Goal: Task Accomplishment & Management: Use online tool/utility

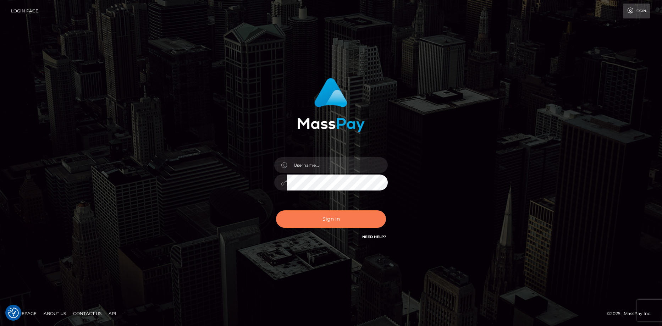
checkbox input "true"
type input "Eduard Gavrilescu"
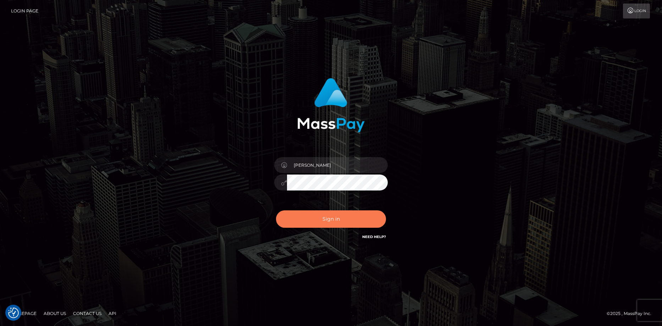
click at [306, 222] on button "Sign in" at bounding box center [331, 218] width 110 height 17
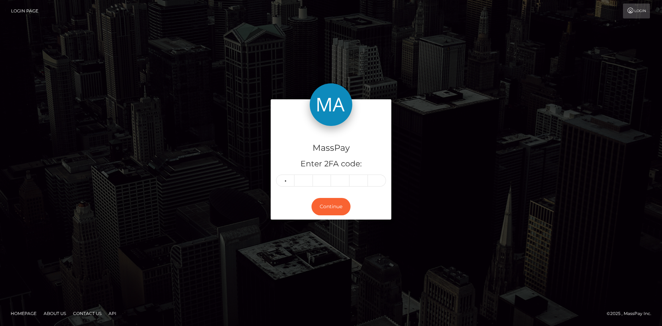
type input "4"
type input "2"
type input "6"
type input "1"
type input "0"
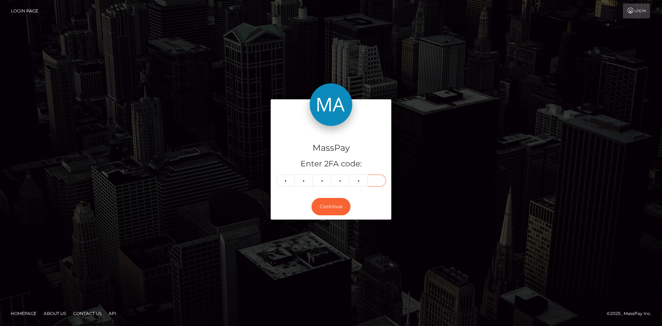
type input "7"
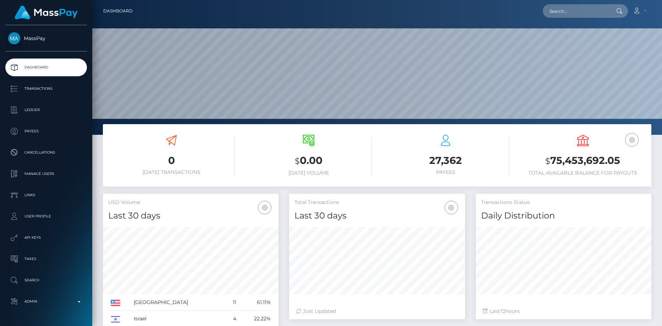
scroll to position [195, 176]
click at [562, 13] on input "text" at bounding box center [576, 10] width 67 height 13
paste input "poact_4sSPcrQKB6en"
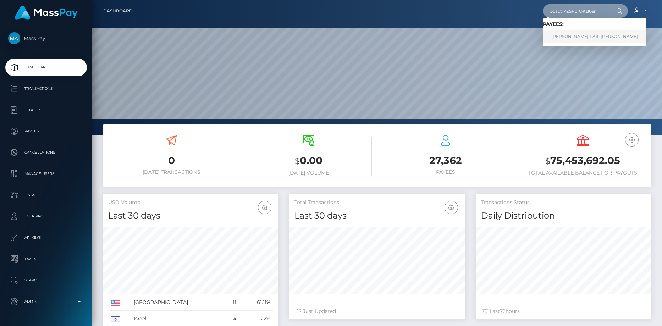
type input "poact_4sSPcrQKB6en"
click at [568, 34] on link "RICARDO PAIL SARCAR" at bounding box center [595, 36] width 104 height 13
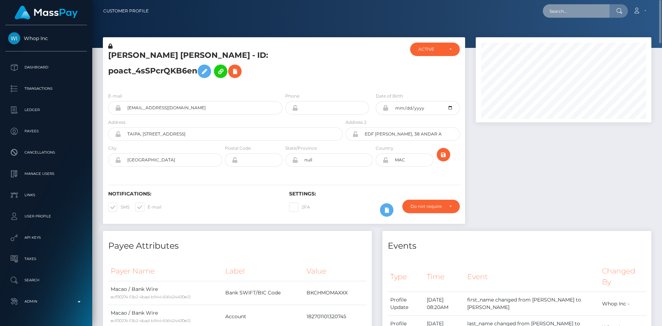
click at [589, 15] on input "text" at bounding box center [576, 10] width 67 height 13
paste input "poact_kn8zefdAZDSh"
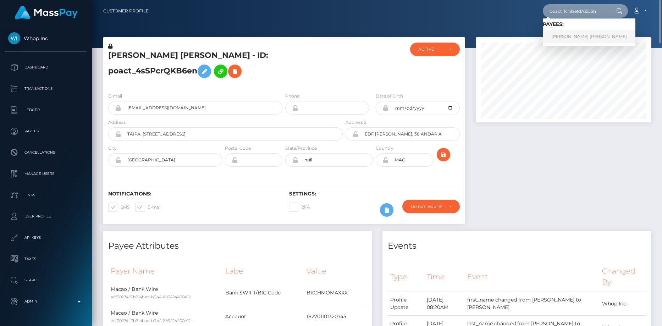
type input "poact_kn8zefdAZDSh"
click at [573, 34] on link "AHMED HASSAN MOHAMED IBRAHIM" at bounding box center [589, 36] width 93 height 13
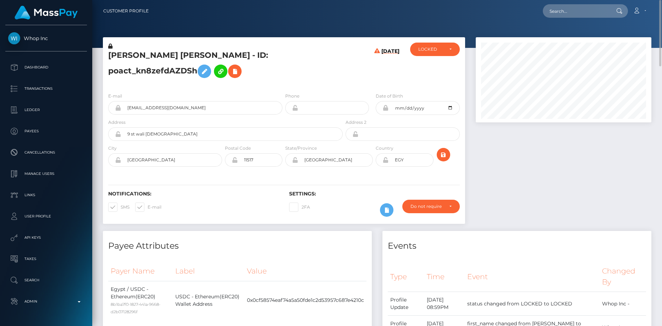
click at [175, 54] on h5 "AHMED HASSAN MOHAMED IBRAHIM - ID: poact_kn8zefdAZDSh" at bounding box center [223, 66] width 231 height 32
copy h5 "AHMED HASSAN MOHAMED IBRAHIM - ID: poact_kn8zefdAZDSh"
click at [545, 13] on div "Loading... Loading... Account Edit Profile Logout" at bounding box center [402, 11] width 497 height 15
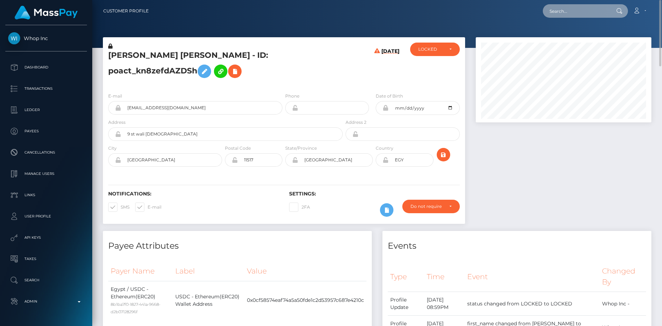
click at [552, 13] on input "text" at bounding box center [576, 10] width 67 height 13
paste input "poact_uxc0snj8M6r0"
type input "poact_uxc0snj8M6r0"
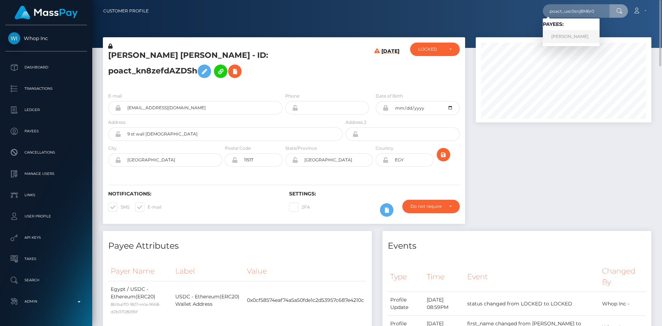
click at [566, 36] on link "Sammy Alnasser" at bounding box center [571, 36] width 57 height 13
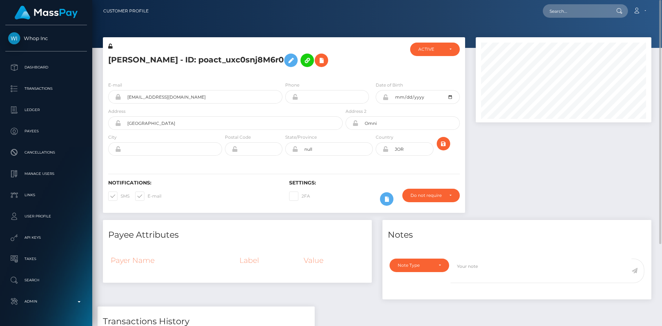
click at [330, 63] on h5 "Sammy Alnasser - ID: poact_uxc0snj8M6r0" at bounding box center [223, 60] width 231 height 21
click at [227, 61] on h5 "Sammy Alnasser - ID: poact_uxc0snj8M6r0" at bounding box center [223, 60] width 231 height 21
copy h5 "Sammy Alnasser - ID: poact_uxc0snj8M6r0"
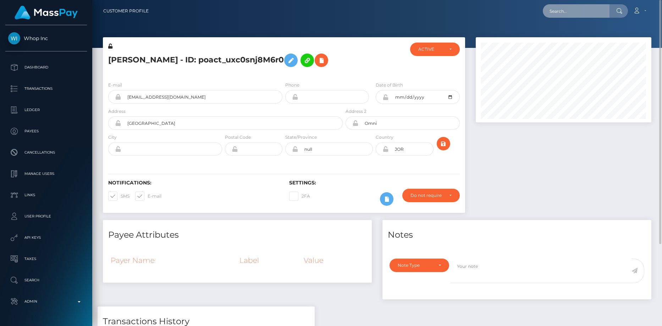
click at [567, 13] on input "text" at bounding box center [576, 10] width 67 height 13
paste input "poact_44No1SddXQIU"
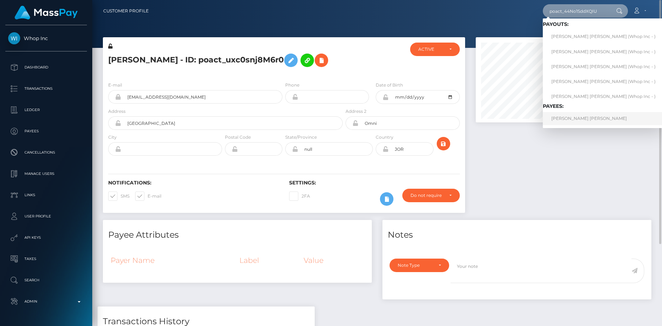
type input "poact_44No1SddXQIU"
click at [561, 117] on link "RABAB HAMED ABDELRAHMAN ELTAWIL" at bounding box center [603, 118] width 121 height 13
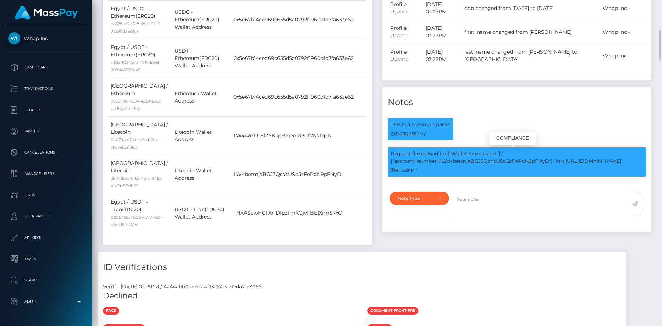
scroll to position [85, 176]
click at [456, 163] on p "Request file upload for ["Wallet Screenshot"] / {"account_number":"LYxKbetmjXBG…" at bounding box center [517, 157] width 253 height 15
copy p "LYxKbetmjXBGJ3QcYtUSd5zFoPdN9pFNyD"
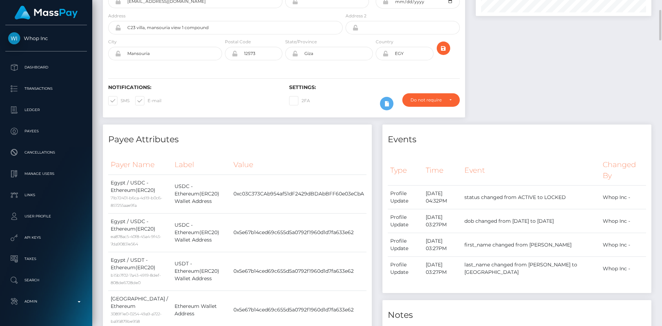
scroll to position [0, 0]
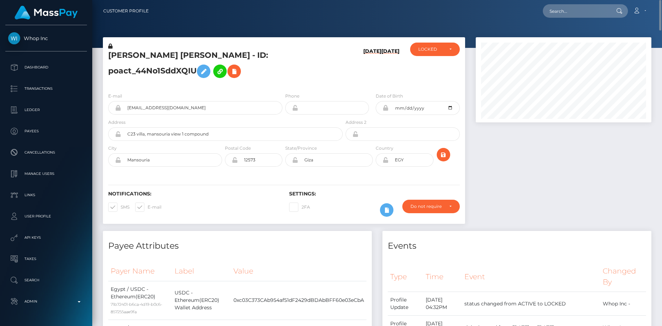
click at [258, 71] on h5 "RABAB HAMED ABDELRAHMAN ELTAWIL - ID: poact_44No1SddXQIU" at bounding box center [223, 66] width 231 height 32
click at [238, 71] on icon at bounding box center [234, 71] width 9 height 9
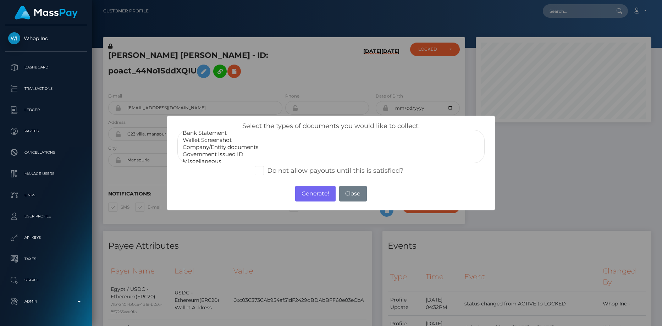
scroll to position [14, 0]
select select "Wallet Screenshot"
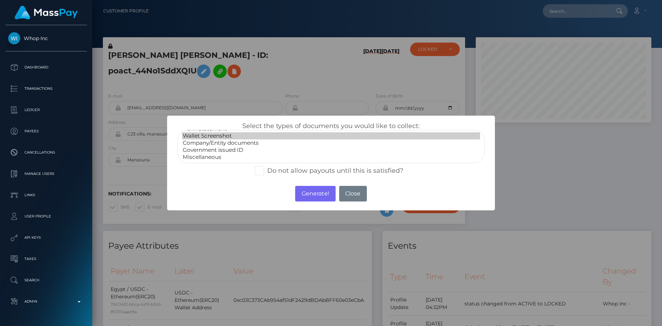
click at [236, 135] on option "Wallet Screenshot" at bounding box center [331, 135] width 298 height 7
click at [310, 192] on button "Generate!" at bounding box center [315, 194] width 40 height 16
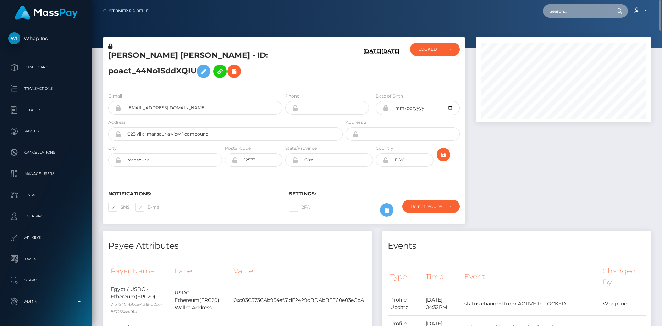
click at [567, 16] on input "text" at bounding box center [576, 10] width 67 height 13
paste input "poact_hIyNDFUHTGJz"
type input "poact_hIyNDFUHTGJz"
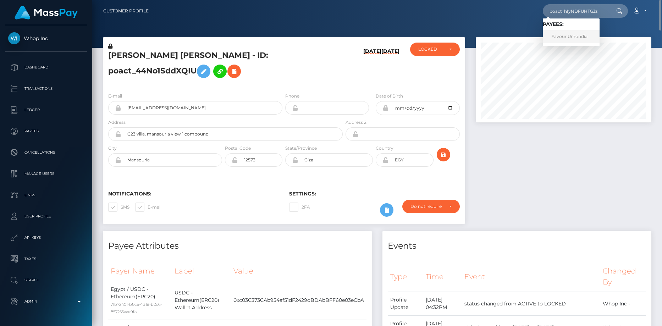
click at [562, 35] on link "Favour Umondia" at bounding box center [571, 36] width 57 height 13
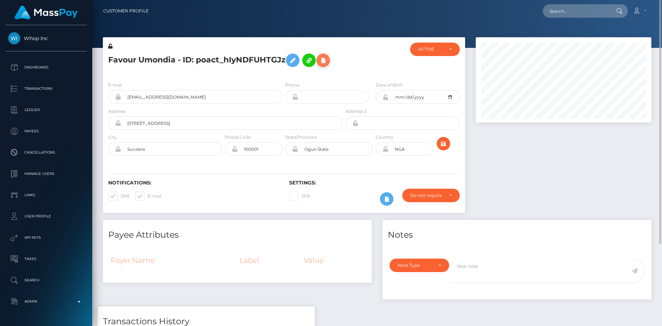
click at [328, 60] on icon at bounding box center [323, 60] width 9 height 9
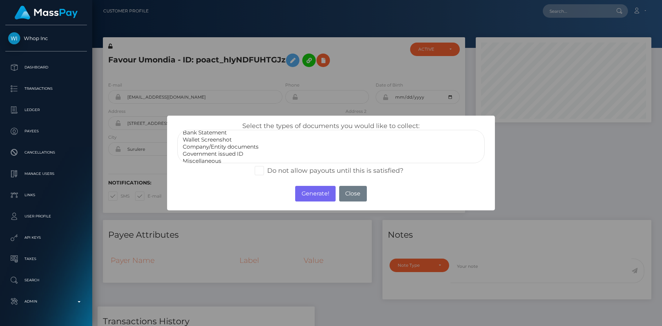
scroll to position [14, 0]
select select "Government issued ID"
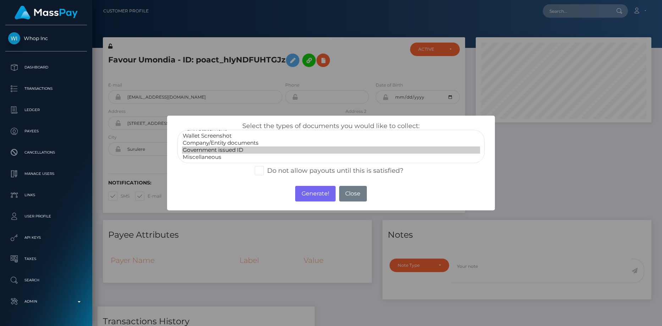
click at [232, 149] on option "Government issued ID" at bounding box center [331, 150] width 298 height 7
click at [304, 191] on button "Generate!" at bounding box center [315, 194] width 40 height 16
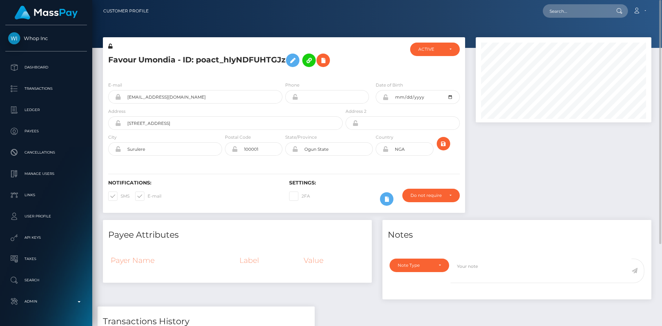
click at [559, 18] on nav "Customer Profile Loading... Loading... Account" at bounding box center [377, 11] width 570 height 22
click at [560, 16] on input "text" at bounding box center [576, 10] width 67 height 13
paste input "poact_PyoREU7WReUD"
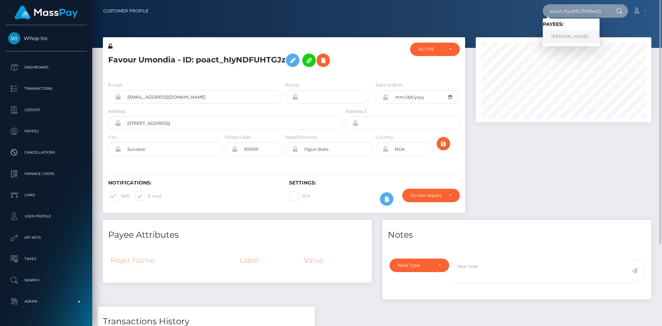
type input "poact_PyoREU7WReUD"
click at [561, 35] on link "aya shabi" at bounding box center [571, 36] width 57 height 13
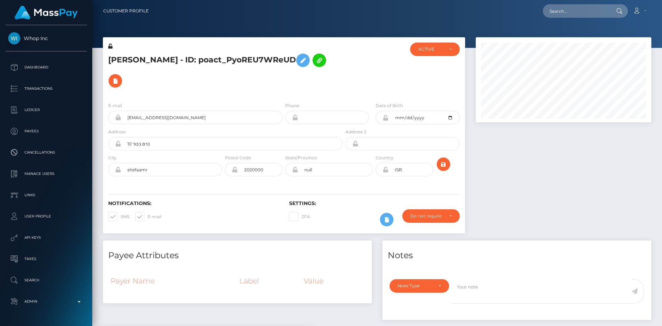
scroll to position [85, 176]
click at [412, 111] on input "2005-08-21" at bounding box center [424, 118] width 71 height 14
click at [413, 111] on input "2005-08-21" at bounding box center [424, 118] width 71 height 14
click at [411, 111] on input "2005-08-21" at bounding box center [424, 118] width 71 height 14
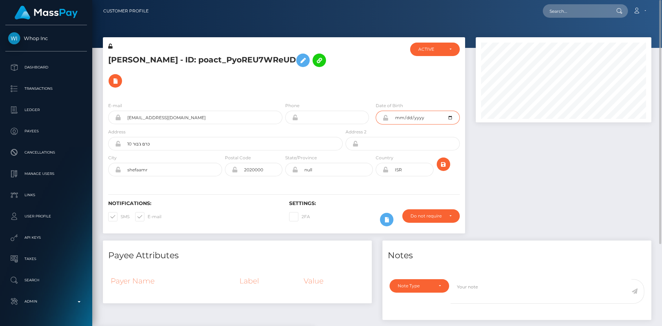
click at [411, 111] on input "2005-08-21" at bounding box center [424, 118] width 71 height 14
type input "2005-09-21"
click at [447, 160] on icon "submit" at bounding box center [443, 164] width 9 height 9
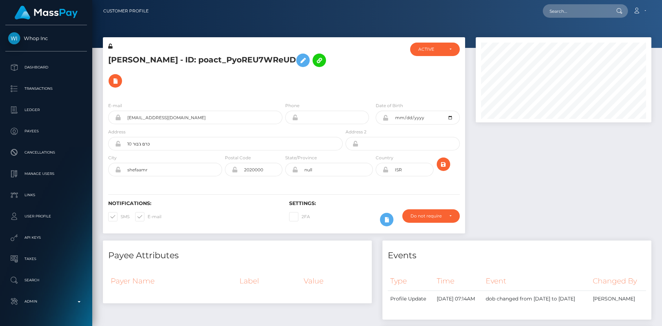
scroll to position [85, 176]
click at [122, 74] on button at bounding box center [115, 80] width 13 height 13
select select
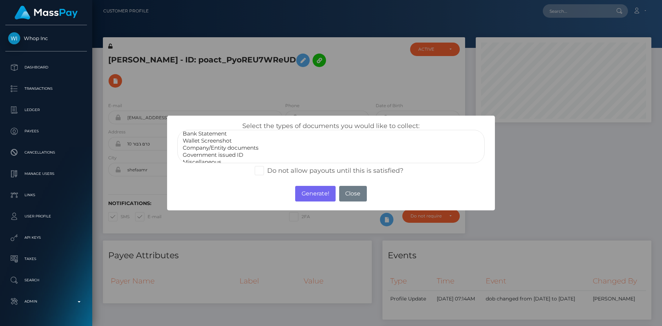
scroll to position [14, 0]
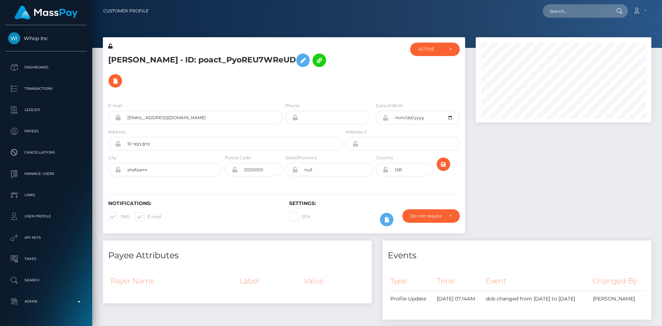
click at [199, 62] on h5 "aya shabi - ID: poact_PyoREU7WReUD" at bounding box center [223, 70] width 231 height 41
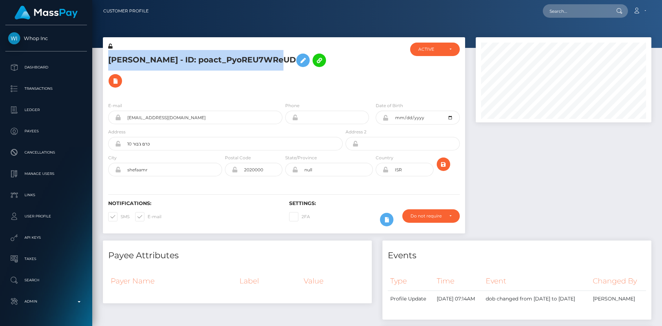
click at [199, 62] on h5 "aya shabi - ID: poact_PyoREU7WReUD" at bounding box center [223, 70] width 231 height 41
copy h5 "aya shabi - ID: poact_PyoREU7WReUD"
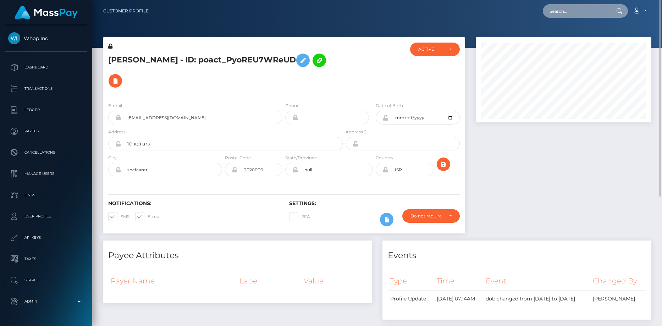
click at [580, 10] on input "text" at bounding box center [576, 10] width 67 height 13
paste input "pout_ui1V7s4pmf46R"
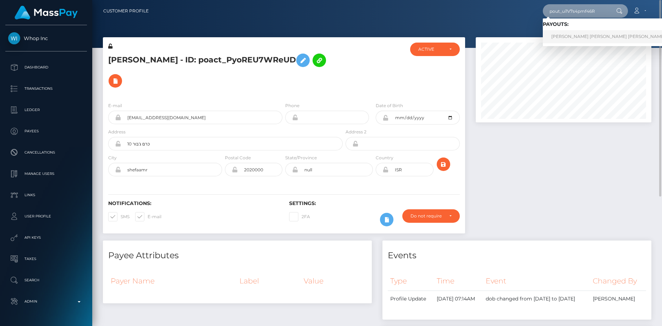
type input "pout_ui1V7s4pmf46R"
click at [568, 39] on link "ALEX JEROME WHYTE CHANG (Whop Inc - )" at bounding box center [623, 36] width 160 height 13
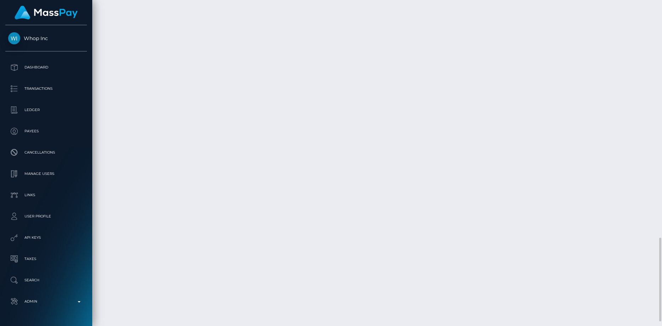
scroll to position [940, 0]
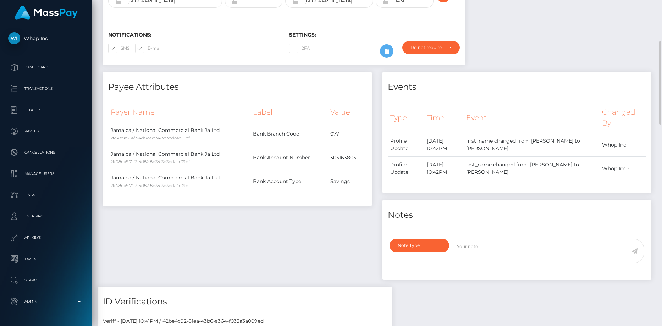
scroll to position [0, 0]
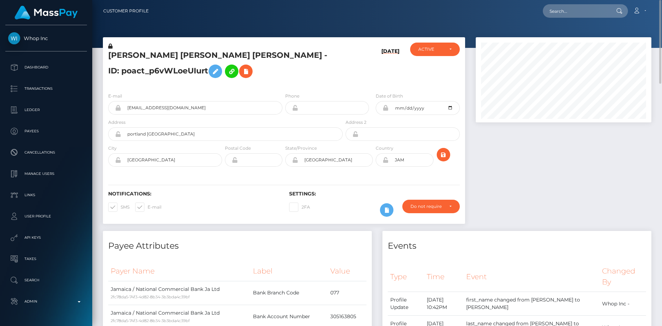
drag, startPoint x: 564, startPoint y: 20, endPoint x: 566, endPoint y: 17, distance: 3.8
click at [565, 20] on nav "Customer Profile Loading... Loading... Account" at bounding box center [377, 11] width 570 height 22
click at [568, 14] on input "text" at bounding box center [576, 10] width 67 height 13
paste input "poact_ADKEBCoqEcnC"
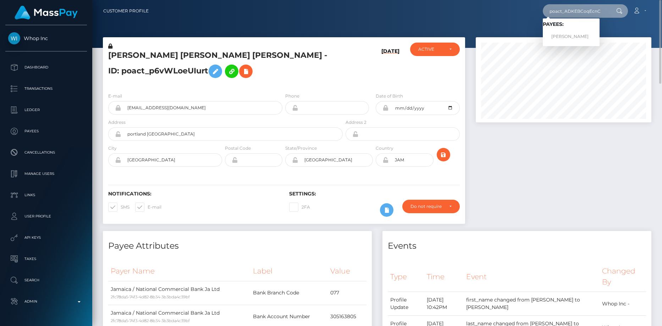
type input "poact_ADKEBCoqEcnC"
click at [568, 35] on link "Simon Kruzliak" at bounding box center [571, 36] width 57 height 13
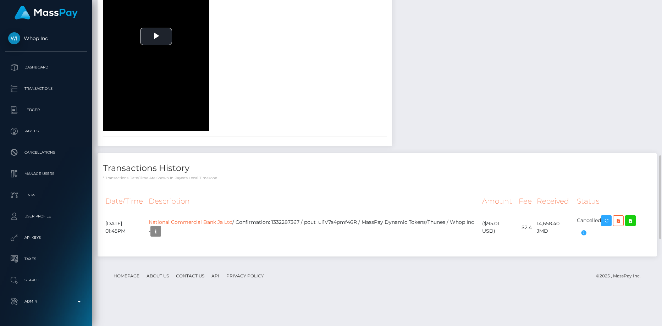
scroll to position [710, 0]
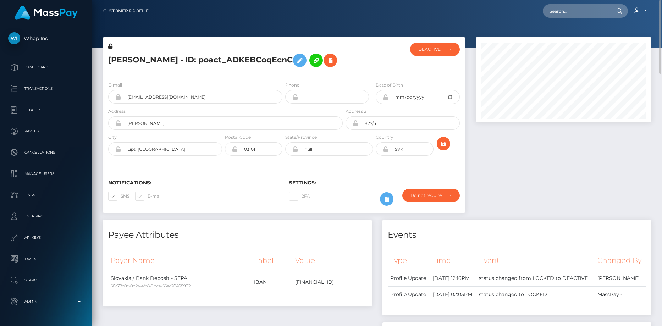
click at [190, 62] on h5 "Simon Kruzliak - ID: poact_ADKEBCoqEcnC" at bounding box center [223, 60] width 231 height 21
copy h5 "Simon Kruzliak - ID: poact_ADKEBCoqEcnC"
click at [580, 9] on input "text" at bounding box center [576, 10] width 67 height 13
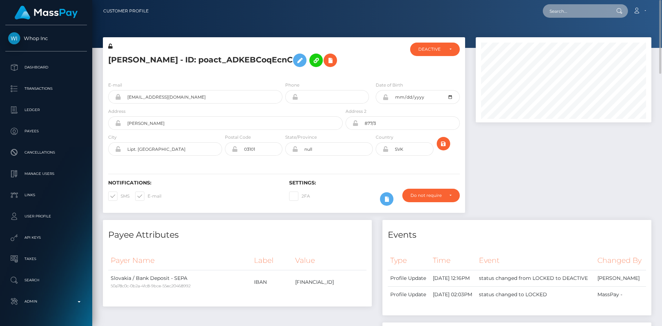
paste input "poact_faLFU0k9jmmt"
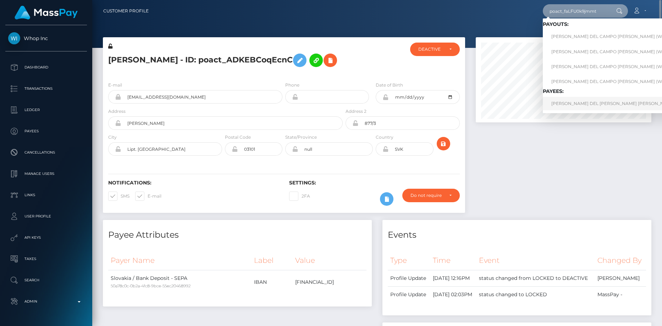
type input "poact_faLFU0k9jmmt"
click at [566, 105] on link "IGNACIO SANCHEZ DEL CAMPO BLANCO" at bounding box center [617, 103] width 149 height 13
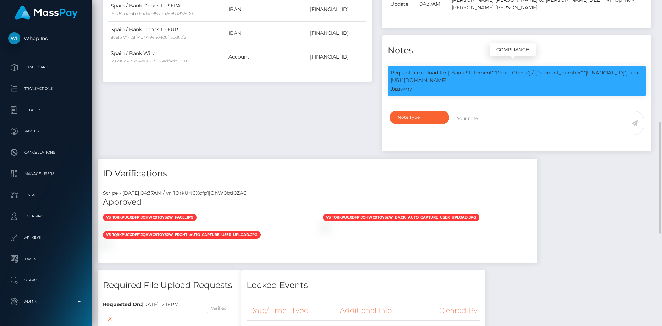
scroll to position [85, 176]
click at [466, 69] on p "Request file upload for ["Bank Statement","Paper Check"] / {"account_number":"[…" at bounding box center [517, 76] width 253 height 15
click at [466, 69] on p "Request file upload for ["Bank Statement","Paper Check"] / {"account_number":"E…" at bounding box center [517, 76] width 253 height 15
click at [464, 76] on p "Request file upload for ["Bank Statement","Paper Check"] / {"account_number":"E…" at bounding box center [517, 76] width 253 height 15
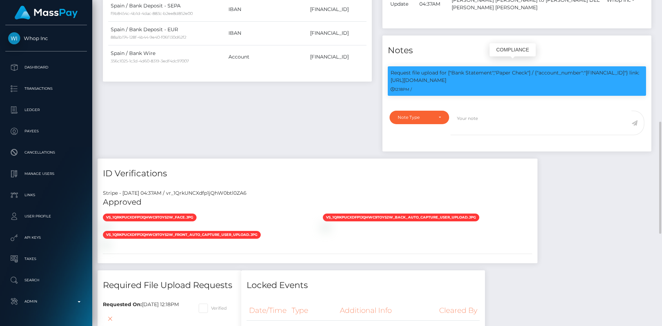
copy p "ES8415830001119046220848"
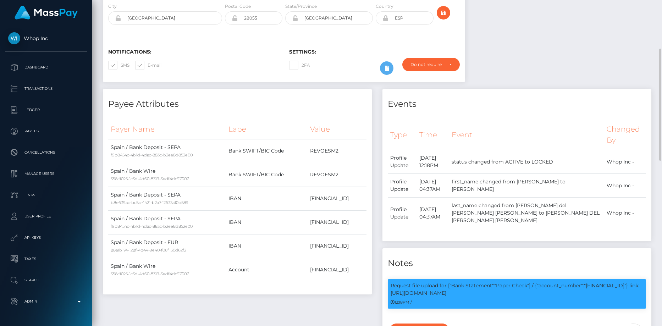
scroll to position [0, 0]
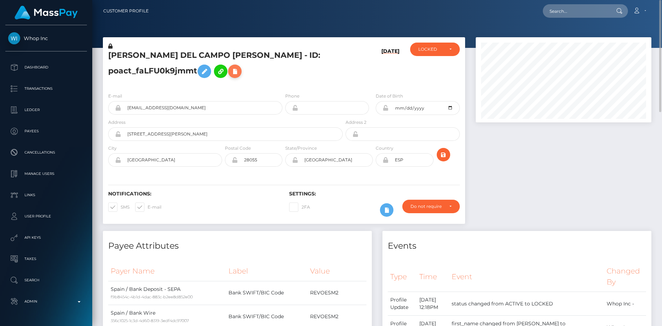
click at [239, 75] on icon at bounding box center [235, 71] width 9 height 9
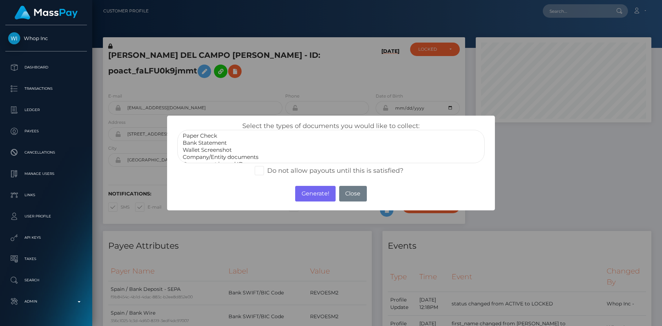
select select "Bank Statement"
click at [236, 146] on option "Bank Statement" at bounding box center [331, 142] width 298 height 7
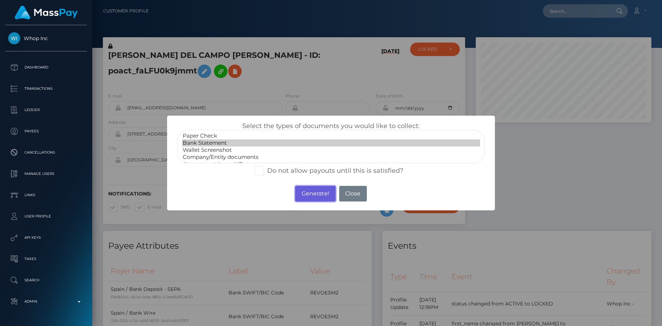
click at [310, 198] on button "Generate!" at bounding box center [315, 194] width 40 height 16
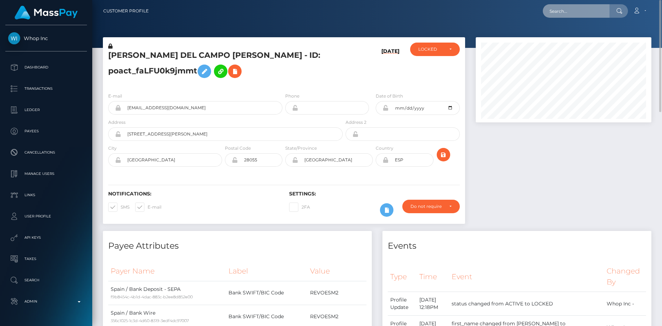
click at [576, 10] on input "text" at bounding box center [576, 10] width 67 height 13
paste input "poact_aY79acBIZt9Q"
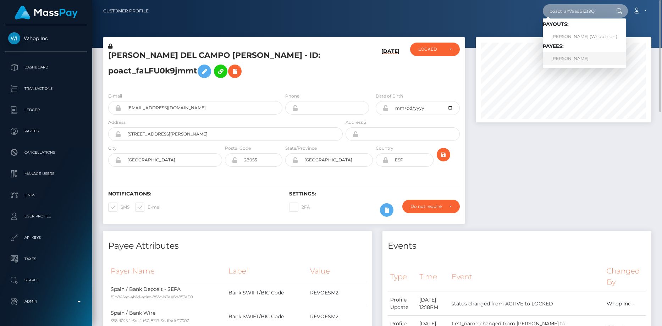
type input "poact_aY79acBIZt9Q"
click at [568, 59] on link "VIKTOR HOLÝ" at bounding box center [584, 58] width 83 height 13
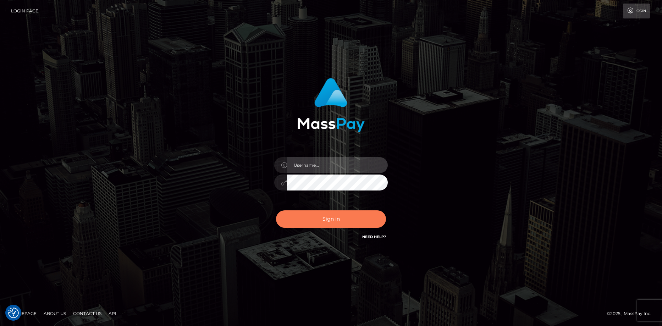
type input "Eduard Gavrilescu"
click at [318, 217] on button "Sign in" at bounding box center [331, 218] width 110 height 17
type input "Eduard Gavrilescu"
click at [321, 218] on button "Sign in" at bounding box center [331, 218] width 110 height 17
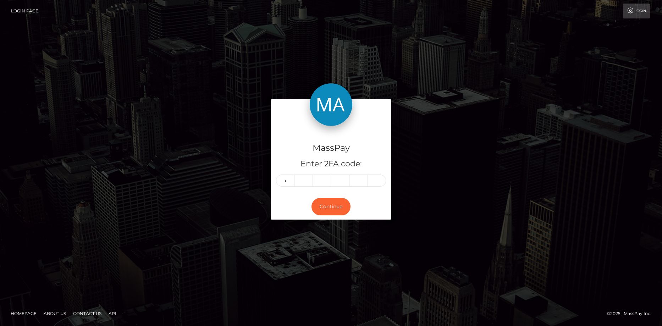
type input "6"
type input "4"
type input "3"
type input "4"
type input "0"
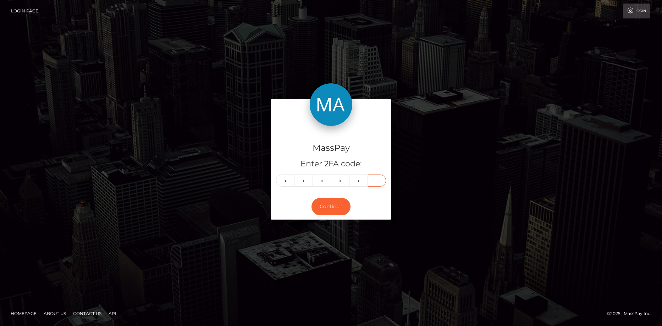
type input "3"
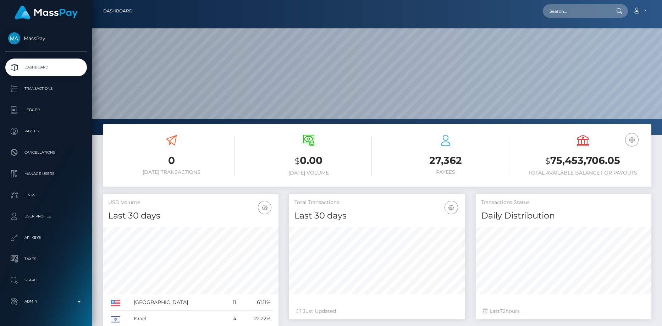
scroll to position [126, 176]
click at [567, 15] on input "text" at bounding box center [576, 10] width 67 height 13
paste input "poact_7FoG5y9A25dK"
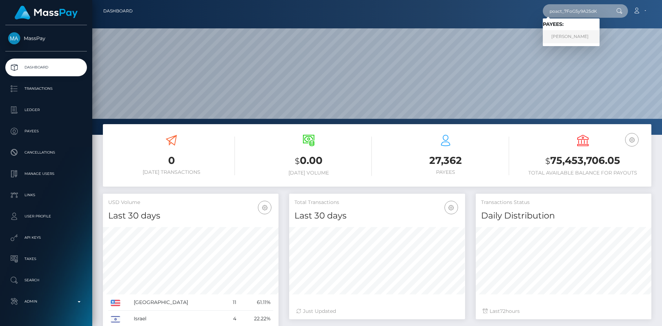
type input "poact_7FoG5y9A25dK"
click at [558, 40] on link "FILIP FILIPOVIĆ" at bounding box center [571, 36] width 57 height 13
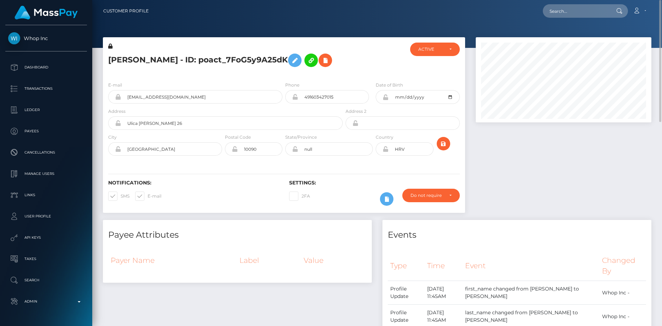
drag, startPoint x: 540, startPoint y: 16, endPoint x: 550, endPoint y: 16, distance: 9.6
click at [541, 16] on div "Loading... Loading... Account Edit Profile Logout" at bounding box center [402, 11] width 497 height 15
click at [560, 16] on input "text" at bounding box center [576, 10] width 67 height 13
paste input "poact_kE9INrJVPFj6"
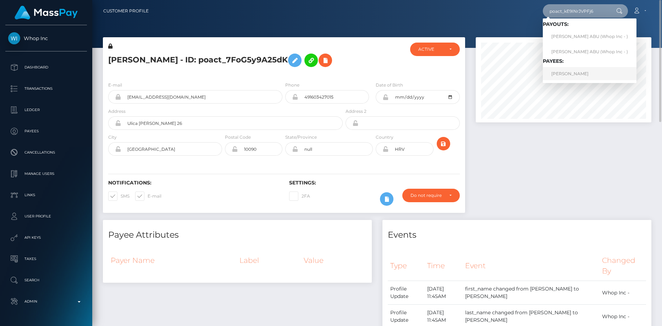
type input "poact_kE9INrJVPFj6"
click at [566, 73] on link "DEBORAH PERPETUAL ABU" at bounding box center [590, 73] width 94 height 13
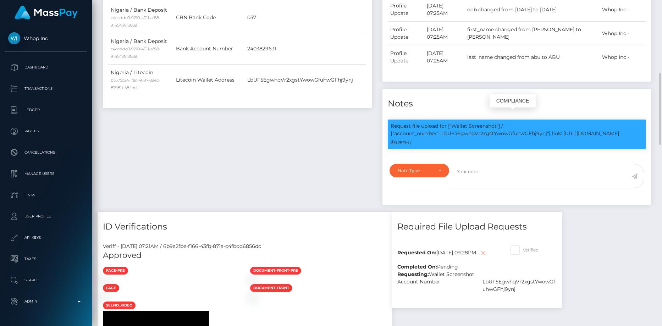
scroll to position [85, 176]
click at [489, 126] on p "Request file upload for ["Wallet Screenshot"] / {"account_number":"LbUF5EgwhqVr…" at bounding box center [517, 129] width 253 height 15
copy p "LbUF5EgwhqVr2xgstYwowGfuhwGFhj9ynj"
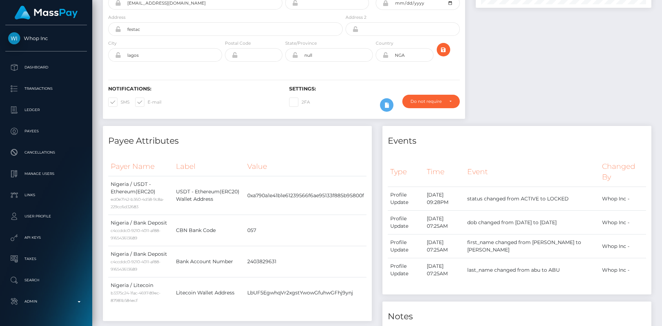
scroll to position [8, 0]
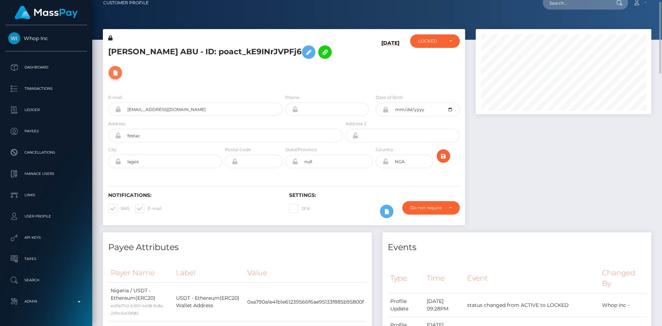
click at [120, 68] on icon at bounding box center [115, 72] width 9 height 9
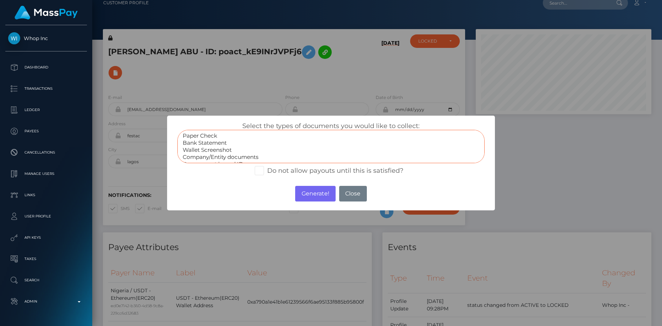
select select "Wallet Screenshot"
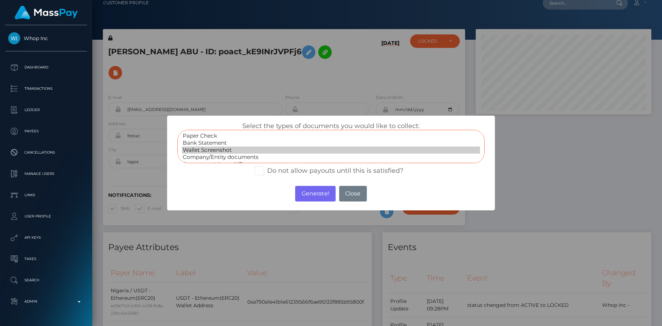
click at [230, 149] on option "Wallet Screenshot" at bounding box center [331, 150] width 298 height 7
click at [306, 192] on button "Generate!" at bounding box center [315, 194] width 40 height 16
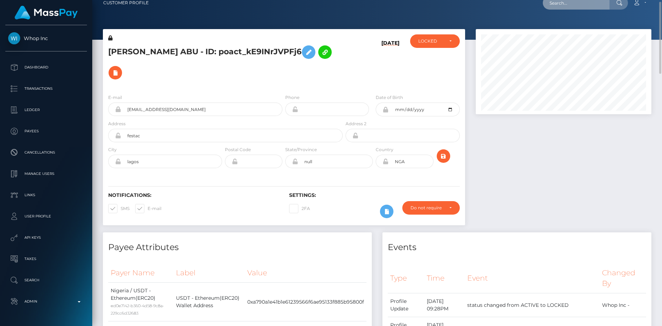
click at [591, 6] on input "text" at bounding box center [576, 2] width 67 height 13
paste input "poact_7FOM2UsPtqN8"
type input "poact_7FOM2UsPtqN8"
click at [570, 29] on link "Armaan Dussad" at bounding box center [571, 28] width 57 height 13
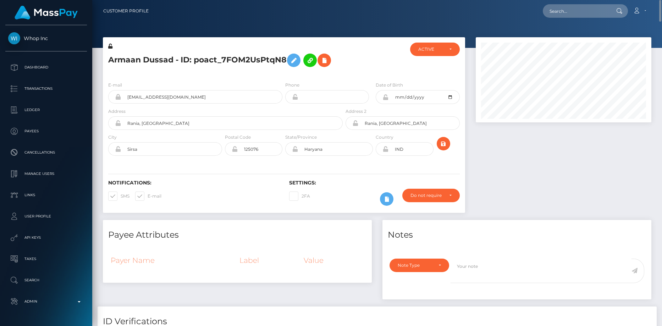
click at [166, 61] on h5 "Armaan Dussad - ID: poact_7FOM2UsPtqN8" at bounding box center [223, 60] width 231 height 21
copy h5 "Armaan Dussad - ID: poact_7FOM2UsPtqN8"
click at [584, 13] on input "text" at bounding box center [576, 10] width 67 height 13
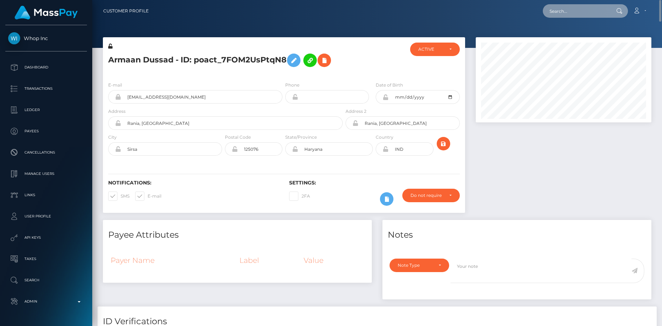
paste input "poact_weVPcLX6r5by"
type input "poact_weVPcLX6r5by"
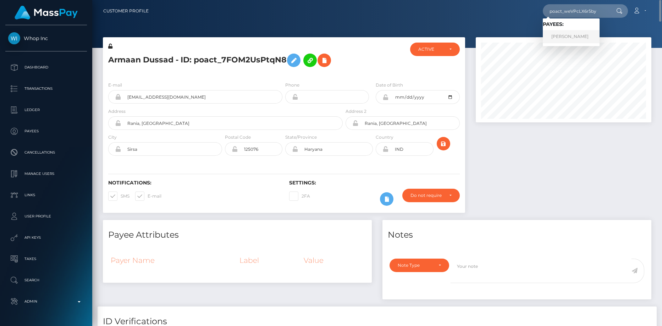
click at [574, 33] on link "SHEIKH MOHAMMAD SARFRAZ" at bounding box center [571, 36] width 57 height 13
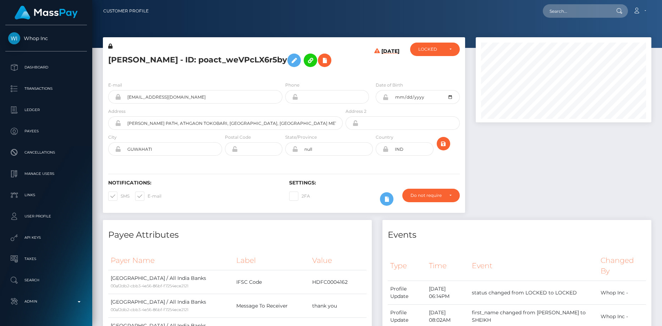
scroll to position [85, 176]
click at [577, 6] on input "text" at bounding box center [576, 10] width 67 height 13
paste input "poact_weVPcLX6r5by"
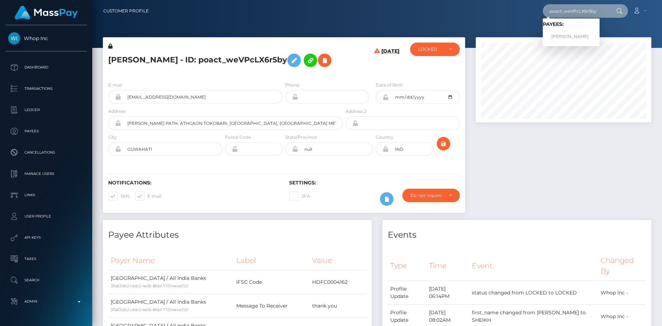
type input "poact_weVPcLX6r5by"
click at [575, 38] on link "SHEIKH MOHAMMAD SARFRAZ" at bounding box center [571, 36] width 57 height 13
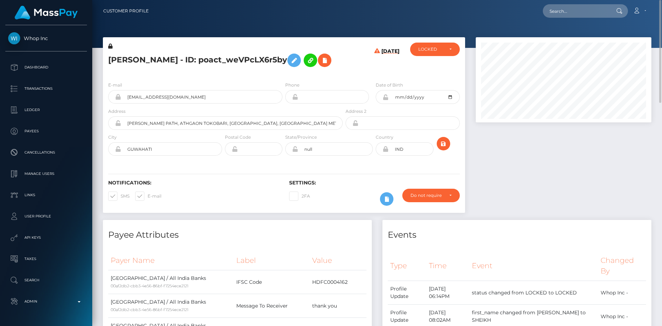
click at [172, 57] on h5 "[PERSON_NAME] - ID: poact_weVPcLX6r5by" at bounding box center [223, 60] width 231 height 21
copy h5 "[PERSON_NAME] - ID: poact_weVPcLX6r5by"
click at [549, 16] on div "Loading... Loading..." at bounding box center [585, 10] width 85 height 13
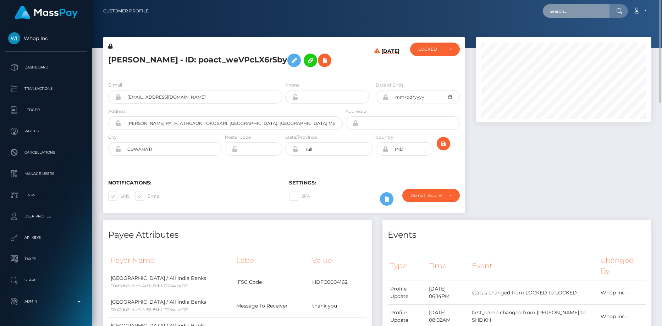
click at [566, 11] on input "text" at bounding box center [576, 10] width 67 height 13
paste input "poact_D8hbApZQsmvp"
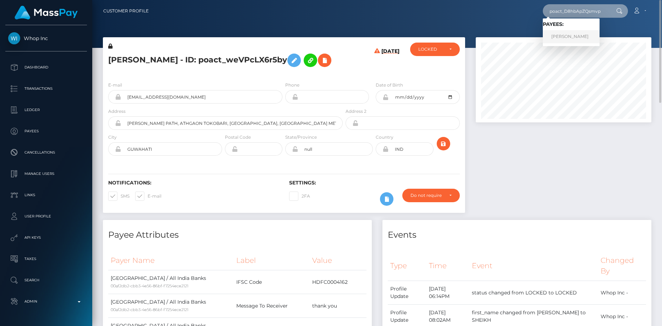
type input "poact_D8hbApZQsmvp"
click at [569, 37] on link "JULIO CESAR FIGUEROA" at bounding box center [571, 36] width 57 height 13
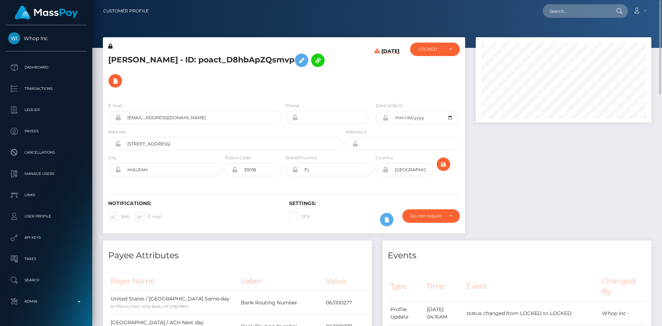
click at [198, 57] on h5 "[PERSON_NAME] - ID: poact_D8hbApZQsmvp" at bounding box center [223, 70] width 231 height 41
click at [198, 57] on h5 "JULIO CESAR FIGUEROA - ID: poact_D8hbApZQsmvp" at bounding box center [223, 70] width 231 height 41
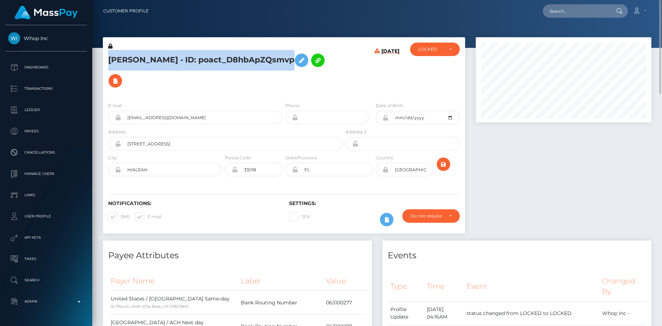
click at [198, 57] on h5 "JULIO CESAR FIGUEROA - ID: poact_D8hbApZQsmvp" at bounding box center [223, 70] width 231 height 41
copy h5 "JULIO CESAR FIGUEROA - ID: poact_D8hbApZQsmvp"
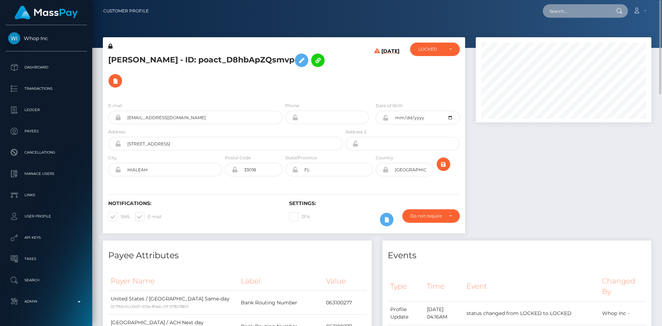
click at [552, 11] on input "text" at bounding box center [576, 10] width 67 height 13
paste input "poact_KLA0Kowk2KRv"
type input "poact_KLA0Kowk2KRv"
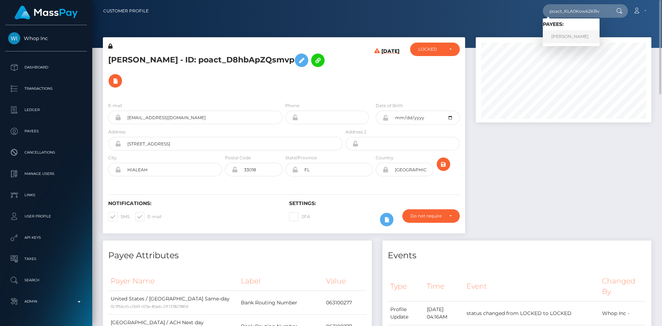
click at [558, 38] on link "Muhammad Zain" at bounding box center [571, 36] width 57 height 13
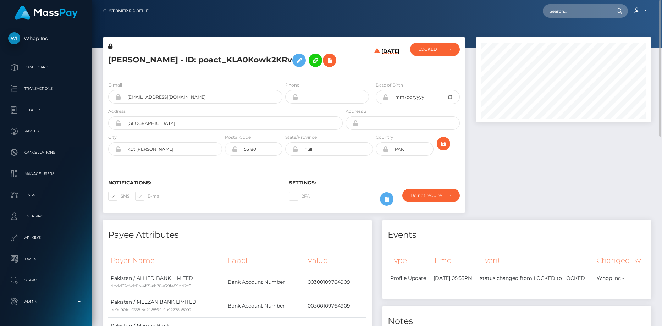
click at [339, 55] on div "[PERSON_NAME] - ID: poact_KLA0Kowk2KRv" at bounding box center [223, 59] width 241 height 33
click at [332, 65] on icon at bounding box center [329, 60] width 9 height 9
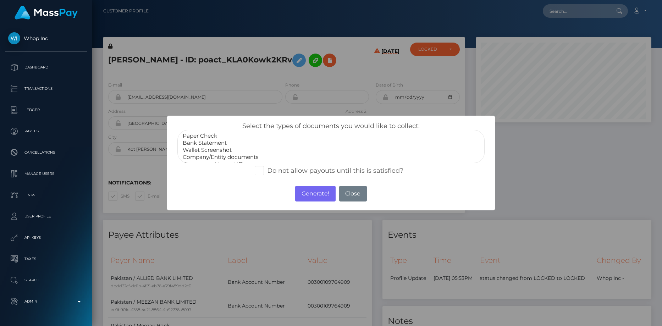
click at [231, 146] on option "Bank Statement" at bounding box center [331, 142] width 298 height 7
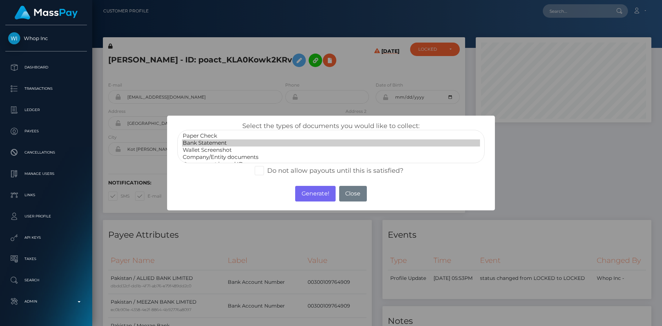
scroll to position [14, 0]
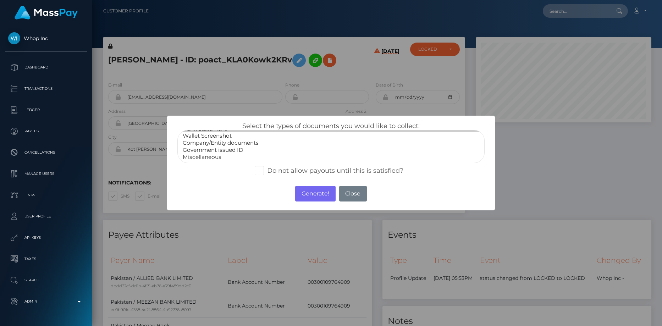
select select "Government issued ID"
click at [228, 150] on option "Government issued ID" at bounding box center [331, 150] width 298 height 7
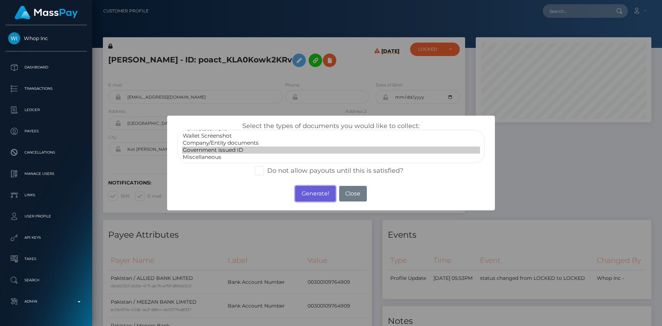
click at [315, 191] on button "Generate!" at bounding box center [315, 194] width 40 height 16
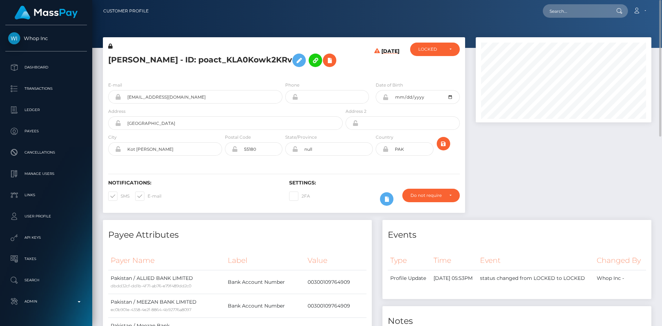
click at [581, 2] on nav "Customer Profile Loading... Loading... Account" at bounding box center [377, 11] width 570 height 22
click at [577, 12] on input "text" at bounding box center [576, 10] width 67 height 13
paste input "poact_SVEXLQo2c9gk"
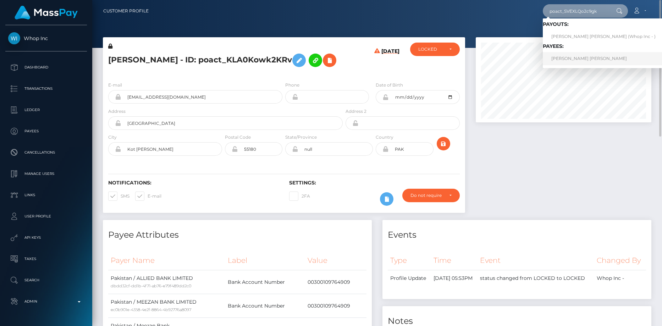
type input "poact_SVEXLQo2c9gk"
click at [562, 56] on link "PETER CHRISTIAN NIES" at bounding box center [603, 58] width 121 height 13
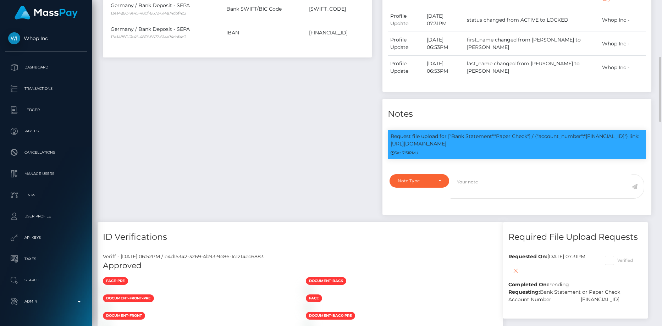
scroll to position [85, 176]
click at [461, 148] on p "Request file upload for ["Bank Statement","Paper Check"] / {"account_number":"[…" at bounding box center [517, 140] width 253 height 15
copy p "[FINANCIAL_ID]"
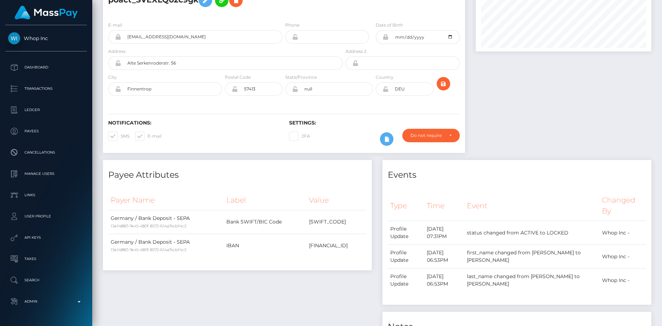
scroll to position [0, 0]
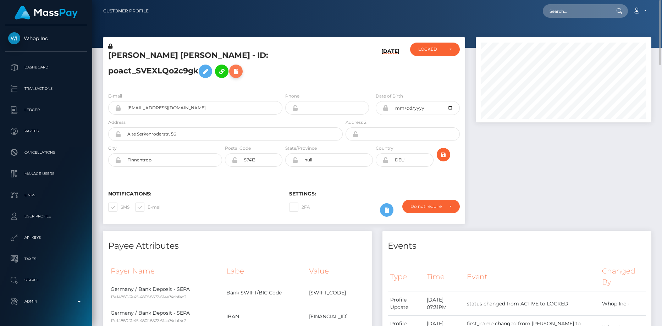
click at [232, 76] on icon at bounding box center [236, 71] width 9 height 9
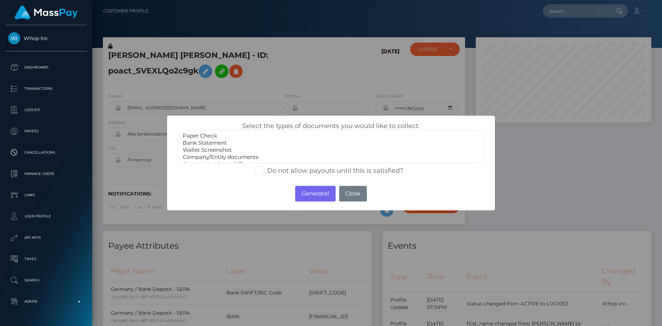
select select "Bank Statement"
click at [229, 144] on option "Bank Statement" at bounding box center [331, 142] width 298 height 7
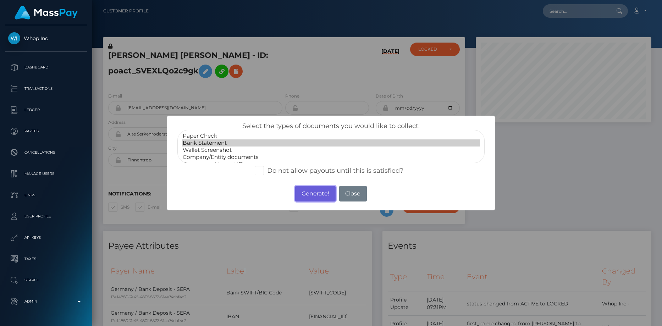
click at [301, 192] on button "Generate!" at bounding box center [315, 194] width 40 height 16
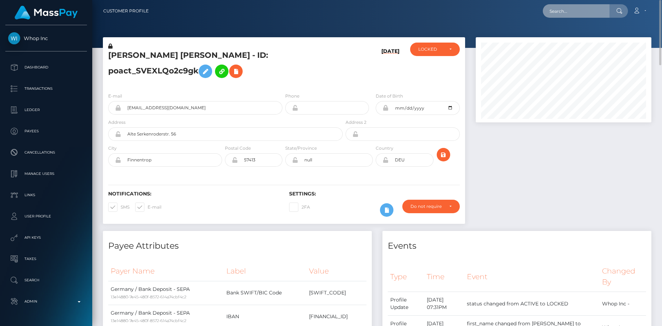
click at [570, 13] on input "text" at bounding box center [576, 10] width 67 height 13
paste input "poact_MIsr8psEIMCu"
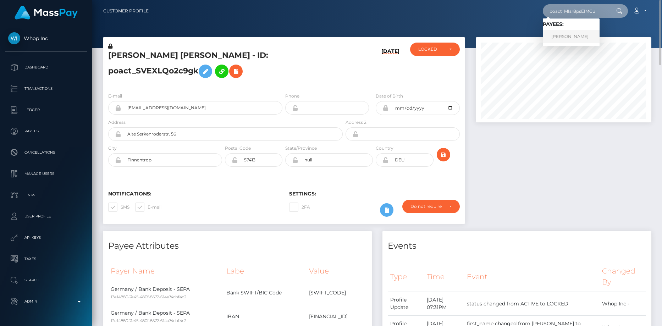
type input "poact_MIsr8psEIMCu"
click at [570, 34] on link "Natnael Daniel" at bounding box center [571, 36] width 57 height 13
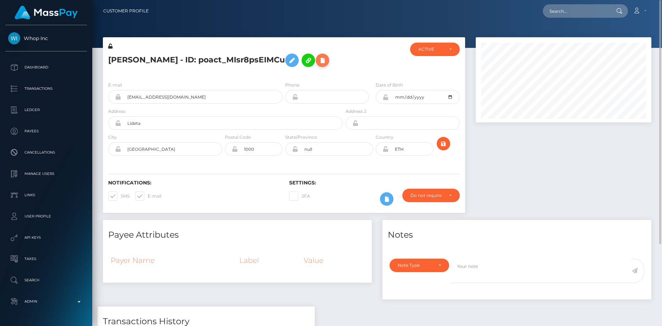
click at [318, 64] on icon at bounding box center [322, 60] width 9 height 9
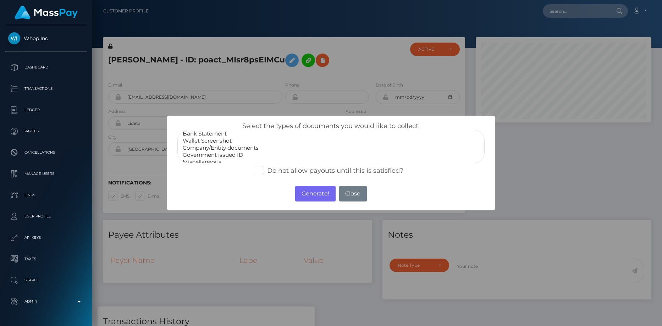
scroll to position [14, 0]
select select "Government issued ID"
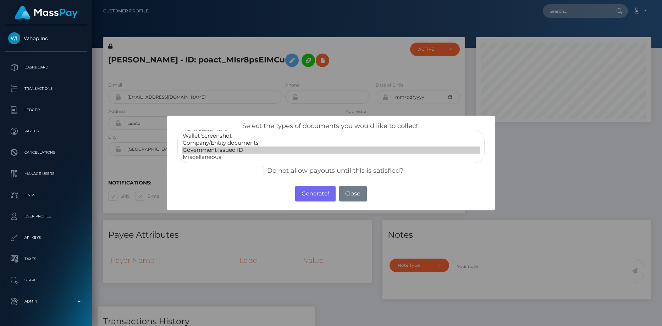
click at [257, 148] on option "Government issued ID" at bounding box center [331, 150] width 298 height 7
click at [310, 196] on button "Generate!" at bounding box center [315, 194] width 40 height 16
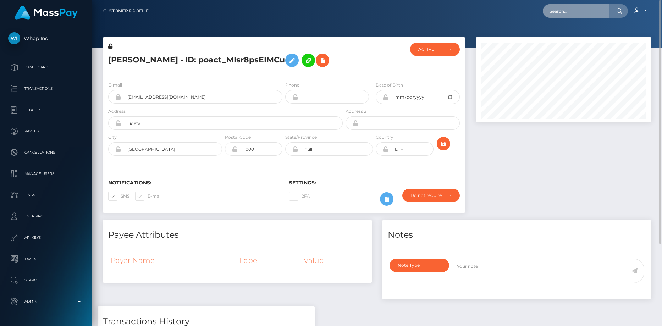
click at [566, 14] on input "text" at bounding box center [576, 10] width 67 height 13
paste input "poact_48FGKxEgxrdD"
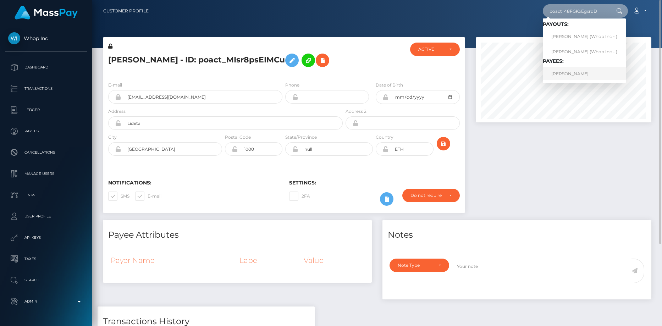
type input "poact_48FGKxEgxrdD"
click at [573, 73] on link "MUHAMMAD AHMED" at bounding box center [584, 73] width 83 height 13
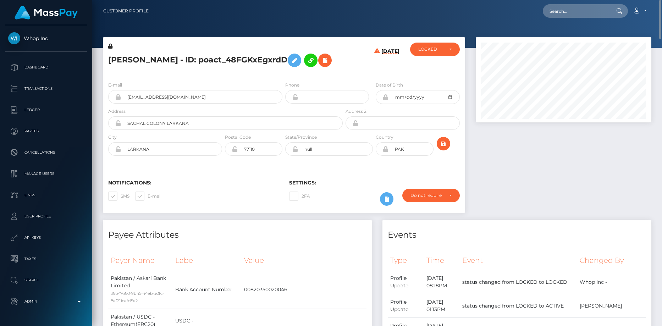
click at [182, 57] on h5 "[PERSON_NAME] - ID: poact_48FGKxEgxrdD" at bounding box center [223, 60] width 231 height 21
click at [182, 57] on h5 "MUHAMMAD AHMED - ID: poact_48FGKxEgxrdD" at bounding box center [223, 60] width 231 height 21
copy h5 "MUHAMMAD AHMED - ID: poact_48FGKxEgxrdD"
click at [555, 17] on input "text" at bounding box center [576, 10] width 67 height 13
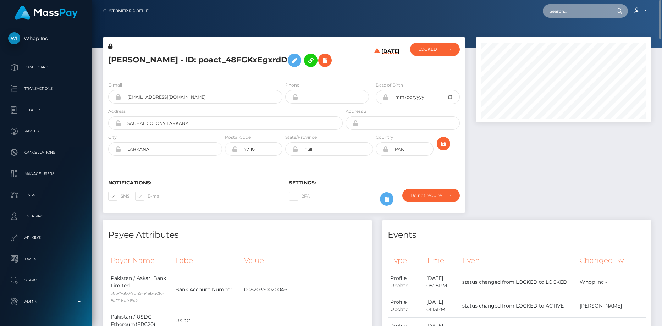
paste input "poact_MfQJRM9zkP6H"
type input "poact_MfQJRM9zkP6H"
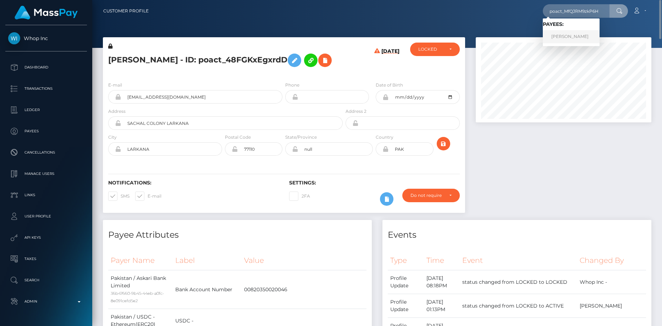
click at [569, 39] on link "LARRY BURGOS MARTINEZ" at bounding box center [571, 36] width 57 height 13
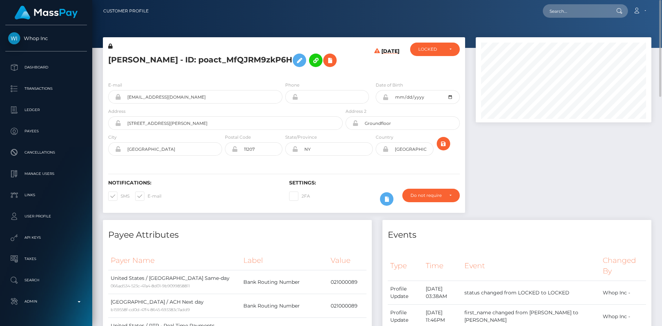
click at [224, 57] on h5 "LARRY BURGOS MARTINEZ - ID: poact_MfQJRM9zkP6H" at bounding box center [223, 60] width 231 height 21
copy h5 "LARRY BURGOS MARTINEZ - ID: poact_MfQJRM9zkP6H"
click at [593, 5] on input "text" at bounding box center [576, 10] width 67 height 13
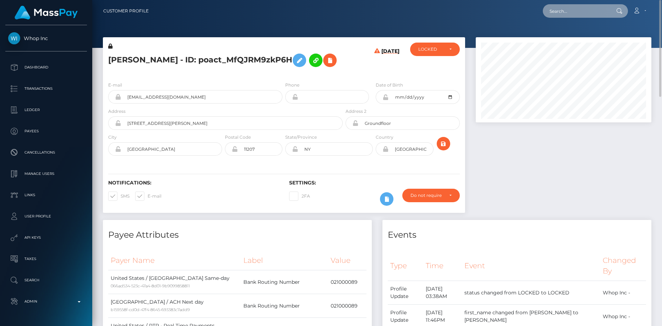
paste input "poact_4sSPcrQKB6en"
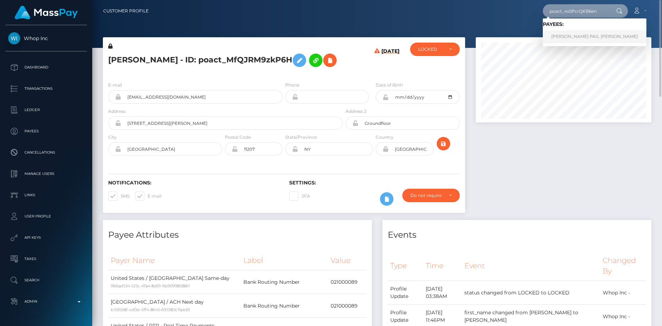
type input "poact_4sSPcrQKB6en"
click at [578, 33] on link "RICARDO PAIL SARCAR" at bounding box center [595, 36] width 104 height 13
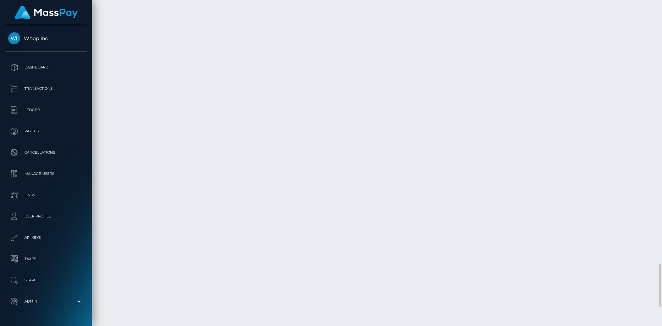
scroll to position [2128, 0]
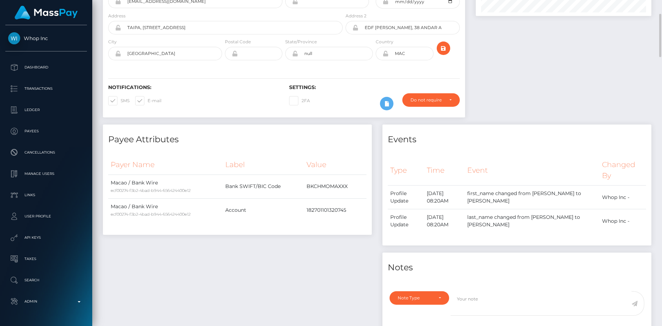
scroll to position [0, 0]
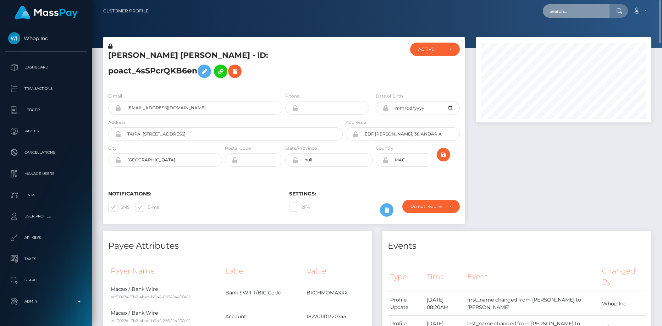
click at [576, 13] on input "text" at bounding box center [576, 10] width 67 height 13
paste input "poact_PxemLOG05Wyu"
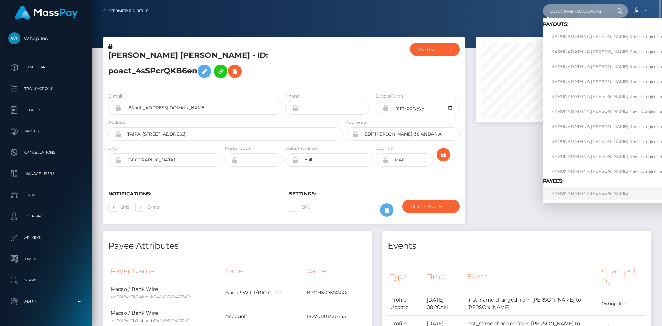
type input "poact_PxemLOG05Wyu"
click at [565, 195] on link "KARUNARATHNA MUDALIGE DON KAVINDU GIMHAN Kavindu gimhan" at bounding box center [622, 193] width 159 height 13
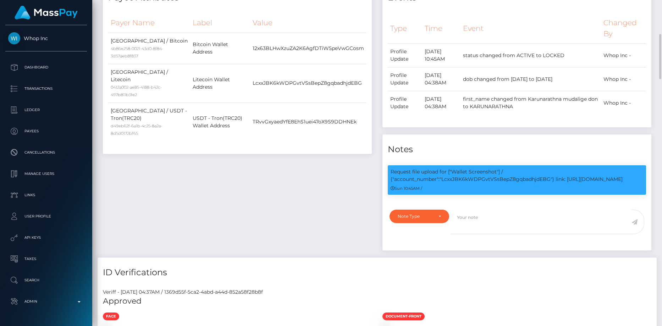
scroll to position [85, 176]
click at [488, 183] on p "Request file upload for ["Wallet Screenshot"] / {"account_number":"LcxxJBK6kWDP…" at bounding box center [517, 175] width 253 height 15
copy p "LcxxJBK6kWDPGvtVSsBepZ8gqbadhjdEBG"
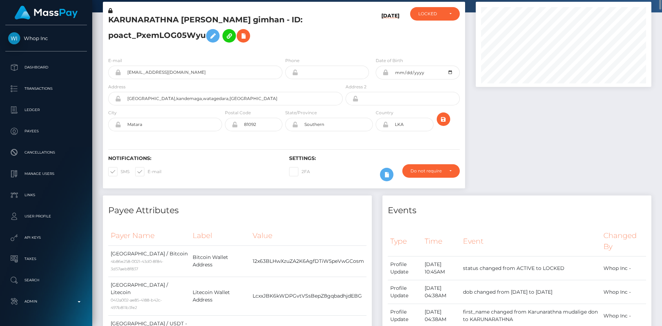
scroll to position [0, 0]
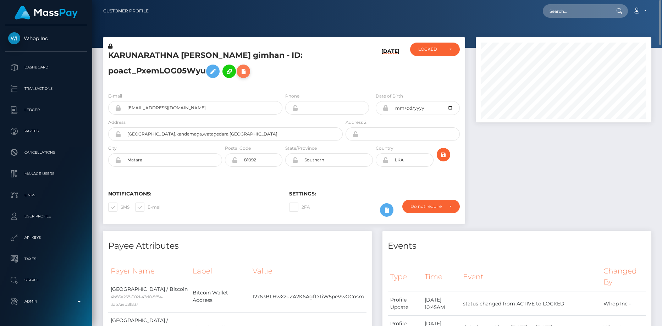
click at [237, 78] on button at bounding box center [243, 71] width 13 height 13
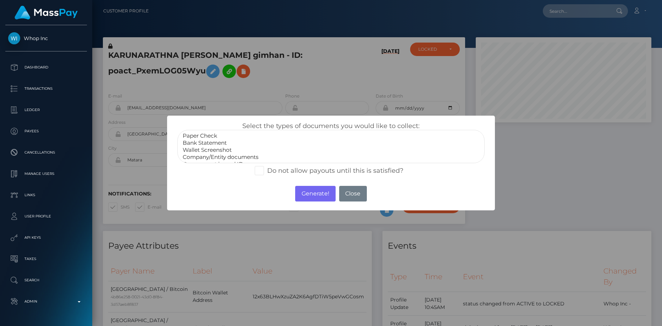
select select "Wallet Screenshot"
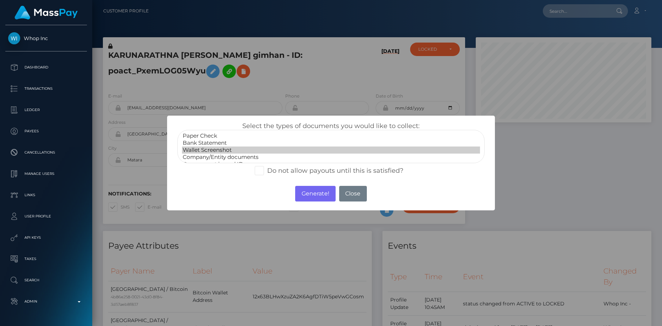
click at [230, 148] on option "Wallet Screenshot" at bounding box center [331, 150] width 298 height 7
click at [301, 191] on button "Generate!" at bounding box center [315, 194] width 40 height 16
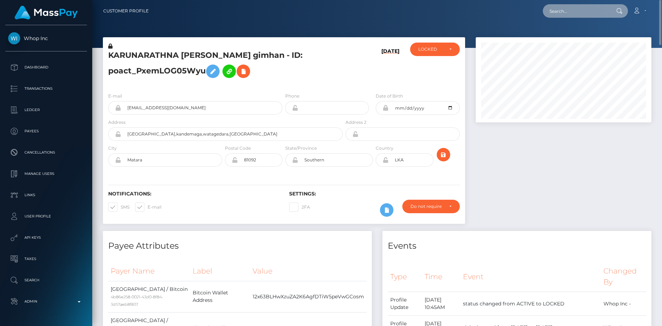
click at [571, 14] on input "text" at bounding box center [576, 10] width 67 height 13
paste input "poact_GAfdzuyrTBG9"
type input "poact_GAfdzuyrTBG9"
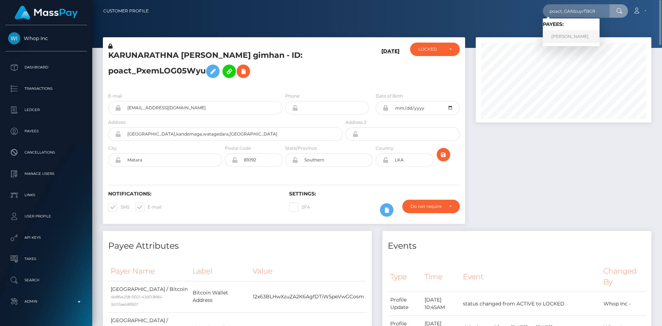
click at [570, 37] on link "TAYYAB AHMAD" at bounding box center [571, 36] width 57 height 13
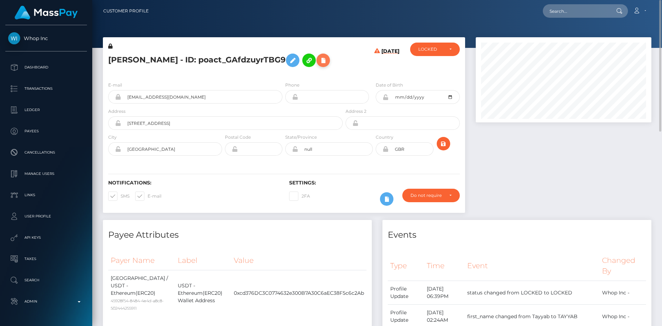
click at [322, 62] on icon at bounding box center [323, 60] width 9 height 9
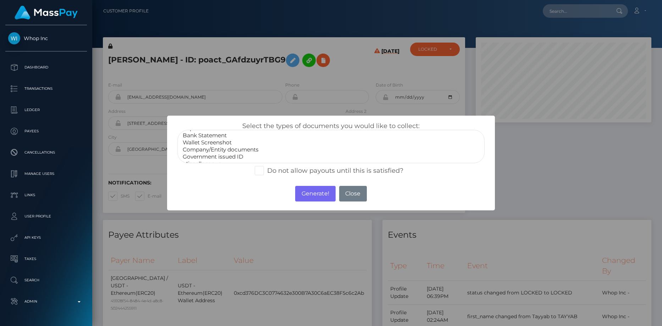
scroll to position [14, 0]
select select "Government issued ID"
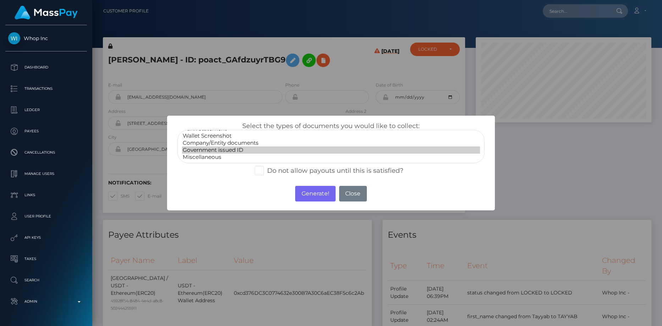
click at [289, 147] on option "Government issued ID" at bounding box center [331, 150] width 298 height 7
click at [310, 199] on button "Generate!" at bounding box center [315, 194] width 40 height 16
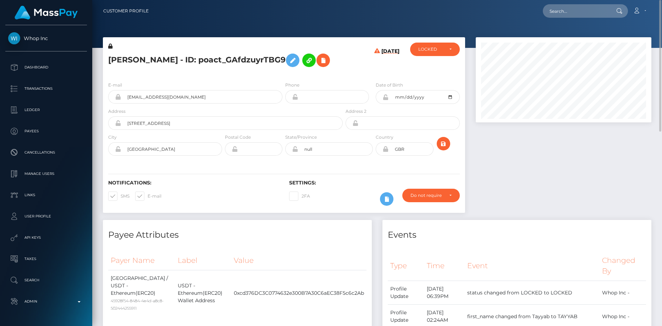
click at [541, 15] on div "Loading... Loading... Account Edit Profile Logout" at bounding box center [402, 11] width 497 height 15
click at [553, 17] on input "text" at bounding box center [576, 10] width 67 height 13
paste input "poact_gz5ZdTZqeMgN"
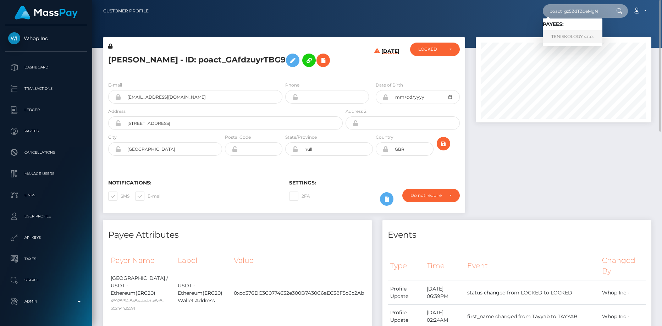
type input "poact_gz5ZdTZqeMgN"
click at [564, 40] on link "TENISKOLOGY s.r.o." at bounding box center [573, 36] width 60 height 13
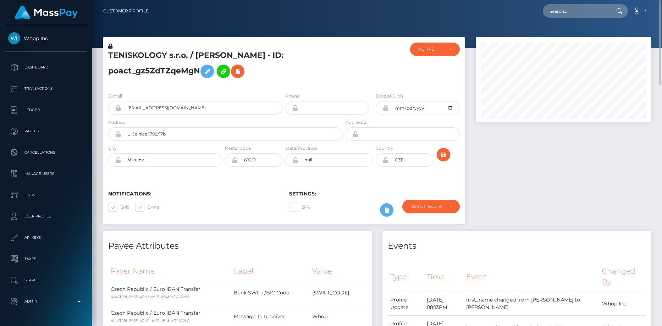
drag, startPoint x: 527, startPoint y: 6, endPoint x: 549, endPoint y: 9, distance: 21.5
click at [528, 6] on div "Loading... Loading... Account Edit Profile Logout" at bounding box center [402, 11] width 497 height 15
click at [552, 10] on input "text" at bounding box center [576, 10] width 67 height 13
paste input "f6905dfc-834e-11f0-8023-0266f44cc279"
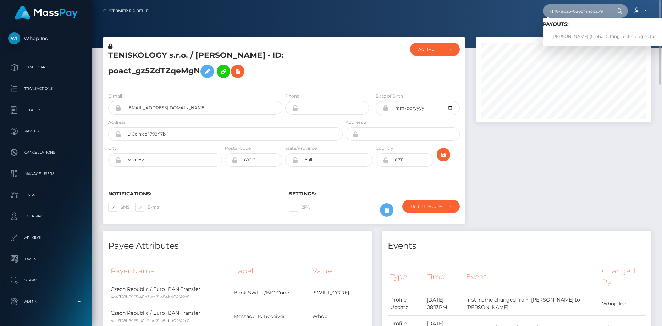
type input "f6905dfc-834e-11f0-8023-0266f44cc279"
click at [573, 39] on link "[PERSON_NAME] (Global Gifting Technologies Inc - Throne)" at bounding box center [614, 36] width 143 height 13
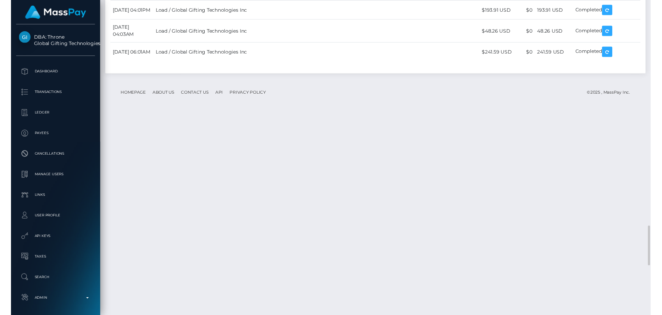
scroll to position [1774, 0]
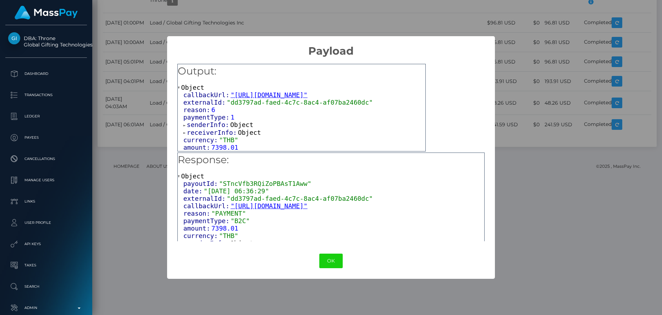
scroll to position [2, 0]
click at [128, 137] on div "× Payload Output: Object callbackUrl: "[URL][DOMAIN_NAME]" externalId: "dd3797a…" at bounding box center [331, 157] width 662 height 315
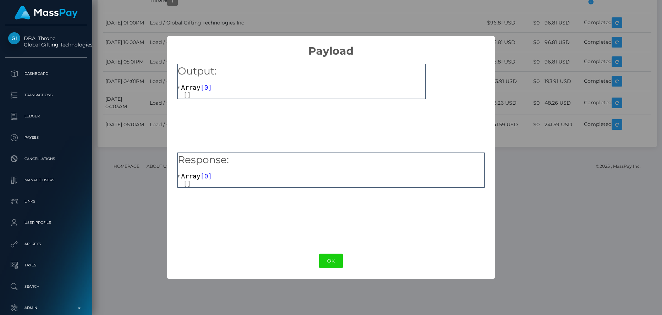
click at [157, 135] on div "× Payload Output: Array [ 0 ] Response: Array [ 0 ] OK No Cancel" at bounding box center [331, 157] width 662 height 315
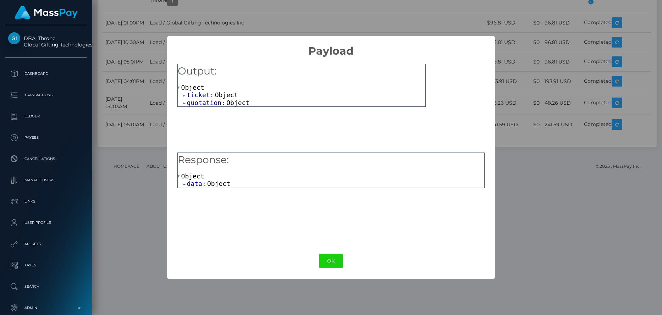
click at [203, 182] on span "data:" at bounding box center [197, 183] width 20 height 7
click at [214, 190] on span "errors:" at bounding box center [207, 191] width 28 height 7
click at [219, 103] on span "quotation:" at bounding box center [207, 102] width 40 height 7
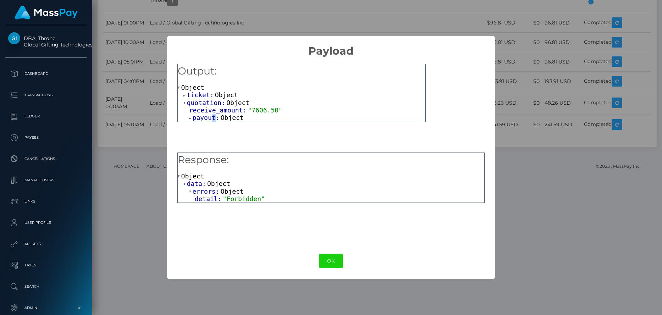
click at [211, 120] on span "payout:" at bounding box center [207, 117] width 28 height 7
click at [215, 96] on span "Object" at bounding box center [226, 94] width 23 height 7
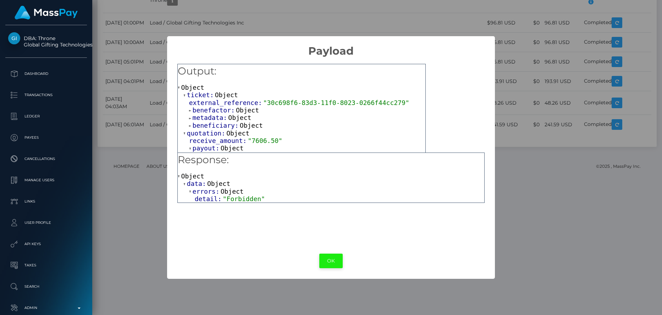
click at [324, 258] on button "OK" at bounding box center [330, 261] width 23 height 15
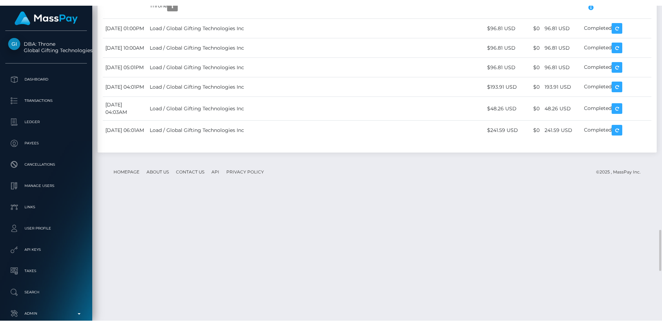
scroll to position [1845, 0]
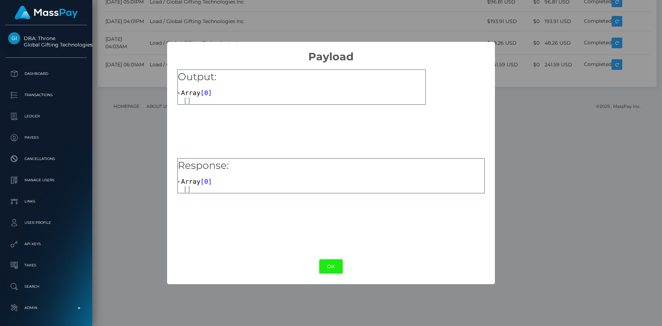
click at [328, 264] on button "OK" at bounding box center [330, 266] width 23 height 15
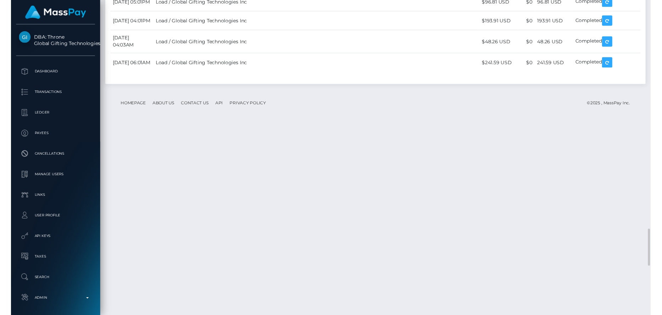
scroll to position [85, 176]
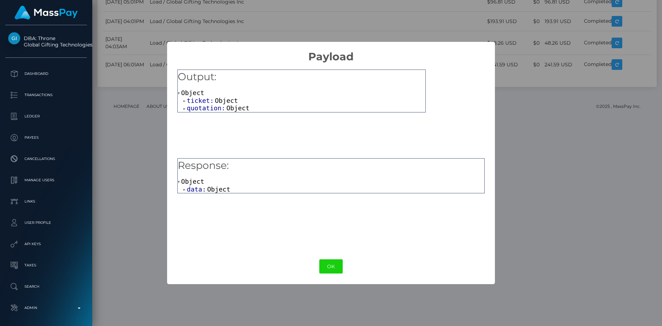
click at [203, 100] on span "ticket:" at bounding box center [201, 100] width 28 height 7
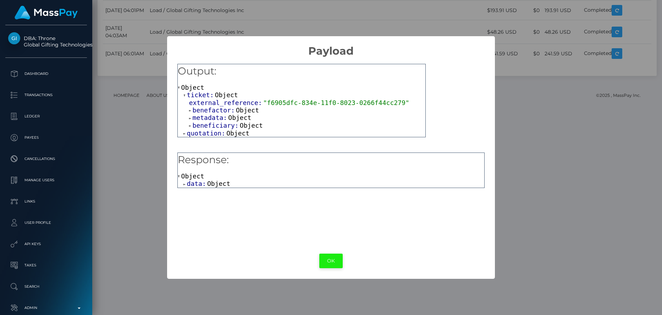
click at [331, 263] on button "OK" at bounding box center [330, 261] width 23 height 15
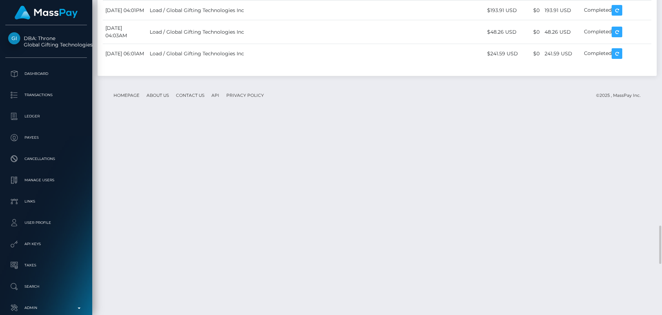
copy td "68af10c83bd75"
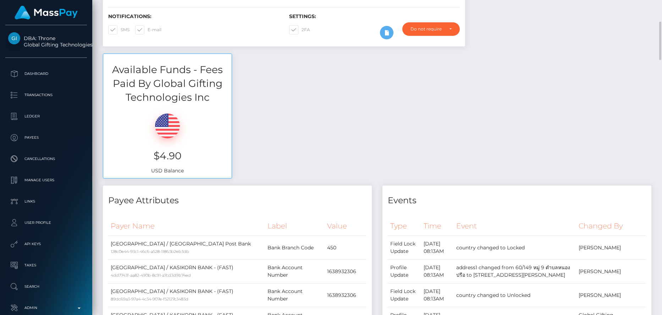
scroll to position [0, 0]
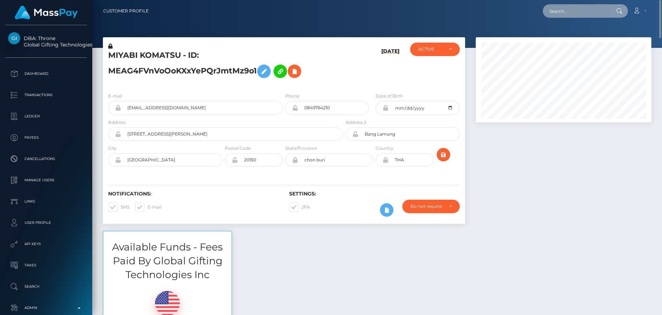
click at [566, 9] on input "text" at bounding box center [576, 10] width 67 height 13
paste input "0c2dd8b0-824c-11f0-8023-0266f44cc279"
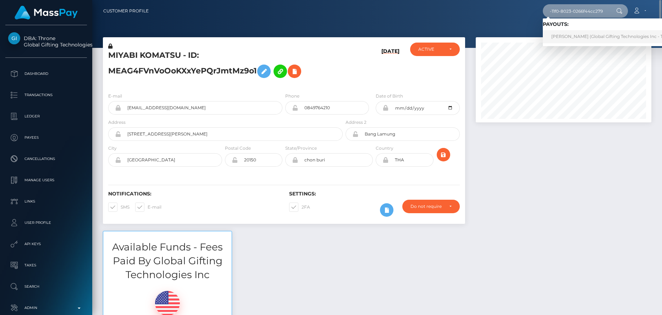
type input "0c2dd8b0-824c-11f0-8023-0266f44cc279"
click at [571, 35] on link "MIYABI KOMATSU (Global Gifting Technologies Inc - Throne)" at bounding box center [614, 36] width 143 height 13
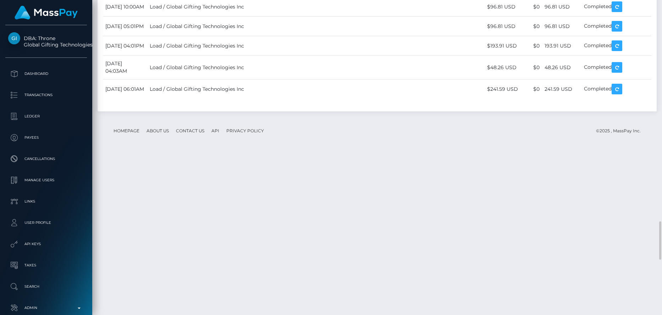
scroll to position [85, 176]
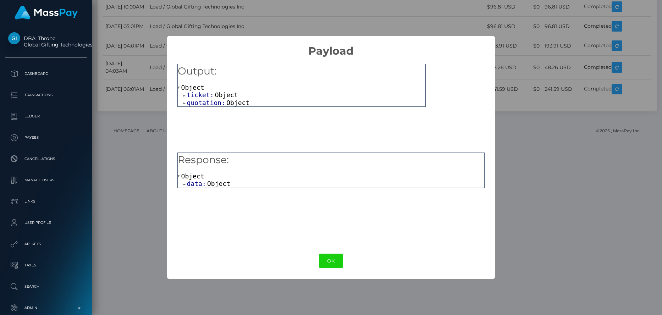
click at [207, 95] on span "ticket:" at bounding box center [201, 94] width 28 height 7
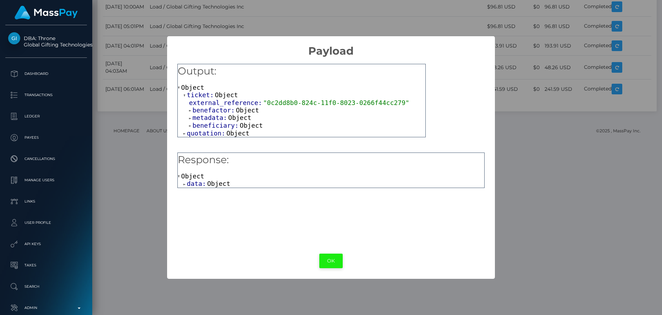
click at [325, 255] on button "OK" at bounding box center [330, 261] width 23 height 15
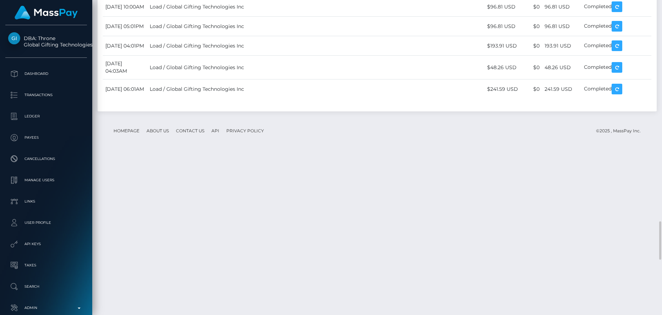
copy td "68ad5e6529a3a"
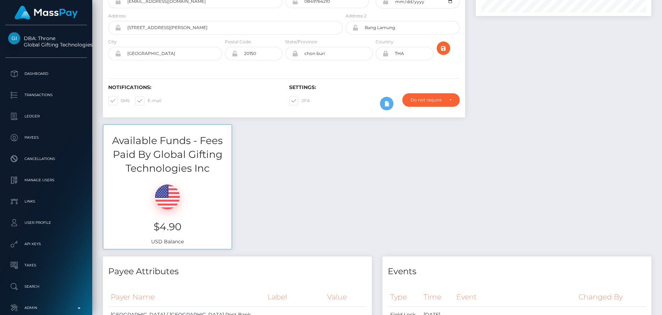
scroll to position [0, 0]
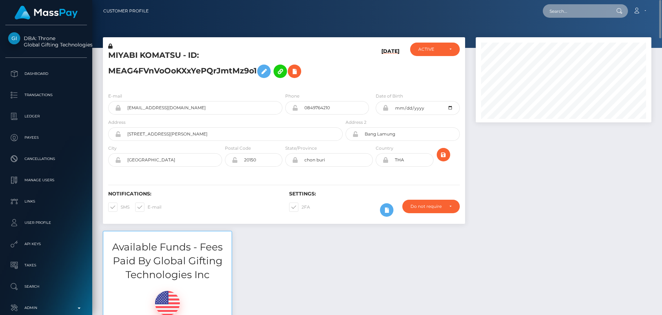
click at [581, 16] on input "text" at bounding box center [576, 10] width 67 height 13
paste input "5f5f5890-818e-11f0-8023-0266f44cc279"
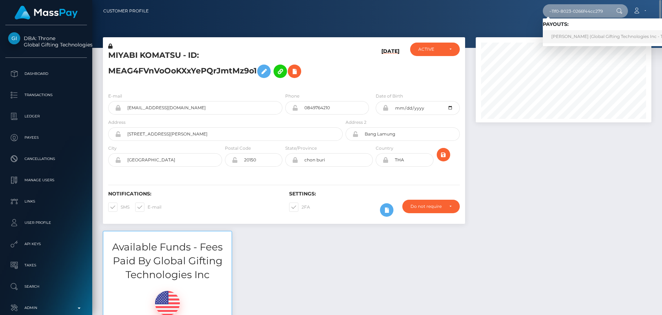
type input "5f5f5890-818e-11f0-8023-0266f44cc279"
click at [578, 34] on link "MANIDA KNUTSEN (Global Gifting Technologies Inc - Throne)" at bounding box center [614, 36] width 143 height 13
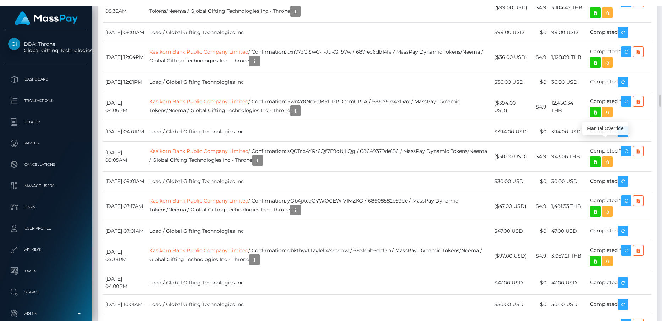
scroll to position [85, 176]
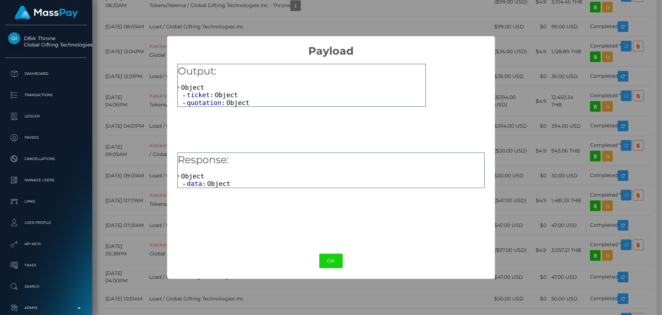
click at [202, 96] on span "ticket:" at bounding box center [201, 94] width 28 height 7
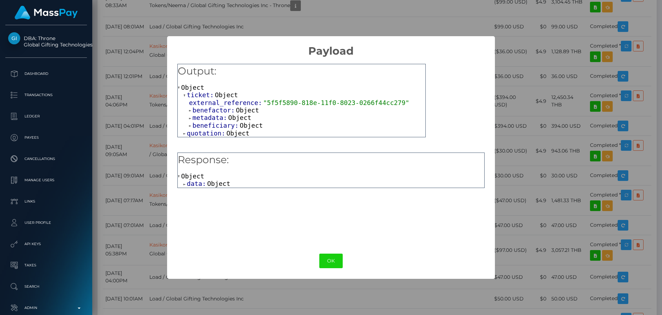
click at [224, 103] on span "external_reference:" at bounding box center [226, 102] width 74 height 7
click at [216, 110] on span "benefactor:" at bounding box center [214, 109] width 43 height 7
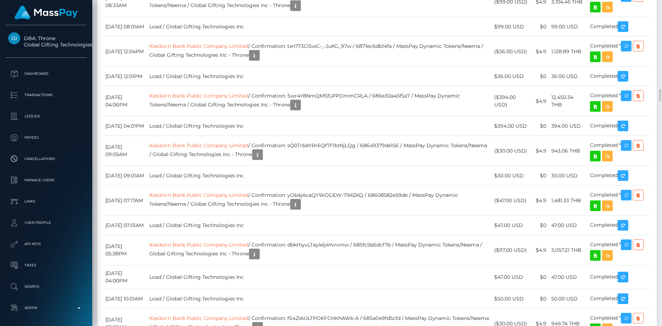
copy td "68ac202c74bf7"
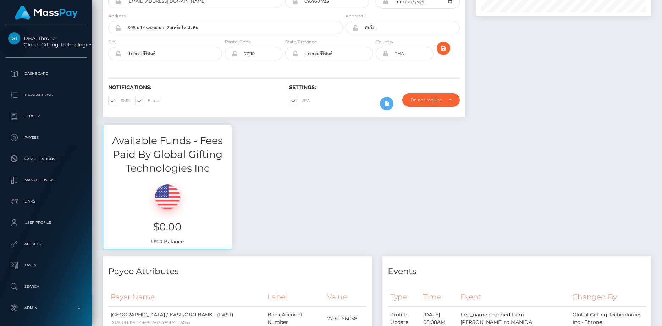
scroll to position [0, 0]
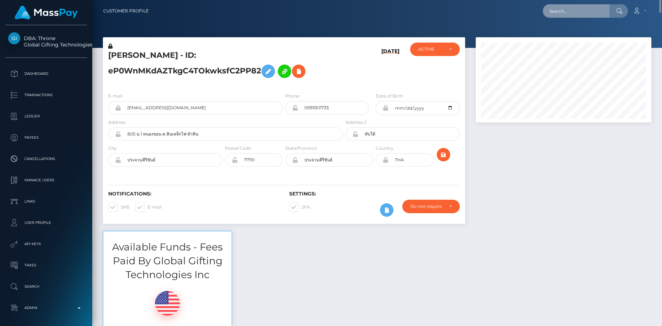
click at [575, 13] on input "text" at bounding box center [576, 10] width 67 height 13
paste input "90548dcb-8182-11f0-8023-0266f44cc279"
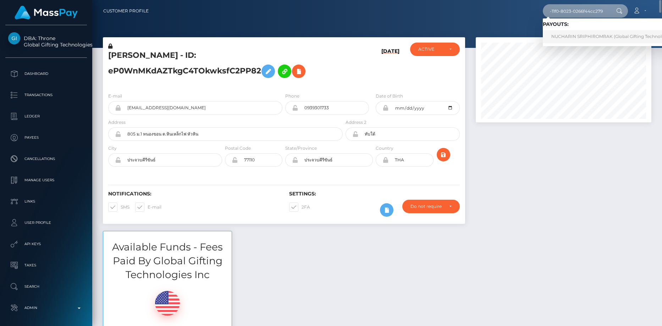
type input "90548dcb-8182-11f0-8023-0266f44cc279"
click at [557, 36] on link "NUCHARIN SRIPHIROMRAK (Global Gifting Technologies Inc - Throne)" at bounding box center [626, 36] width 167 height 13
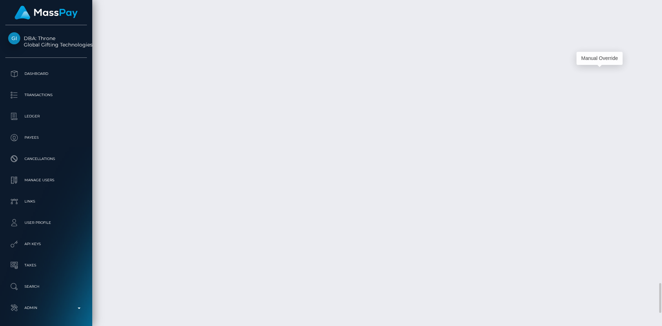
scroll to position [85, 176]
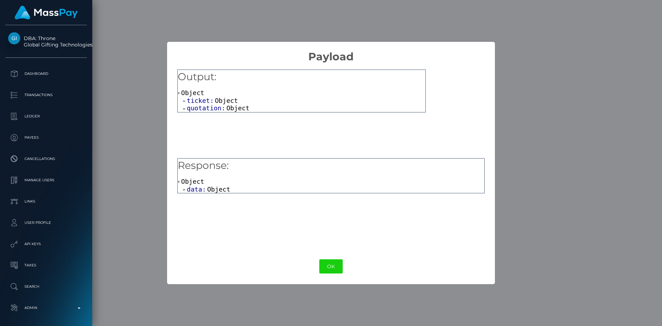
click at [203, 103] on span "ticket:" at bounding box center [201, 100] width 28 height 7
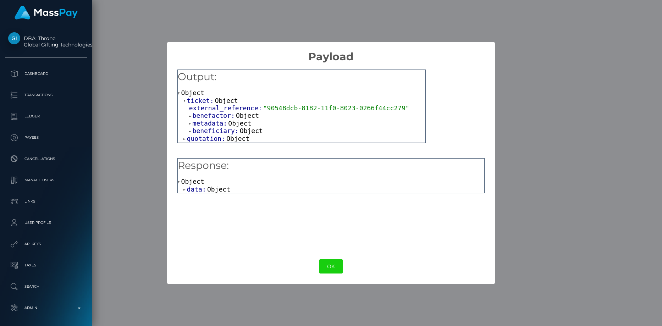
click at [127, 112] on div "× Payload Output: Object ticket: Object external_reference: "90548dcb-8182-11f0…" at bounding box center [331, 163] width 662 height 326
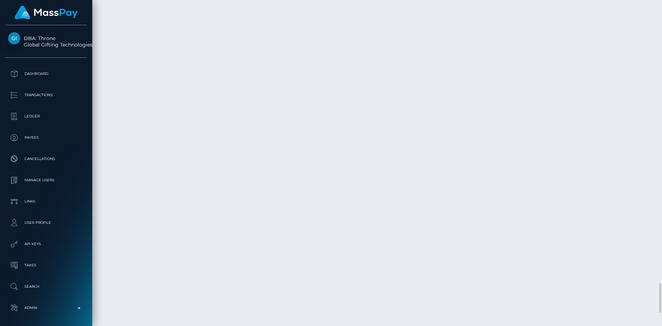
copy td "68ac0c5bdbf45"
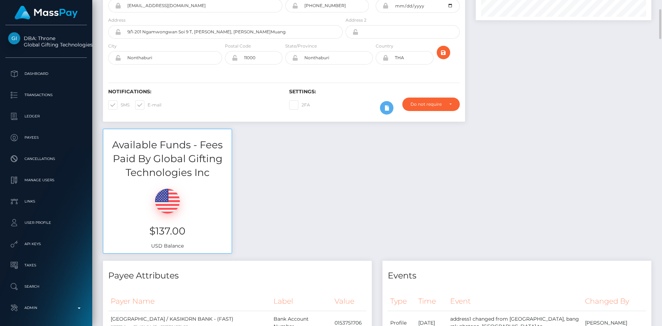
scroll to position [0, 0]
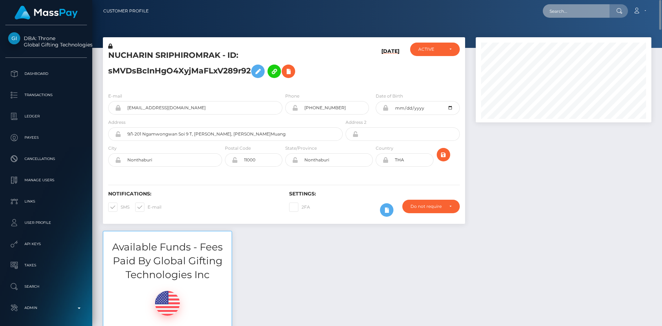
click at [574, 10] on input "text" at bounding box center [576, 10] width 67 height 13
paste input "68af10c83bd75"
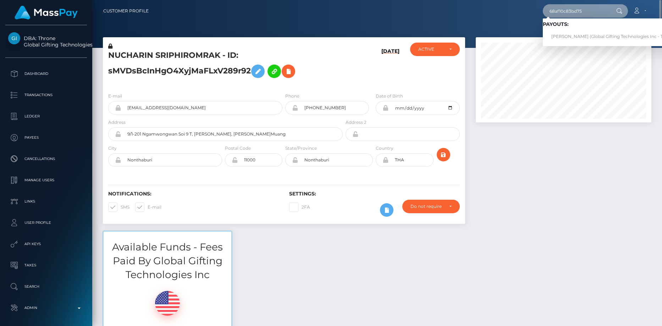
type input "68af10c83bd75"
click at [574, 34] on link "MIYABI KOMATSU (Global Gifting Technologies Inc - Throne)" at bounding box center [614, 36] width 143 height 13
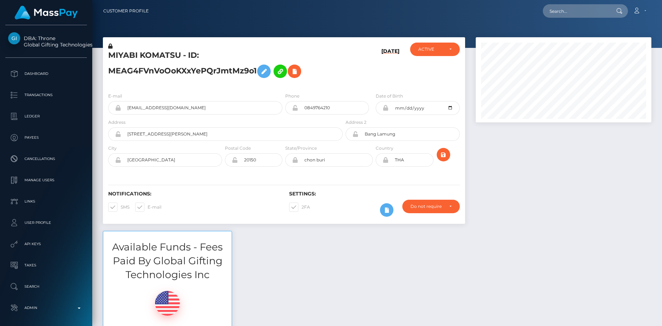
scroll to position [85, 176]
click at [580, 14] on input "text" at bounding box center [576, 10] width 67 height 13
paste input "poact_g4CtQy1xeULa"
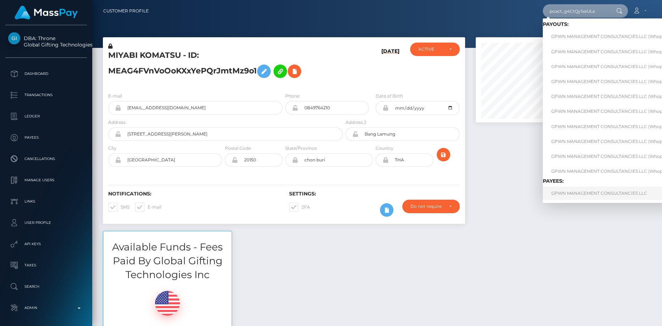
type input "poact_g4CtQy1xeULa"
click at [571, 196] on link "GPWN MANAGEMENT CONSULTANCIES LLC" at bounding box center [614, 193] width 142 height 13
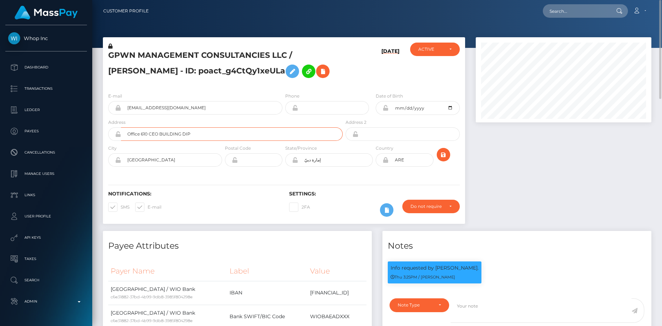
click at [149, 133] on input "Office 610 CEO BUILDING DIP" at bounding box center [232, 133] width 222 height 13
click at [153, 110] on input "[EMAIL_ADDRESS][DOMAIN_NAME]" at bounding box center [201, 107] width 161 height 13
click at [153, 110] on input "1a8f0409-cb27-4ed7-ba6b-9c156b322e46@payouts.whop.com" at bounding box center [201, 107] width 161 height 13
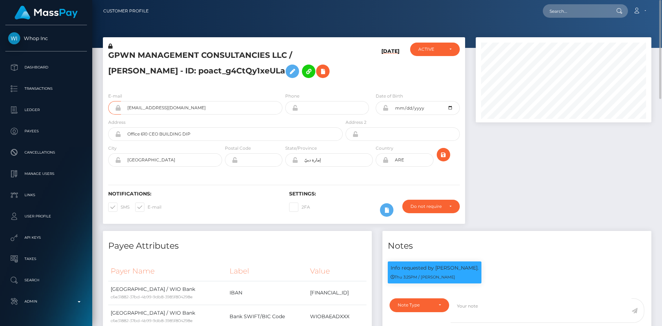
click at [201, 69] on h5 "GPWN MANAGEMENT CONSULTANCIES LLC / James Zachary Murphy - ID: poact_g4CtQy1xeU…" at bounding box center [223, 66] width 231 height 32
copy h5 "poact_g4CtQy1xeULa"
click at [140, 109] on input "1a8f0409-cb27-4ed7-ba6b-9c156b322e46@payouts.whop.com" at bounding box center [201, 107] width 161 height 13
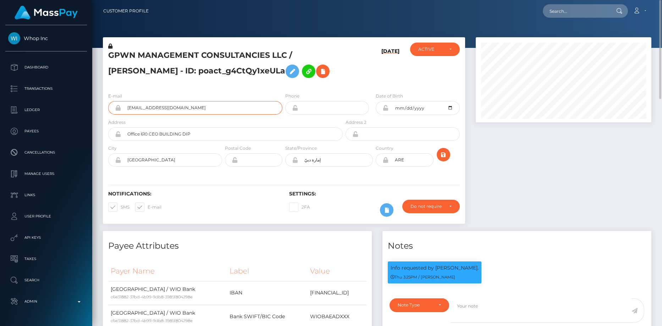
click at [140, 109] on input "1a8f0409-cb27-4ed7-ba6b-9c156b322e46@payouts.whop.com" at bounding box center [201, 107] width 161 height 13
click at [589, 10] on input "text" at bounding box center [576, 10] width 67 height 13
paste input "poact_4Pf0Wjk6247k"
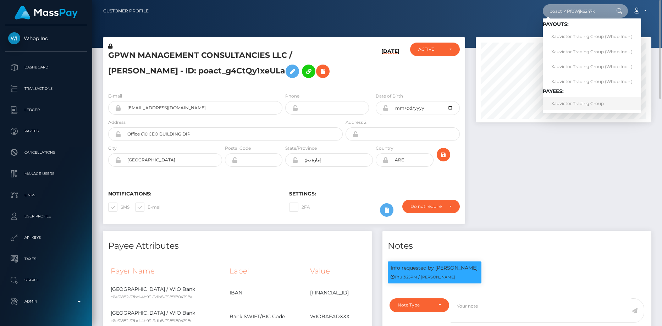
type input "poact_4Pf0Wjk6247k"
click at [566, 101] on link "Xauvictor Trading Group" at bounding box center [592, 103] width 98 height 13
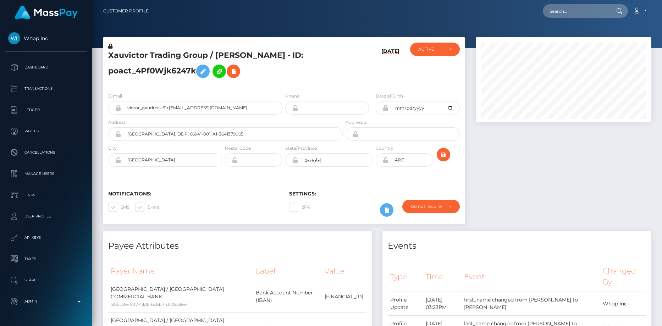
scroll to position [85, 176]
click at [561, 15] on input "text" at bounding box center [576, 10] width 67 height 13
paste input "poact_BJZRefJ3u4Q3"
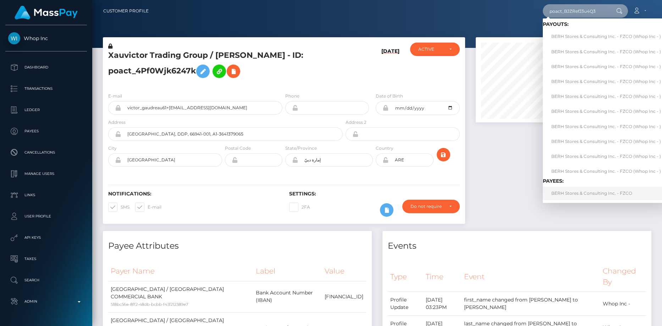
type input "poact_BJZRefJ3u4Q3"
click at [578, 197] on link "BERH Stores & Consulting Inc. - FZCO" at bounding box center [606, 193] width 127 height 13
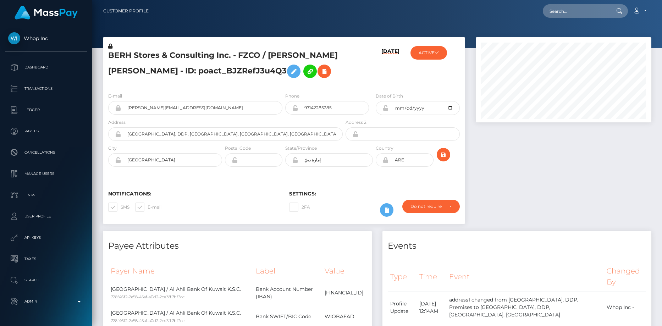
scroll to position [85, 176]
click at [556, 12] on input "text" at bounding box center [576, 10] width 67 height 13
paste input "poact_NKiG4MRmOa61"
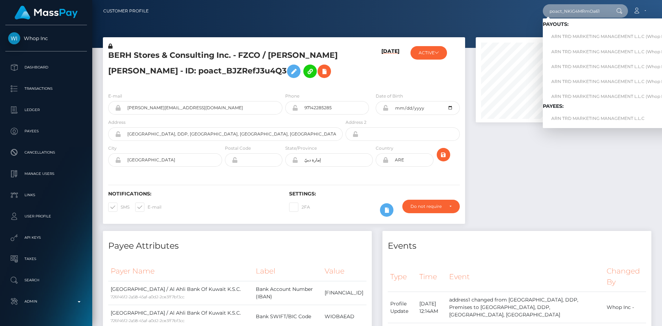
type input "poact_NKiG4MRmOa61"
click at [204, 110] on input "brad@highticketecommerce.co" at bounding box center [201, 107] width 161 height 13
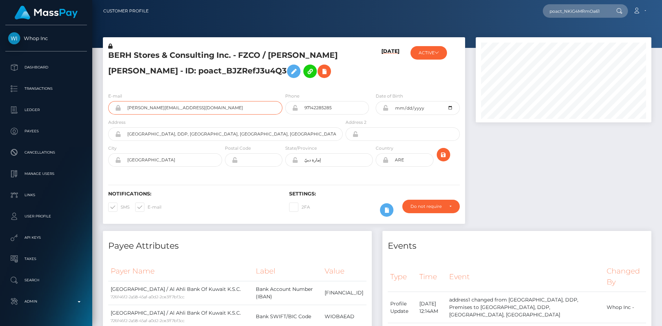
click at [204, 110] on input "brad@highticketecommerce.co" at bounding box center [201, 107] width 161 height 13
click at [590, 9] on input "poact_NKiG4MRmOa61" at bounding box center [576, 10] width 67 height 13
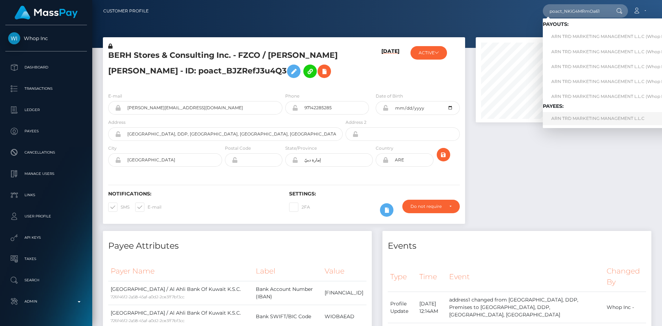
click at [571, 118] on link "ARN TRD MARKETING MANAGEMENT L.L.C" at bounding box center [612, 118] width 139 height 13
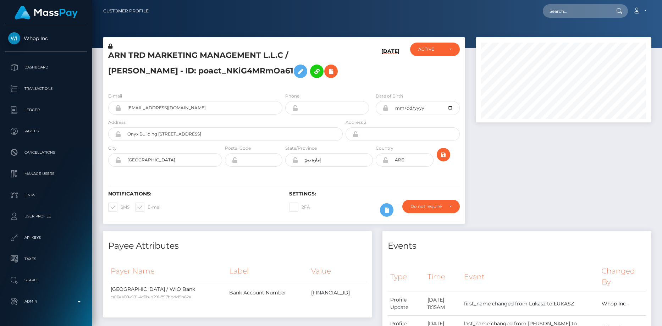
scroll to position [85, 176]
click at [551, 10] on input "text" at bounding box center [576, 10] width 67 height 13
paste input "poact_4Pf0Wjk6247k"
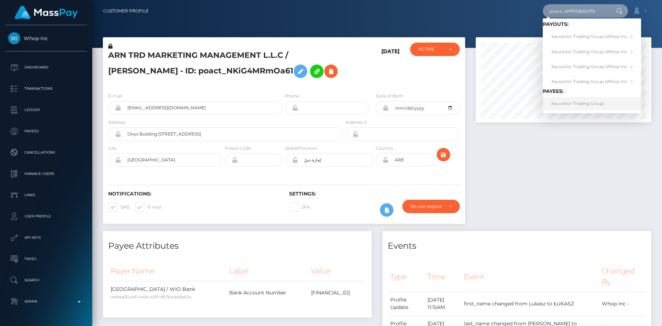
type input "poact_4Pf0Wjk6247k"
click at [572, 105] on link "Xauvictor Trading Group" at bounding box center [592, 103] width 98 height 13
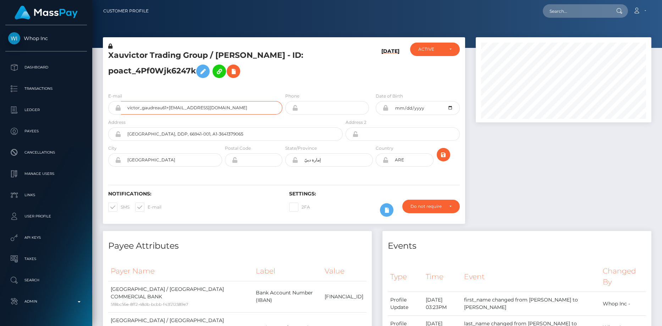
scroll to position [85, 176]
click at [556, 17] on input "text" at bounding box center [576, 10] width 67 height 13
paste input "68af10c83bd75"
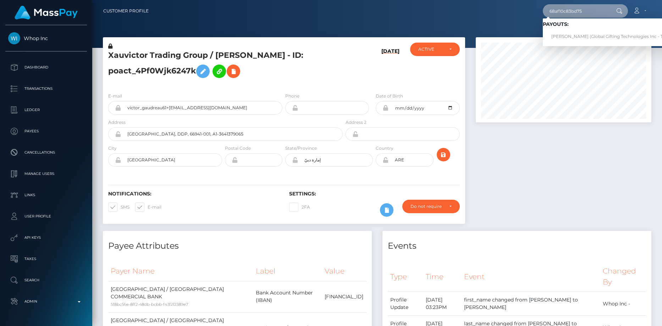
type input "68af10c83bd75"
click at [573, 34] on link "MIYABI KOMATSU (Global Gifting Technologies Inc - Throne)" at bounding box center [614, 36] width 143 height 13
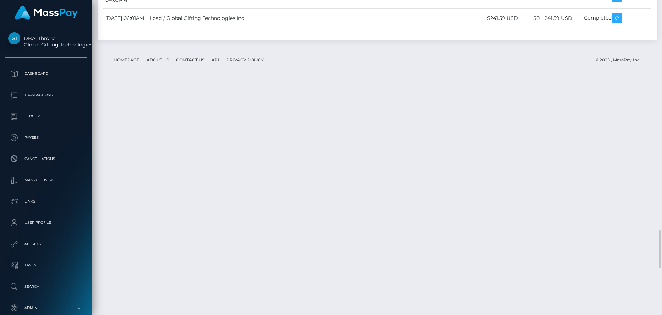
scroll to position [1916, 0]
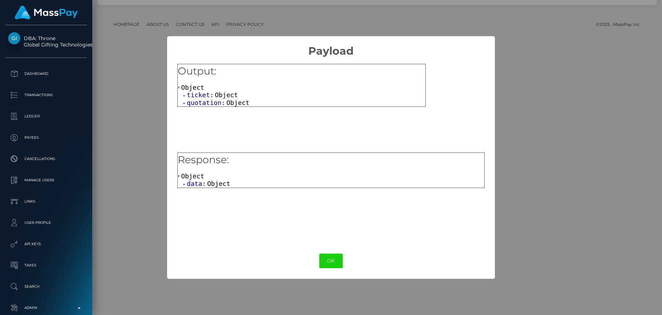
click at [198, 182] on span "data:" at bounding box center [197, 183] width 20 height 7
click at [208, 194] on span "errors:" at bounding box center [207, 191] width 28 height 7
click at [208, 105] on span "quotation:" at bounding box center [207, 102] width 40 height 7
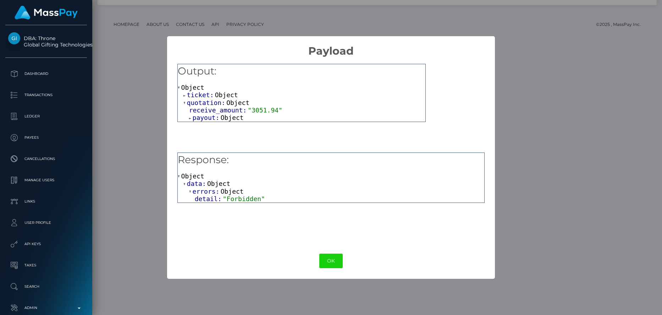
click at [206, 119] on span "payout:" at bounding box center [207, 117] width 28 height 7
click at [202, 96] on span "ticket:" at bounding box center [201, 94] width 28 height 7
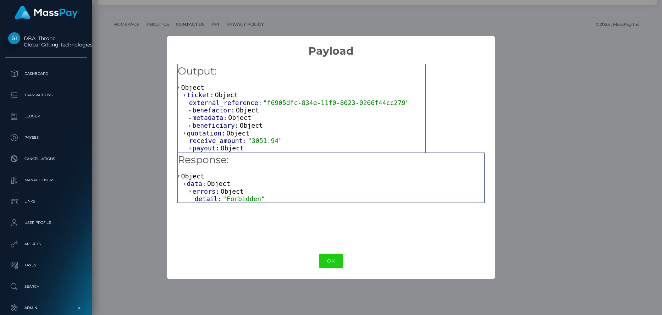
click at [206, 124] on span "beneficiary:" at bounding box center [216, 125] width 47 height 7
click at [207, 118] on span "metadata:" at bounding box center [211, 117] width 36 height 7
click at [209, 112] on span "benefactor:" at bounding box center [214, 109] width 43 height 7
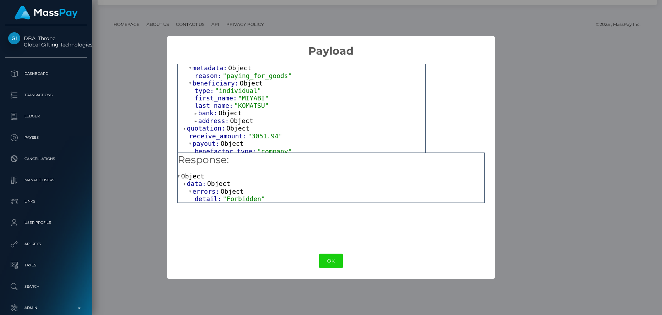
scroll to position [106, 0]
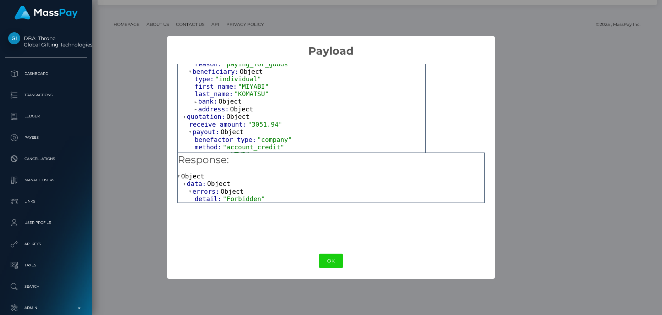
click at [214, 113] on span "address:" at bounding box center [214, 108] width 32 height 7
click at [211, 103] on span "bank:" at bounding box center [208, 101] width 20 height 7
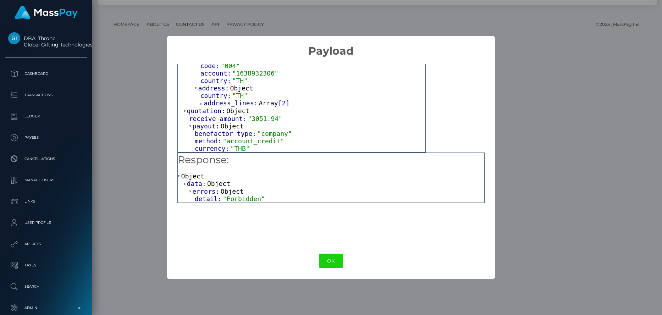
scroll to position [166, 0]
click at [221, 103] on span "address_lines:" at bounding box center [231, 102] width 55 height 7
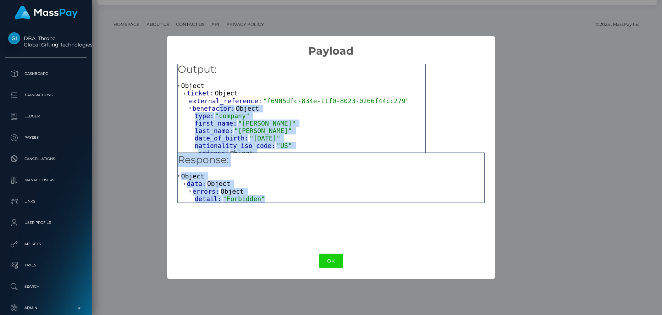
scroll to position [0, 0]
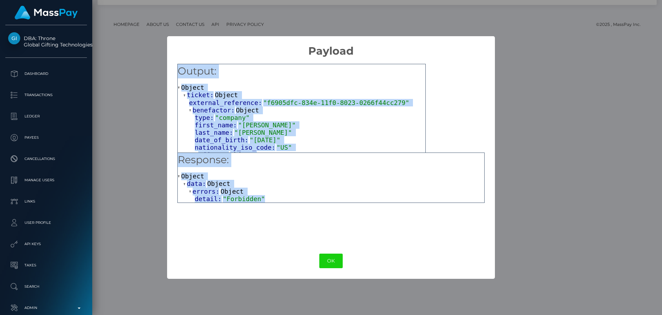
drag, startPoint x: 264, startPoint y: 201, endPoint x: 175, endPoint y: 73, distance: 155.8
click at [175, 73] on div "Output: Object ticket: Object external_reference: "f6905dfc-834e-11f0-8023-0266…" at bounding box center [331, 150] width 328 height 186
copy div "Output: Object ticket: Object external_reference: "f6905dfc-834e-11f0-8023-0266…"
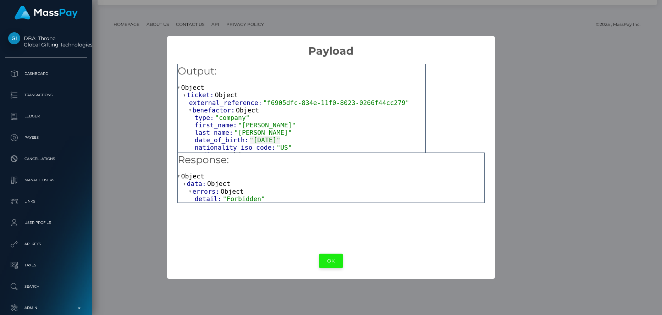
click at [334, 256] on button "OK" at bounding box center [330, 261] width 23 height 15
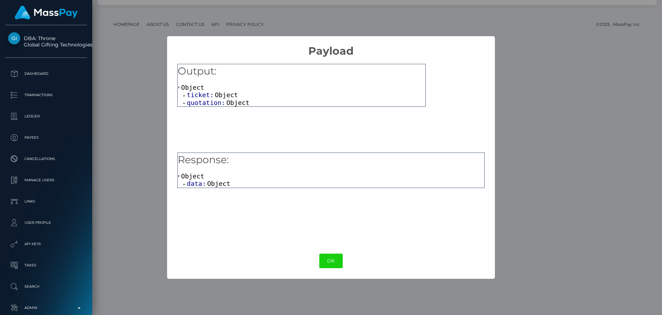
click at [197, 185] on span "data:" at bounding box center [197, 183] width 20 height 7
click at [205, 191] on span "errors:" at bounding box center [207, 191] width 28 height 7
click at [203, 101] on span "quotation:" at bounding box center [207, 102] width 40 height 7
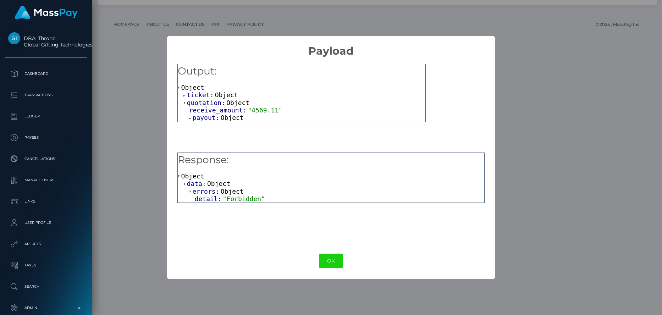
click at [203, 120] on span "payout:" at bounding box center [207, 117] width 28 height 7
click at [200, 95] on span "ticket:" at bounding box center [201, 94] width 28 height 7
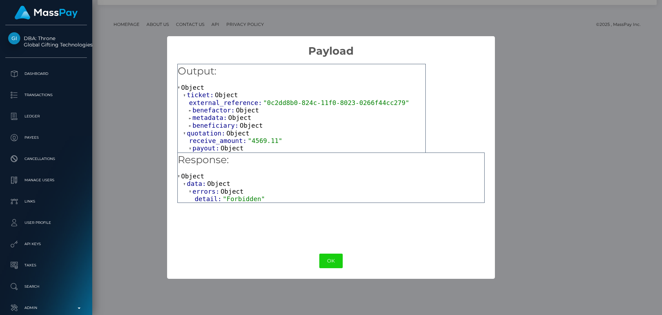
click at [213, 127] on span "beneficiary:" at bounding box center [216, 125] width 47 height 7
click at [210, 120] on span "metadata:" at bounding box center [211, 117] width 36 height 7
click at [211, 110] on span "benefactor:" at bounding box center [214, 109] width 43 height 7
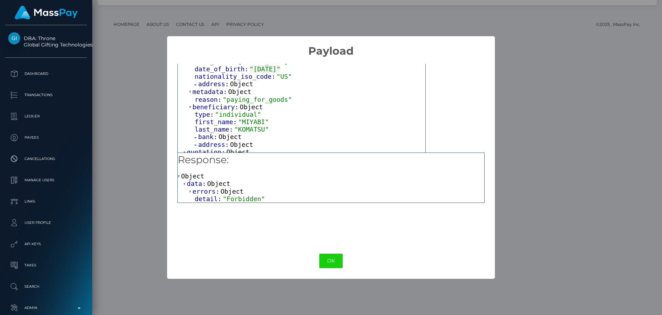
scroll to position [106, 0]
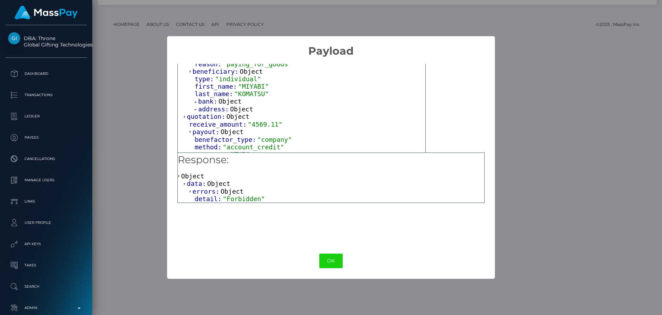
click at [212, 113] on span "address:" at bounding box center [214, 108] width 32 height 7
click at [209, 105] on span "bank:" at bounding box center [208, 101] width 20 height 7
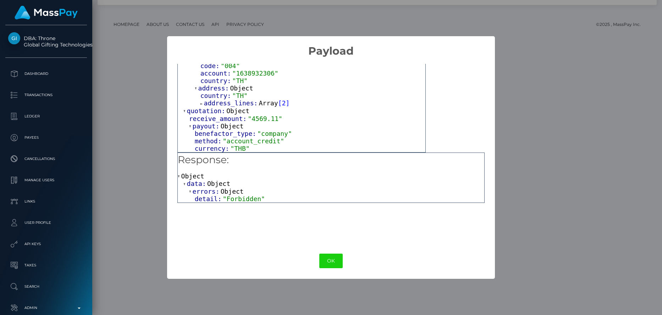
scroll to position [166, 0]
click at [220, 101] on span "address_lines:" at bounding box center [231, 102] width 55 height 7
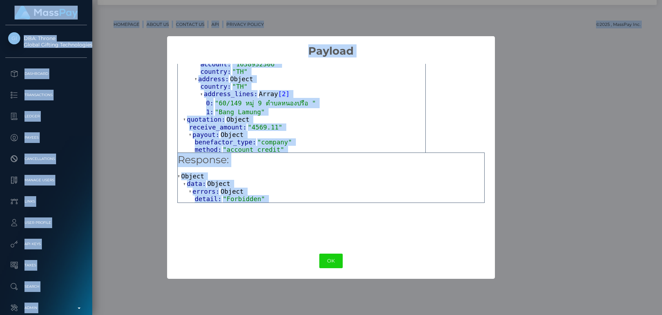
click at [308, 89] on div "country: "TH"" at bounding box center [312, 86] width 225 height 7
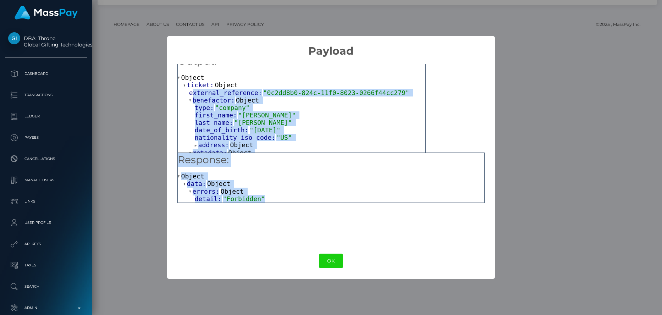
scroll to position [0, 0]
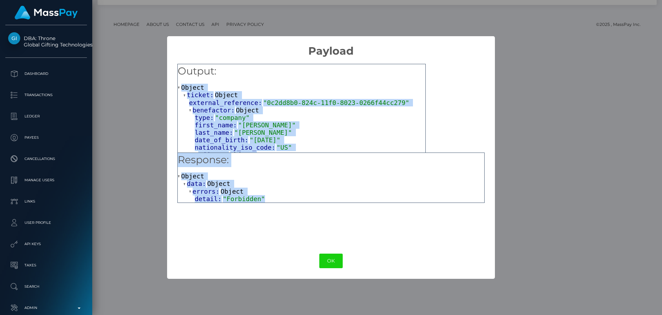
drag, startPoint x: 261, startPoint y: 202, endPoint x: 176, endPoint y: 79, distance: 148.6
click at [176, 79] on div "Output: Object ticket: Object external_reference: "0c2dd8b0-824c-11f0-8023-0266…" at bounding box center [331, 150] width 328 height 186
copy div "Object ticket: Object external_reference: "0c2dd8b0-824c-11f0-8023-0266f44cc279…"
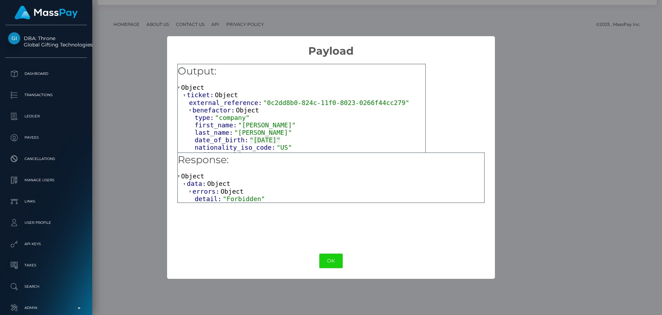
click at [498, 19] on div "× Payload Output: Object ticket: Object external_reference: "0c2dd8b0-824c-11f0…" at bounding box center [331, 157] width 662 height 315
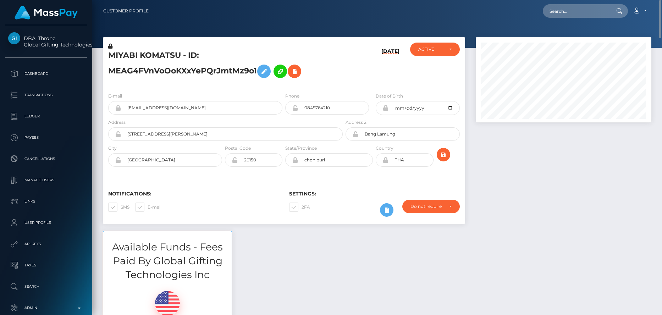
click at [559, 19] on nav "Customer Profile Loading... Loading... Account" at bounding box center [377, 11] width 570 height 22
click at [559, 13] on input "text" at bounding box center [576, 10] width 67 height 13
paste input "68ac202c74bf7"
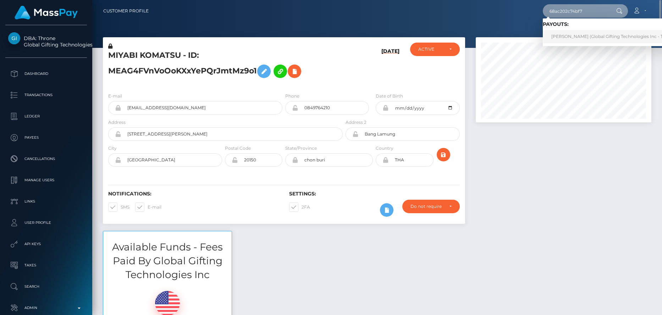
type input "68ac202c74bf7"
click at [566, 38] on link "MANIDA KNUTSEN (Global Gifting Technologies Inc - Throne)" at bounding box center [614, 36] width 143 height 13
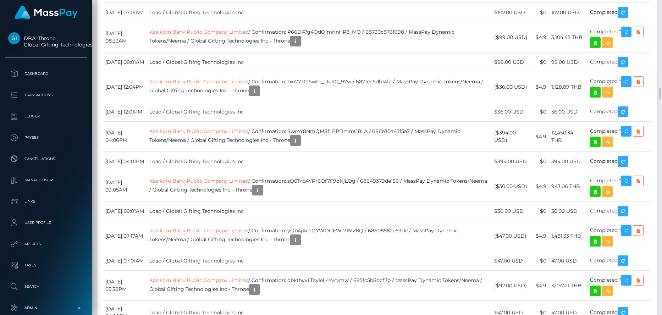
scroll to position [85, 176]
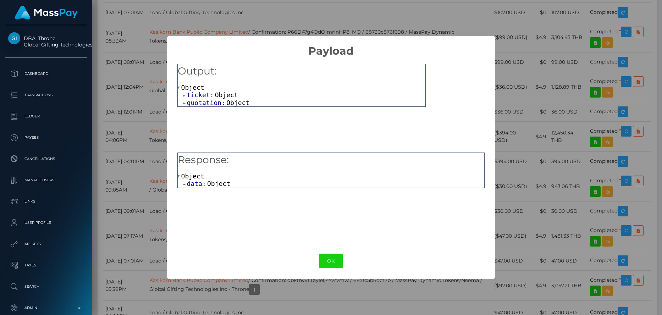
click at [214, 180] on span "Object" at bounding box center [218, 183] width 23 height 7
click at [209, 192] on span "errors:" at bounding box center [207, 191] width 28 height 7
click at [213, 100] on span "quotation:" at bounding box center [207, 102] width 40 height 7
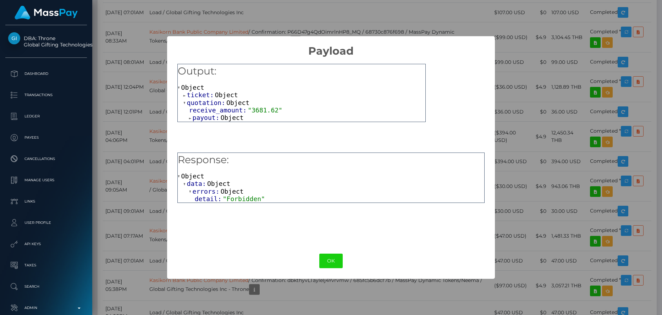
click at [211, 93] on span "ticket:" at bounding box center [201, 94] width 28 height 7
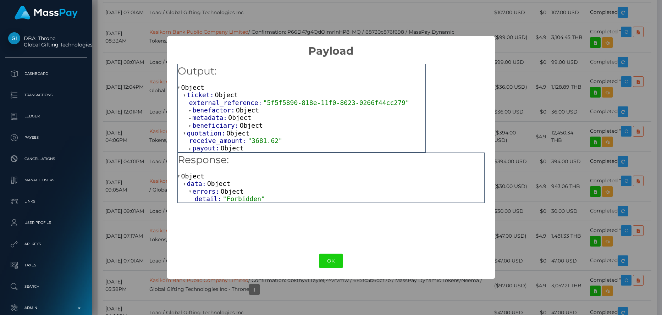
click at [212, 150] on span "payout:" at bounding box center [207, 147] width 28 height 7
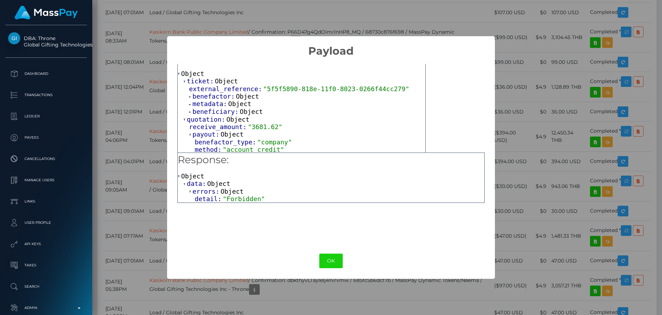
scroll to position [26, 0]
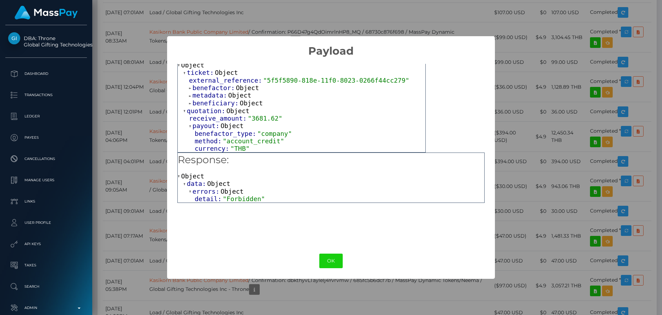
click at [207, 103] on span "beneficiary:" at bounding box center [216, 102] width 47 height 7
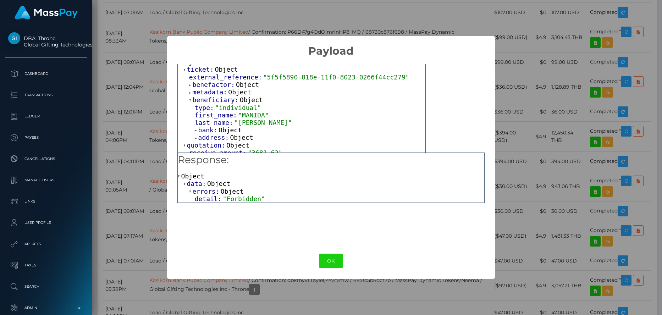
click at [211, 141] on span "address:" at bounding box center [214, 137] width 32 height 7
click at [214, 133] on span "bank:" at bounding box center [208, 129] width 20 height 7
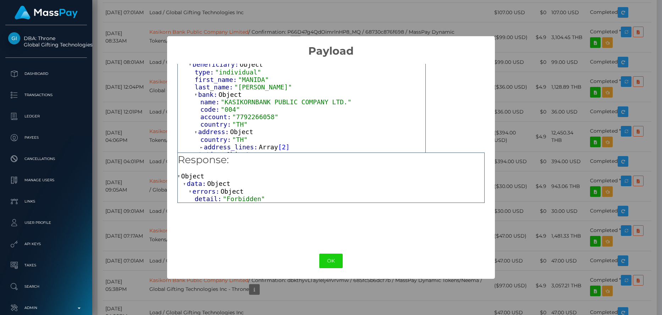
scroll to position [97, 0]
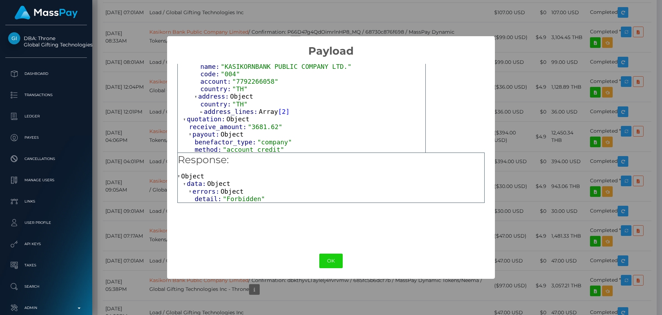
click at [220, 115] on span "address_lines:" at bounding box center [231, 111] width 55 height 7
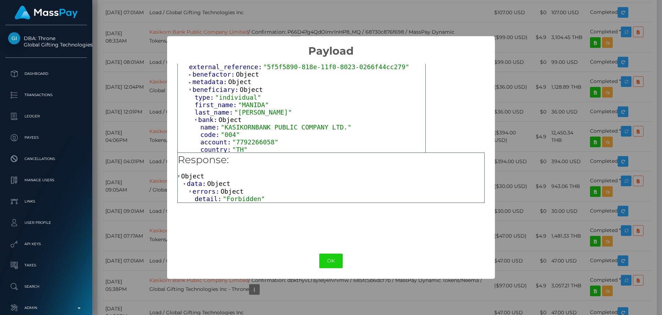
scroll to position [0, 0]
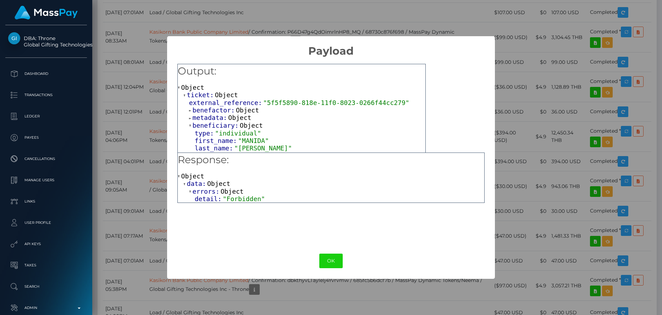
click at [208, 115] on span "metadata:" at bounding box center [211, 117] width 36 height 7
click at [210, 110] on span "benefactor:" at bounding box center [214, 109] width 43 height 7
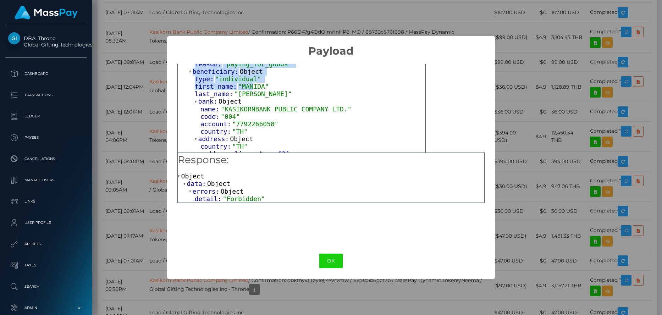
drag, startPoint x: 178, startPoint y: 72, endPoint x: 249, endPoint y: 88, distance: 73.1
click at [249, 88] on div "Output: Object ticket: Object external_reference: "5f5f5890-818e-11f0-8023-0266…" at bounding box center [301, 90] width 248 height 266
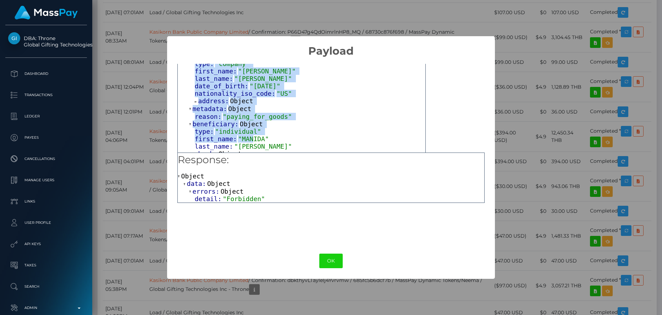
scroll to position [35, 0]
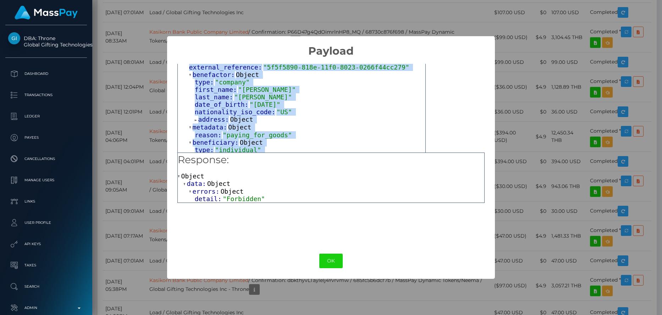
click at [209, 116] on span "nationality_iso_code:" at bounding box center [236, 111] width 82 height 7
click at [209, 120] on span "address:" at bounding box center [214, 119] width 32 height 7
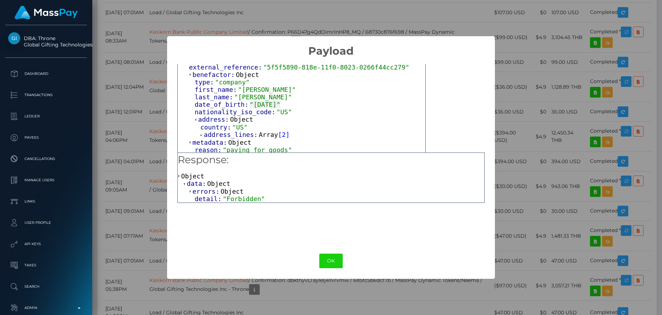
click at [215, 131] on span "country:" at bounding box center [216, 126] width 32 height 7
click at [221, 138] on span "address_lines:" at bounding box center [231, 134] width 55 height 7
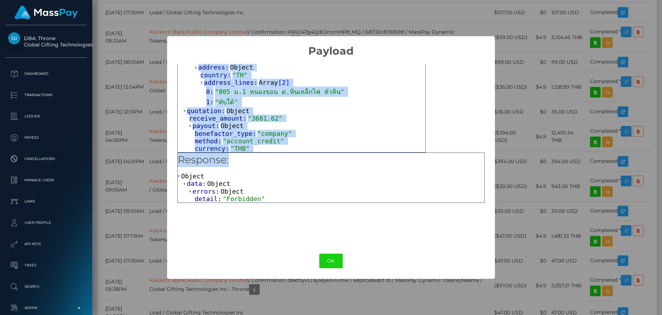
scroll to position [214, 0]
drag, startPoint x: 180, startPoint y: 73, endPoint x: 265, endPoint y: 200, distance: 153.0
click at [265, 200] on div "Output: Object ticket: Object external_reference: "5f5f5890-818e-11f0-8023-0266…" at bounding box center [331, 150] width 328 height 186
copy div "Output: Object ticket: Object external_reference: "5f5f5890-818e-11f0-8023-0266…"
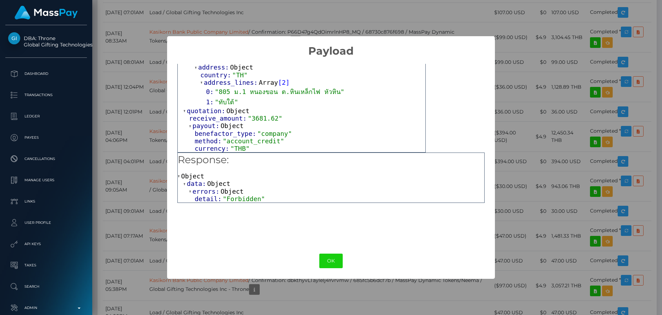
click at [568, 45] on div "× Payload Output: Object ticket: Object external_reference: "5f5f5890-818e-11f0…" at bounding box center [331, 157] width 662 height 315
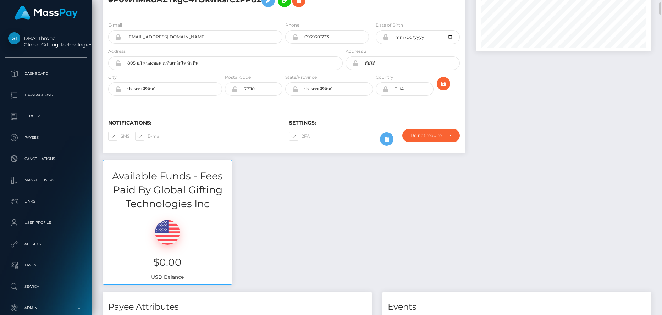
scroll to position [0, 0]
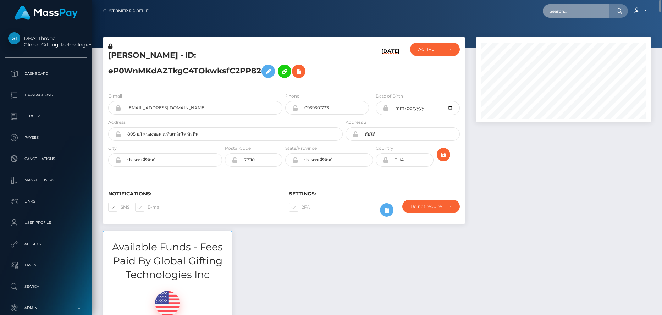
click at [569, 15] on input "text" at bounding box center [576, 10] width 67 height 13
paste input "68ac0c5bdbf45"
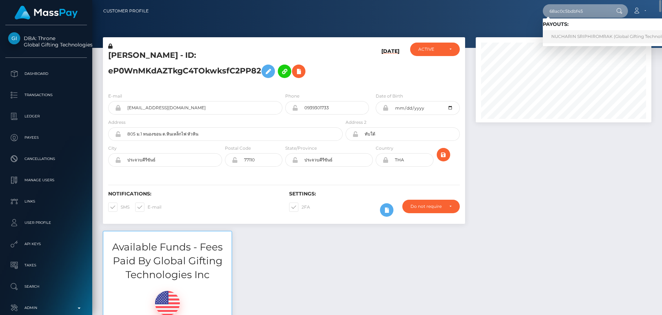
type input "68ac0c5bdbf45"
click at [589, 33] on link "NUCHARIN SRIPHIROMRAK (Global Gifting Technologies Inc - Throne)" at bounding box center [626, 36] width 167 height 13
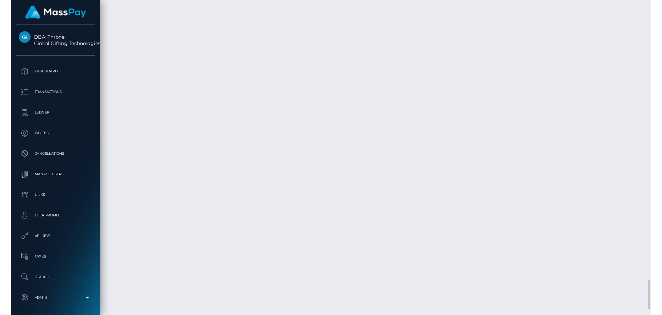
scroll to position [3052, 0]
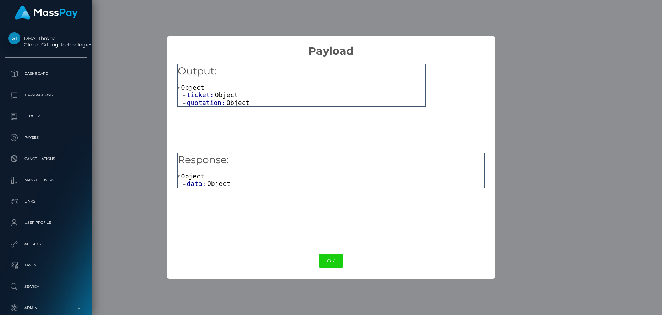
click at [201, 185] on span "data:" at bounding box center [197, 183] width 20 height 7
click at [211, 191] on span "errors:" at bounding box center [207, 191] width 28 height 7
click at [220, 101] on span "quotation:" at bounding box center [207, 102] width 40 height 7
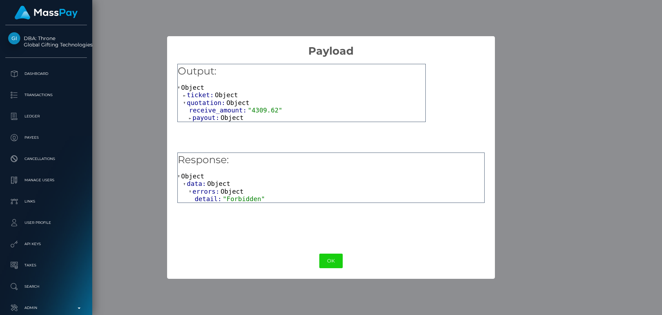
click at [219, 93] on span "Object" at bounding box center [226, 94] width 23 height 7
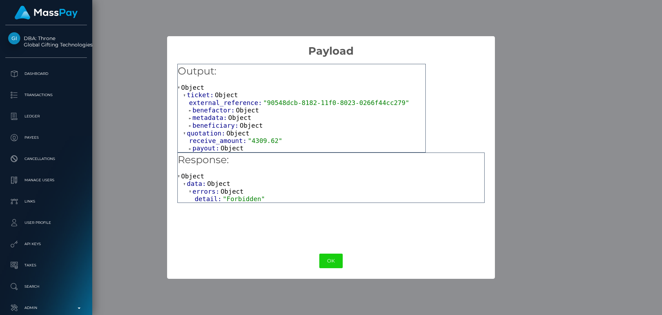
scroll to position [2, 0]
click at [213, 147] on span "payout:" at bounding box center [207, 147] width 28 height 7
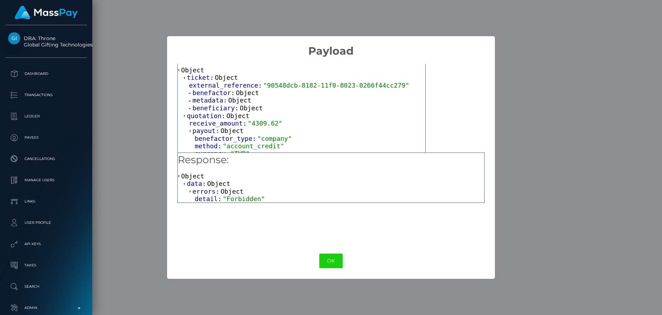
scroll to position [26, 0]
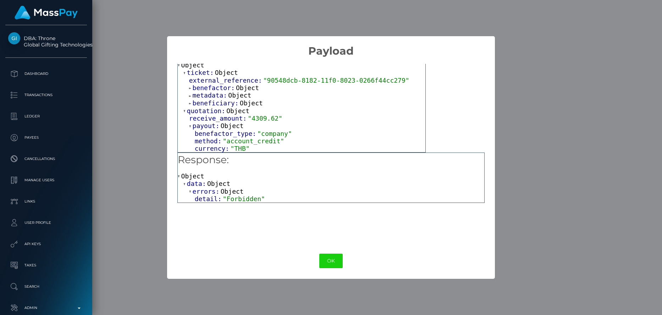
click at [217, 99] on span "beneficiary:" at bounding box center [216, 102] width 47 height 7
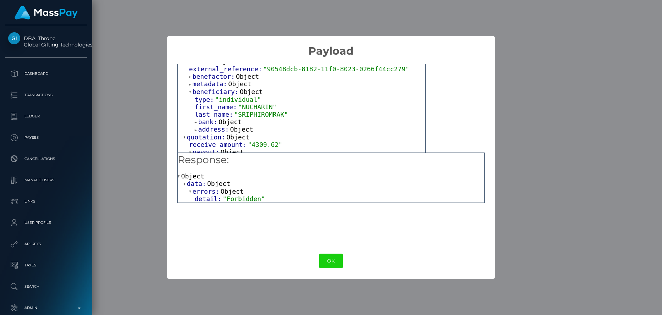
scroll to position [29, 0]
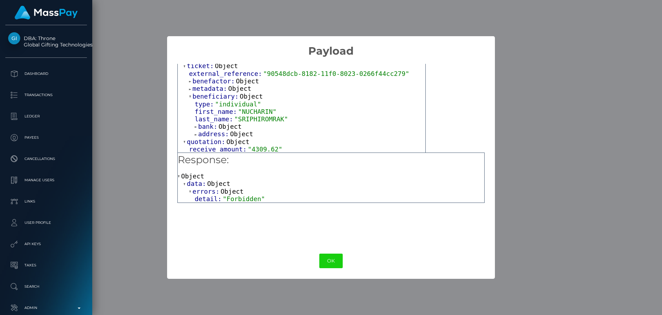
click at [213, 137] on span "address:" at bounding box center [214, 133] width 32 height 7
click at [211, 129] on span "bank:" at bounding box center [208, 126] width 20 height 7
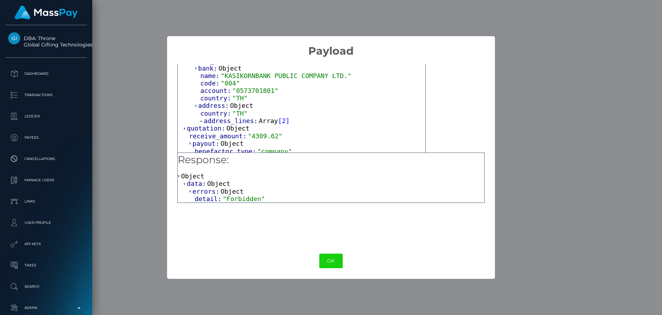
scroll to position [100, 0]
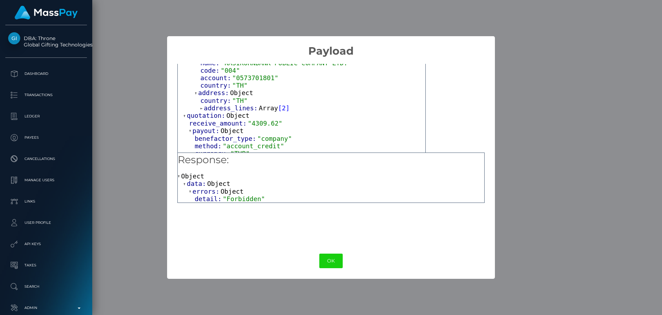
click at [219, 112] on span "address_lines:" at bounding box center [231, 107] width 55 height 7
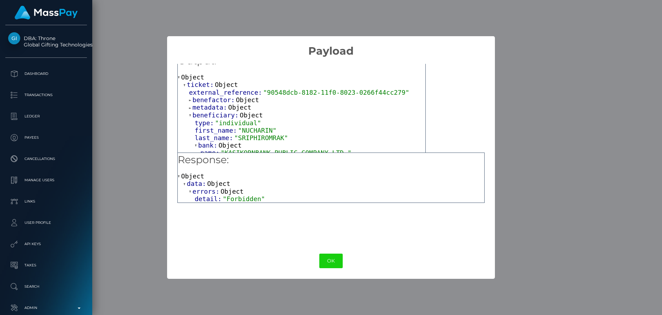
scroll to position [0, 0]
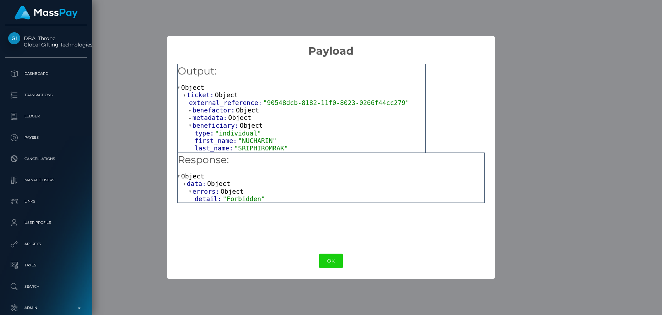
click at [219, 117] on span "metadata:" at bounding box center [211, 117] width 36 height 7
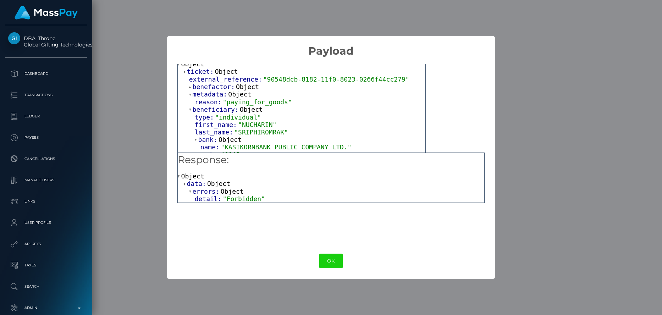
scroll to position [35, 0]
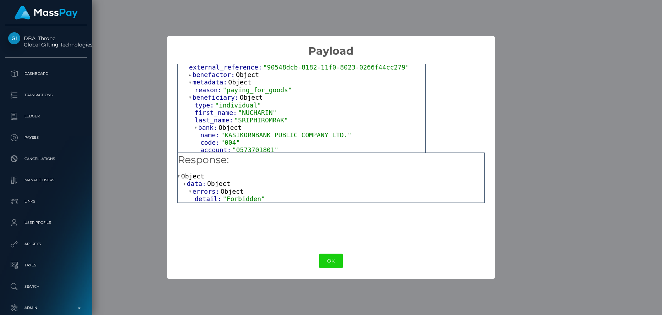
click at [214, 71] on span "external_reference:" at bounding box center [226, 67] width 74 height 7
click at [215, 74] on span "benefactor:" at bounding box center [214, 74] width 43 height 7
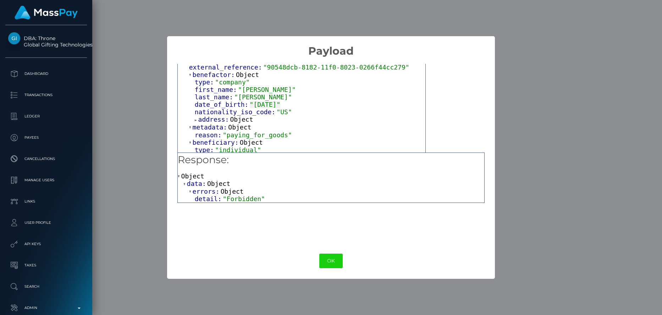
click at [216, 123] on span "address:" at bounding box center [214, 119] width 32 height 7
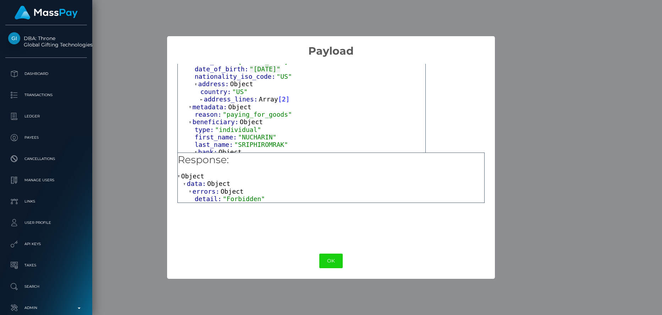
click at [232, 103] on span "address_lines:" at bounding box center [231, 98] width 55 height 7
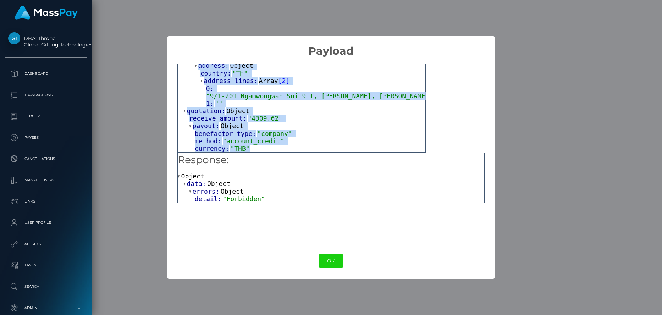
scroll to position [213, 0]
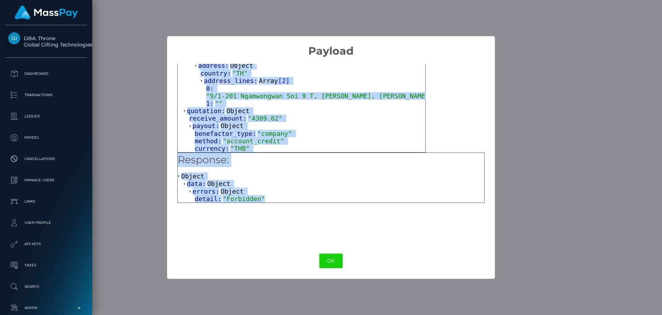
drag, startPoint x: 180, startPoint y: 69, endPoint x: 267, endPoint y: 199, distance: 156.4
click at [267, 199] on div "Output: Object ticket: Object external_reference: "90548dcb-8182-11f0-8023-0266…" at bounding box center [331, 150] width 328 height 186
copy div "Output: Object ticket: Object external_reference: "90548dcb-8182-11f0-8023-0266…"
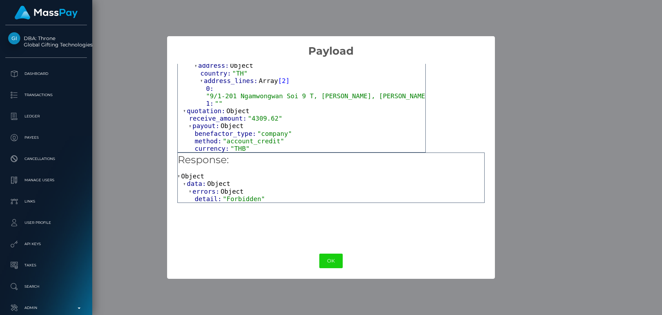
click at [530, 41] on div "× Payload Output: Object ticket: Object external_reference: "90548dcb-8182-11f0…" at bounding box center [331, 157] width 662 height 315
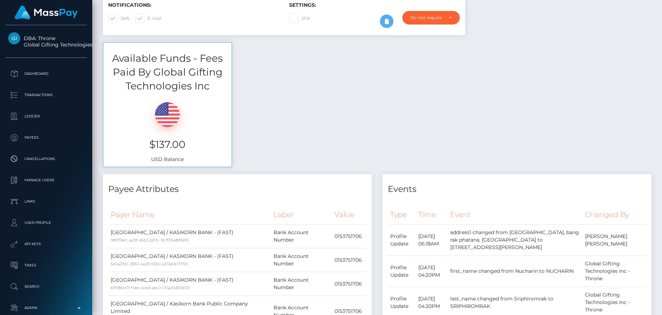
scroll to position [0, 0]
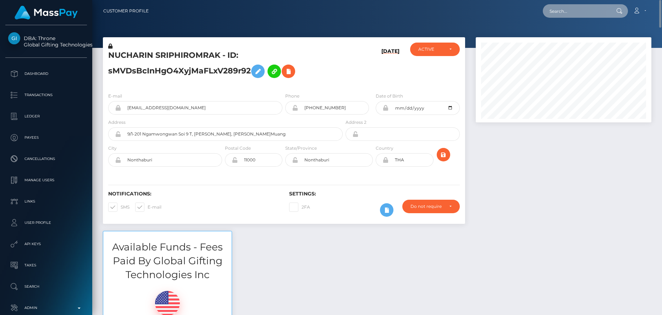
click at [577, 11] on input "text" at bounding box center [576, 10] width 67 height 13
paste input "poact_wxBIyTkmsRPW"
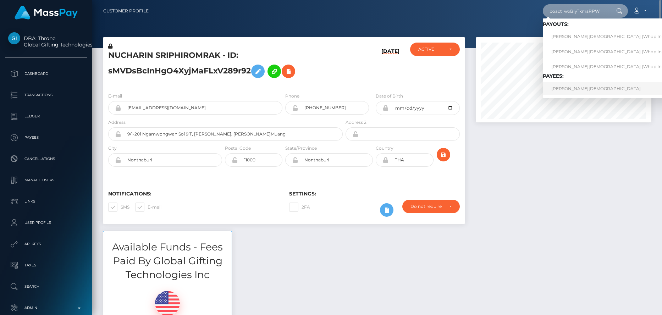
type input "poact_wxBIyTkmsRPW"
click at [569, 90] on link "ADAM CHAHMI" at bounding box center [610, 88] width 135 height 13
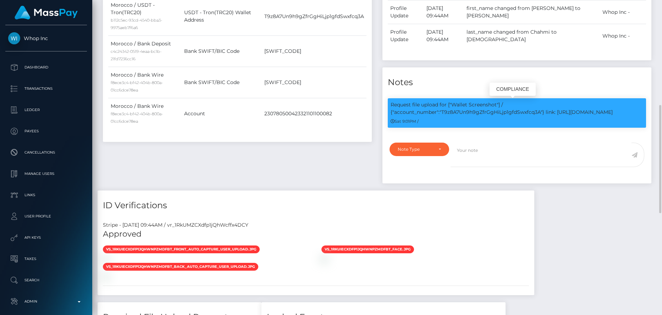
scroll to position [85, 176]
click at [479, 112] on p "Request file upload for ["Wallet Screenshot"] / {"account_number":"T9z8A7Un9h9g…" at bounding box center [517, 108] width 253 height 15
click at [478, 114] on p "Request file upload for ["Wallet Screenshot"] / {"account_number":"T9z8A7Un9h9g…" at bounding box center [517, 108] width 253 height 15
copy p "T9z8A7Un9h9gZfrGgHiLjp1gfdSwxfcq3A"
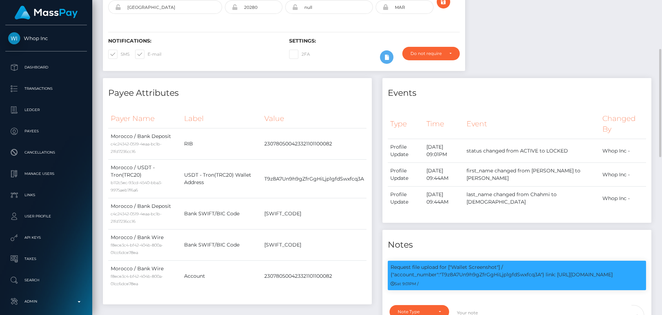
scroll to position [0, 0]
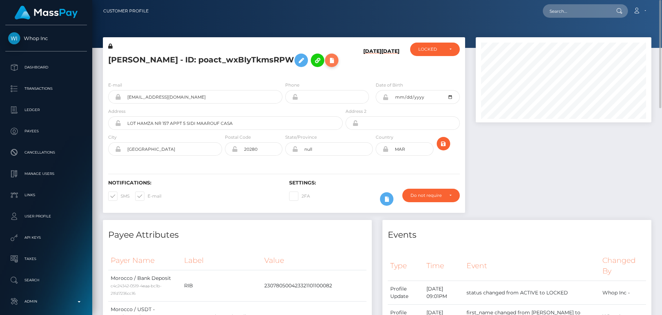
click at [328, 61] on icon at bounding box center [332, 60] width 9 height 9
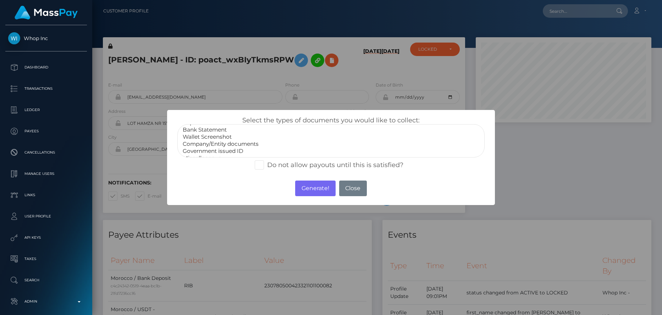
scroll to position [14, 0]
select select "Wallet Screenshot"
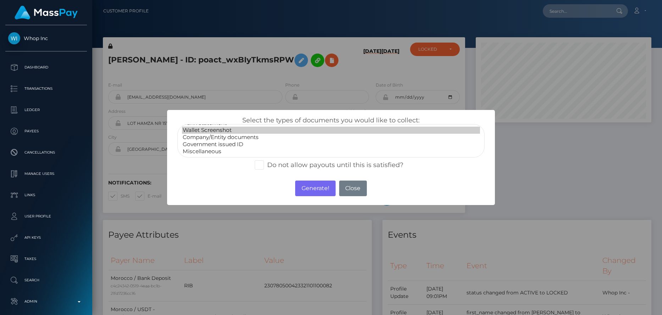
click at [251, 131] on option "Wallet Screenshot" at bounding box center [331, 130] width 298 height 7
click at [311, 191] on button "Generate!" at bounding box center [315, 189] width 40 height 16
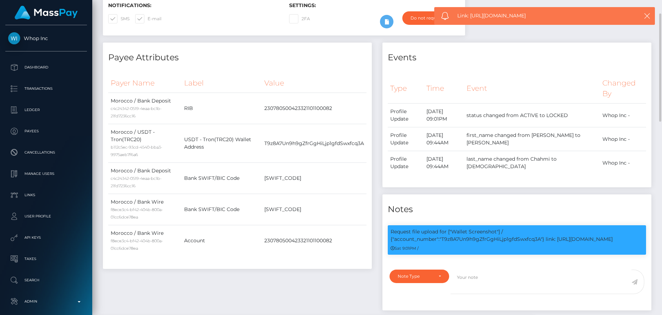
scroll to position [0, 0]
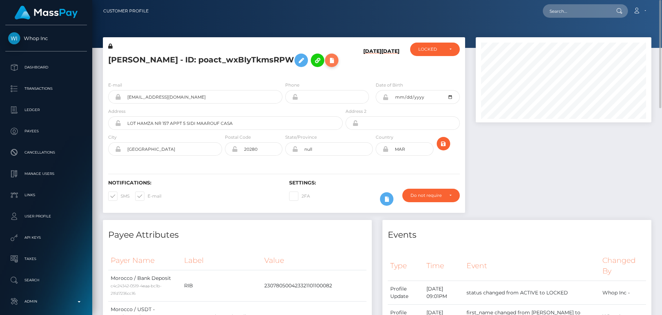
click at [328, 62] on icon at bounding box center [332, 60] width 9 height 9
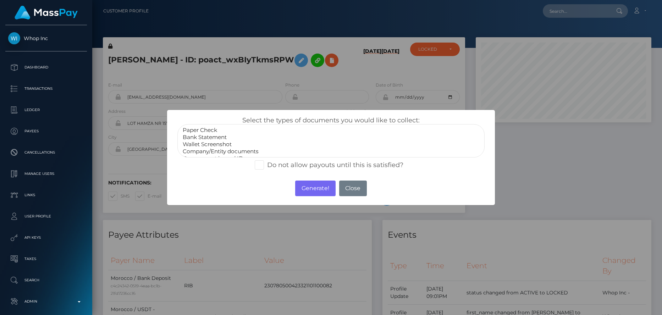
scroll to position [14, 0]
select select "Government issued ID"
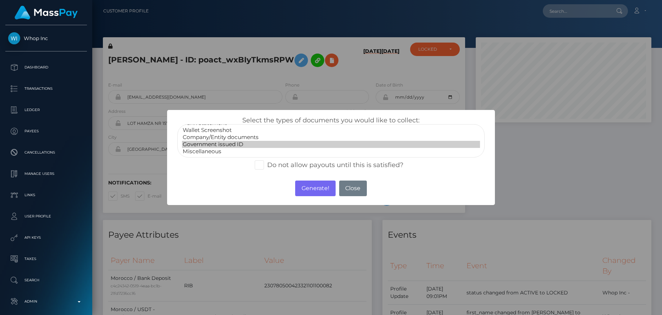
click at [214, 145] on option "Government issued ID" at bounding box center [331, 144] width 298 height 7
click at [308, 194] on button "Generate!" at bounding box center [315, 189] width 40 height 16
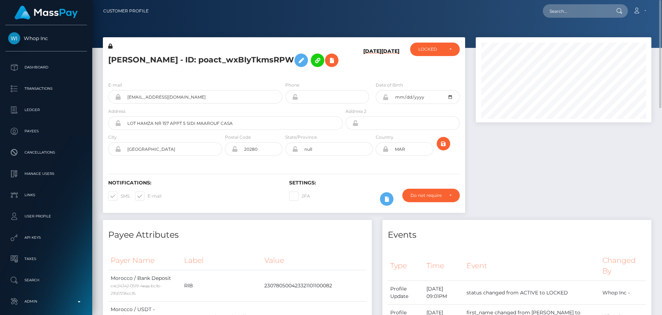
click at [571, 20] on nav "Customer Profile Loading... Loading... Account" at bounding box center [377, 11] width 570 height 22
click at [572, 14] on input "text" at bounding box center [576, 10] width 67 height 13
paste input "poact_MfQJRM9zkP6H"
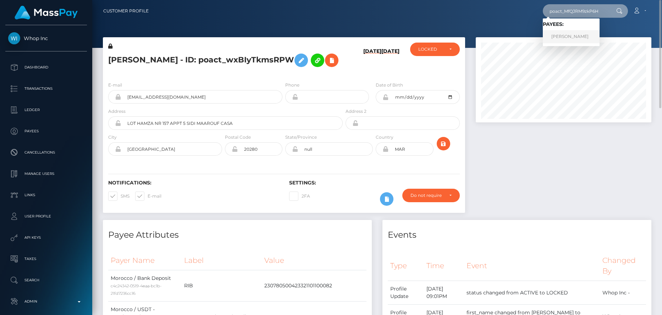
type input "poact_MfQJRM9zkP6H"
click at [577, 38] on link "[PERSON_NAME]" at bounding box center [571, 36] width 57 height 13
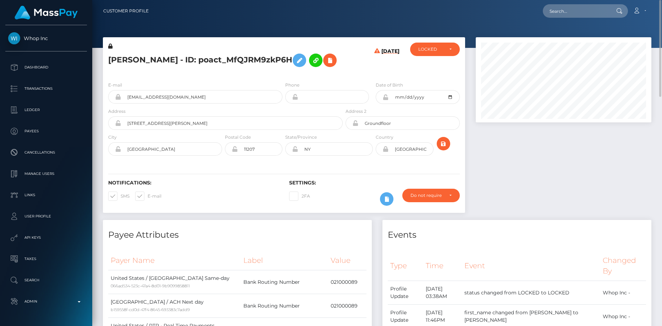
click at [197, 56] on h5 "[PERSON_NAME] - ID: poact_MfQJRM9zkP6H" at bounding box center [223, 60] width 231 height 21
click at [197, 55] on h5 "[PERSON_NAME] - ID: poact_MfQJRM9zkP6H" at bounding box center [223, 60] width 231 height 21
copy h5 "[PERSON_NAME] - ID: poact_MfQJRM9zkP6H"
click at [566, 14] on input "text" at bounding box center [576, 10] width 67 height 13
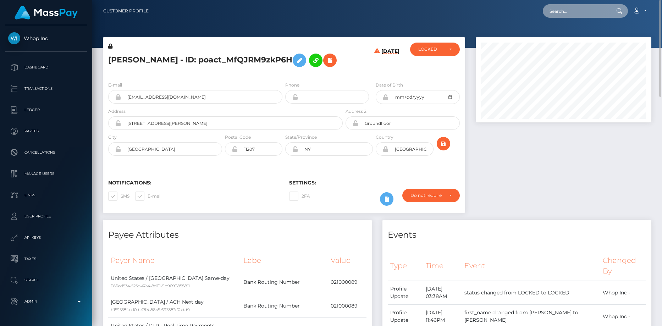
paste input "poact_G67SbH5Xhy6N"
type input "poact_G67SbH5Xhy6N"
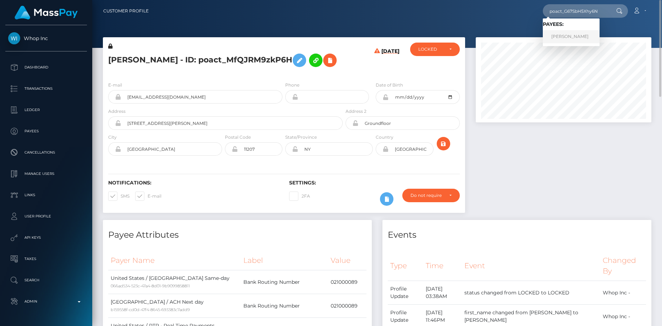
click at [559, 33] on link "[PERSON_NAME]" at bounding box center [571, 36] width 57 height 13
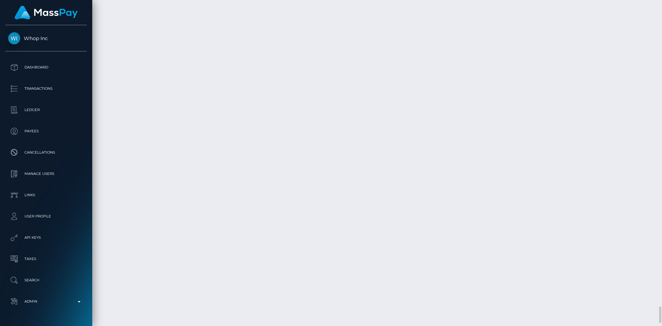
scroll to position [5940, 0]
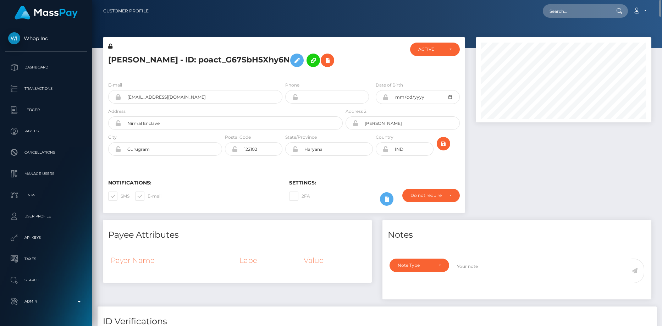
click at [199, 57] on h5 "Keshav Kumar - ID: poact_G67SbH5Xhy6N" at bounding box center [223, 60] width 231 height 21
copy h5 "Keshav Kumar - ID: poact_G67SbH5Xhy6N"
click at [559, 9] on input "text" at bounding box center [576, 10] width 67 height 13
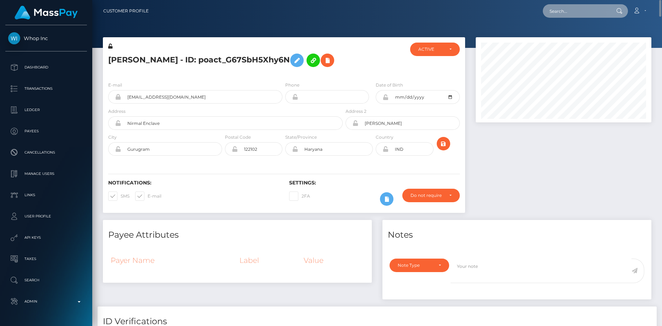
paste input "poact_44No1SddXQIU"
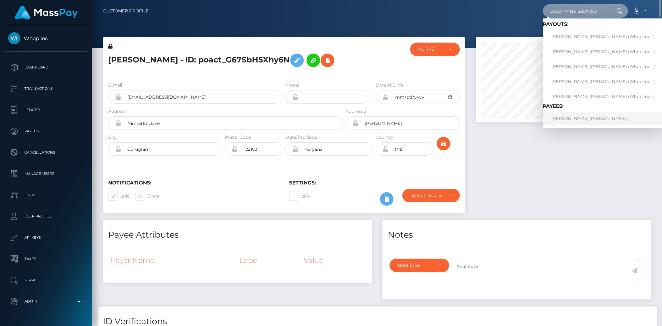
type input "poact_44No1SddXQIU"
click at [573, 120] on link "RABAB HAMED ABDELRAHMAN ELTAWIL" at bounding box center [603, 118] width 121 height 13
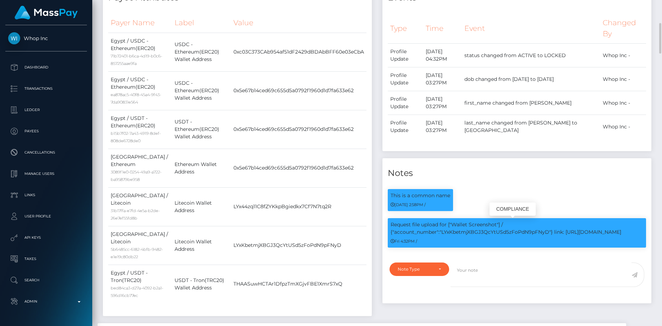
scroll to position [85, 176]
click at [466, 232] on p "Request file upload for ["Wallet Screenshot"] / {"account_number":"LYxKbetmjXBG…" at bounding box center [517, 228] width 253 height 15
copy p "LYxKbetmjXBGJ3QcYtUSd5zFoPdN9pFNyD"
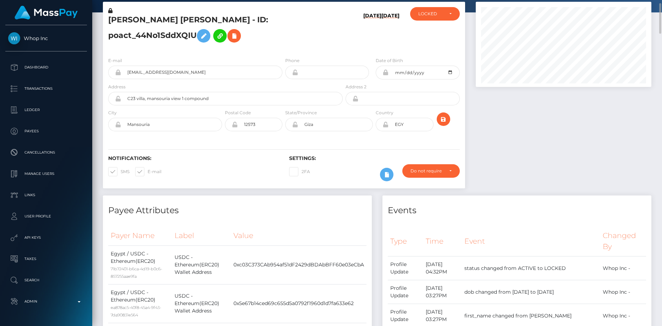
scroll to position [0, 0]
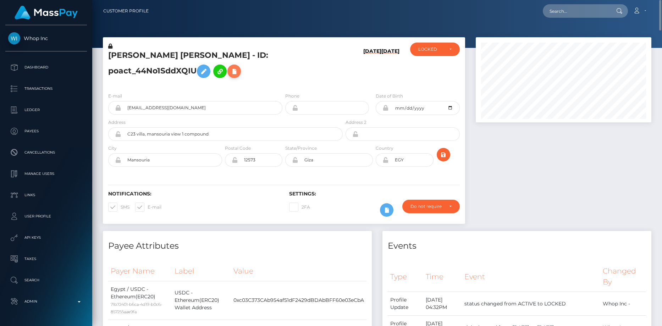
click at [238, 74] on icon at bounding box center [234, 71] width 9 height 9
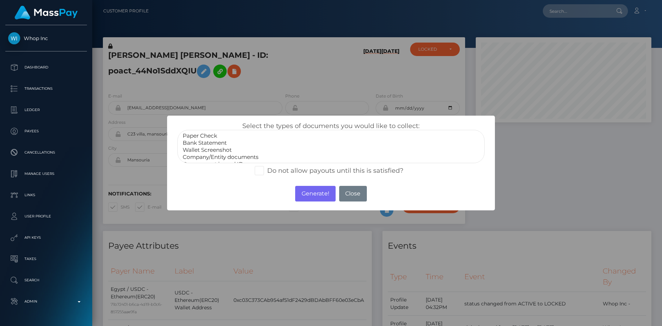
click at [236, 146] on option "Bank Statement" at bounding box center [331, 142] width 298 height 7
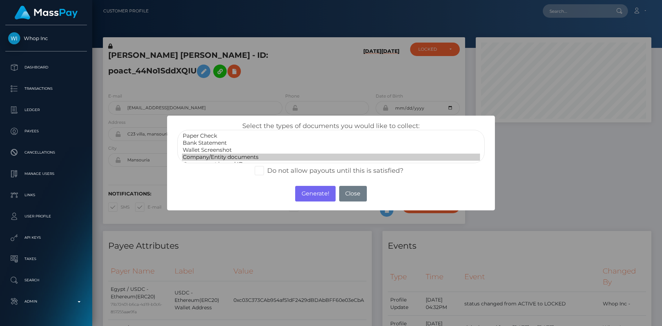
click at [260, 155] on option "Company/Entity documents" at bounding box center [331, 157] width 298 height 7
select select "Wallet Screenshot"
click at [260, 148] on option "Wallet Screenshot" at bounding box center [331, 150] width 298 height 7
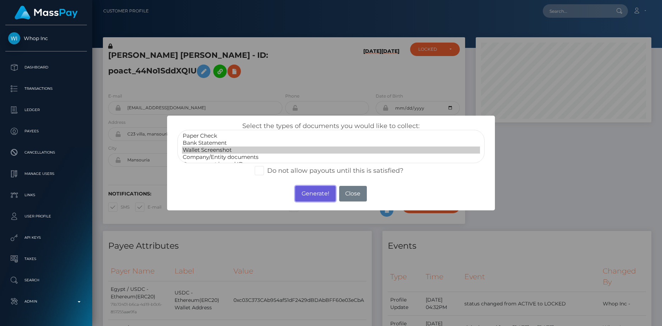
click at [316, 193] on button "Generate!" at bounding box center [315, 194] width 40 height 16
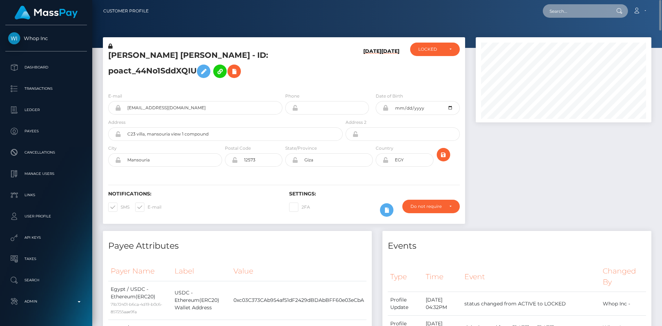
click at [566, 16] on input "text" at bounding box center [576, 10] width 67 height 13
paste input "poact_g4CtQy1xeULa"
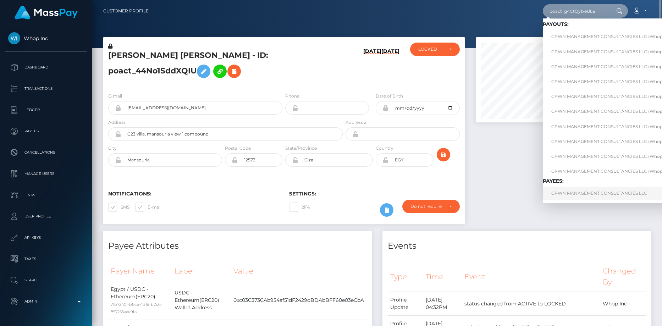
type input "poact_g4CtQy1xeULa"
click at [588, 195] on link "GPWN MANAGEMENT CONSULTANCIES LLC" at bounding box center [614, 193] width 142 height 13
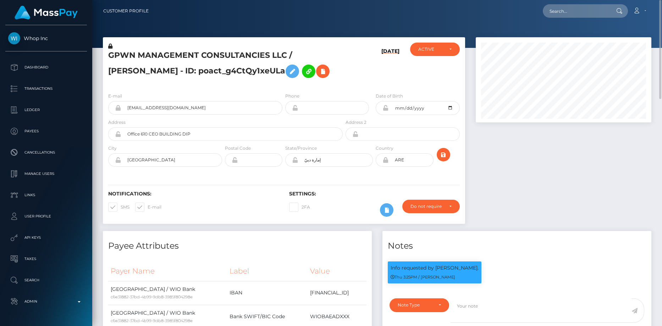
click at [594, 18] on nav "Customer Profile Loading... Loading... Account" at bounding box center [377, 11] width 570 height 22
click at [592, 17] on input "text" at bounding box center [576, 10] width 67 height 13
click at [590, 14] on input "text" at bounding box center [576, 10] width 67 height 13
paste input "ad557a3d-841e-11f0-8023-0266f44cc279"
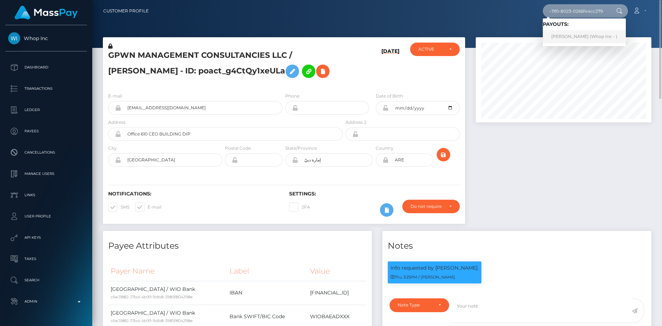
type input "ad557a3d-841e-11f0-8023-0266f44cc279"
click at [569, 38] on link "[PERSON_NAME] (Whop Inc - )" at bounding box center [584, 36] width 83 height 13
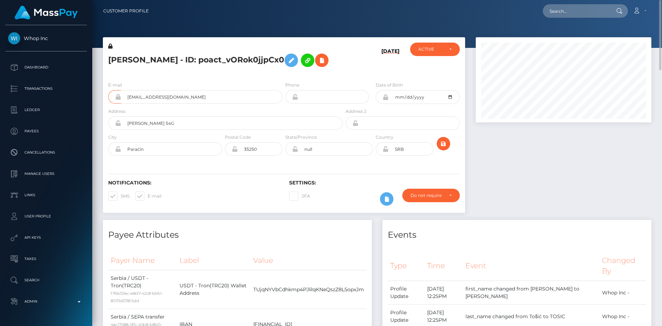
click at [164, 93] on input "[EMAIL_ADDRESS][DOMAIN_NAME]" at bounding box center [201, 96] width 161 height 13
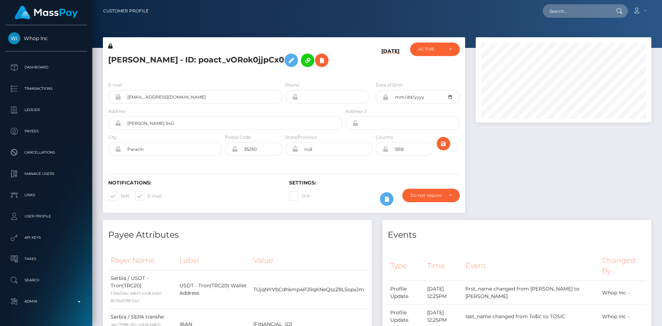
scroll to position [85, 176]
click at [574, 13] on input "text" at bounding box center [576, 10] width 67 height 13
paste input "48b64f4d-46f5-47ff-a82f-02c22cc3bc80"
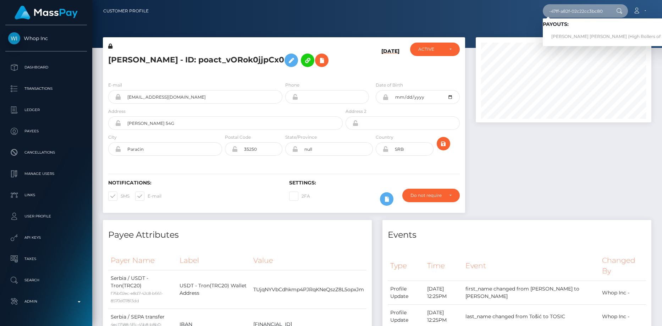
type input "48b64f4d-46f5-47ff-a82f-02c22cc3bc80"
click at [567, 32] on link "Mary Grace Reyes Candelario (High Rollers of St Lucie Inc - Luckyrush.io)" at bounding box center [640, 36] width 195 height 13
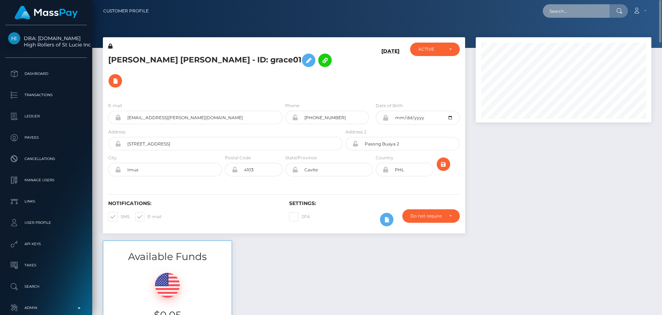
click at [581, 11] on input "text" at bounding box center [576, 10] width 67 height 13
paste input "pout_JNwjSDeEFXHut"
type input "pout_JNwjSDeEFXHut"
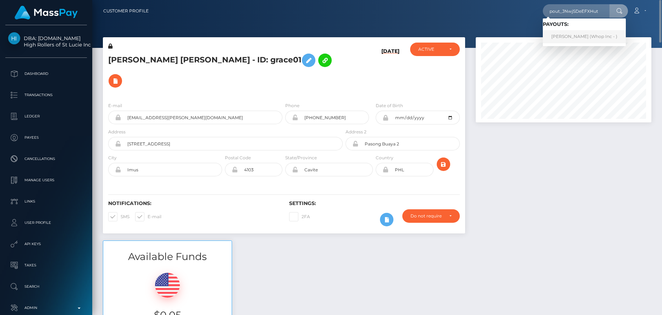
click at [585, 38] on link "ABDUL WAHAAB MALIK (Whop Inc - )" at bounding box center [584, 36] width 83 height 13
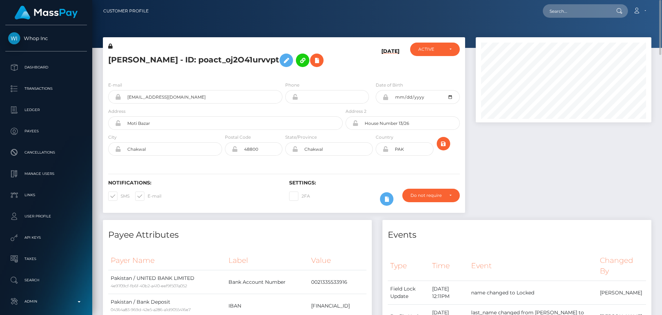
click at [553, 20] on nav "Customer Profile Loading... Loading... Account" at bounding box center [377, 11] width 570 height 22
click at [554, 16] on input "text" at bounding box center [576, 10] width 67 height 13
paste input "PY62228362"
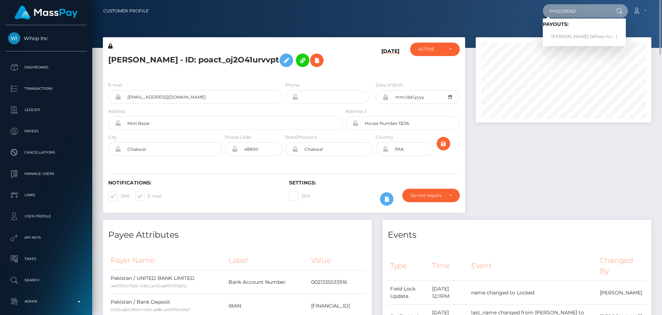
type input "PY62228362"
click at [564, 32] on link "MIKAYEL SARGSYAN (Whop Inc - )" at bounding box center [584, 36] width 83 height 13
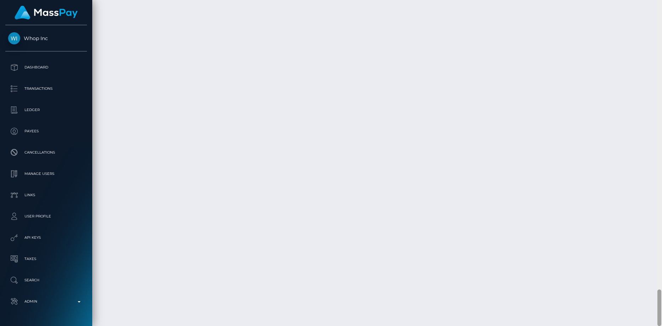
scroll to position [85, 176]
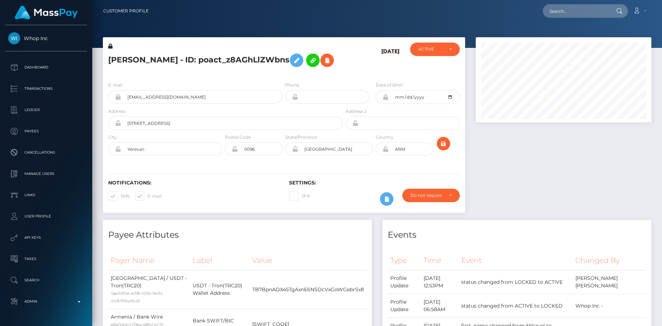
scroll to position [85, 176]
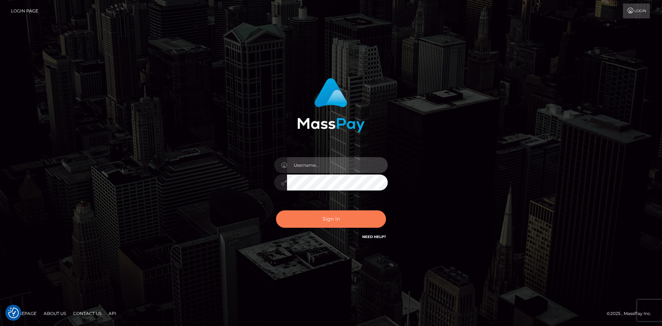
type input "Eduard Gavrilescu"
click at [349, 220] on button "Sign in" at bounding box center [331, 218] width 110 height 17
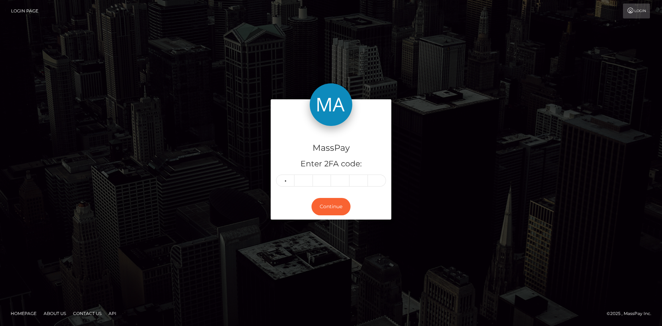
type input "7"
type input "0"
type input "5"
type input "0"
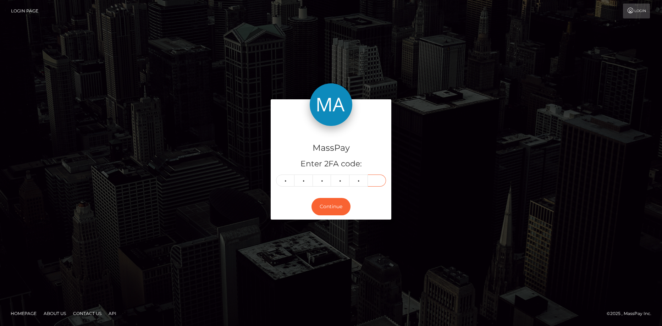
type input "6"
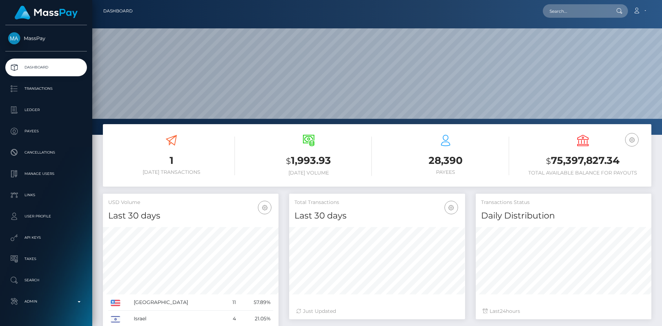
scroll to position [126, 176]
click at [560, 14] on input "text" at bounding box center [576, 10] width 67 height 13
paste input "PY62299086"
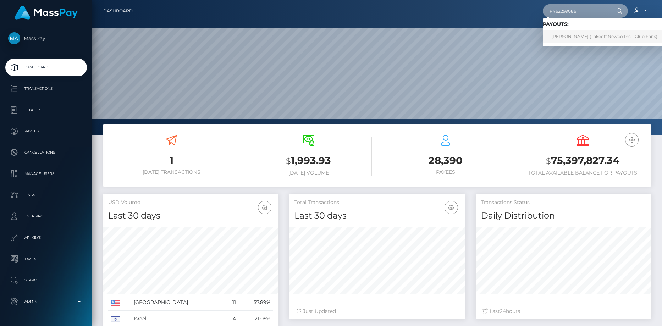
type input "PY62299086"
click at [573, 35] on link "KATERYNA KANISHEVSKA (Takeoff Newco Inc - Club Fans)" at bounding box center [604, 36] width 123 height 13
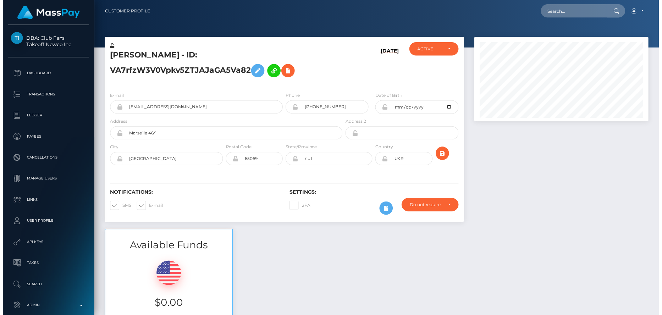
scroll to position [85, 176]
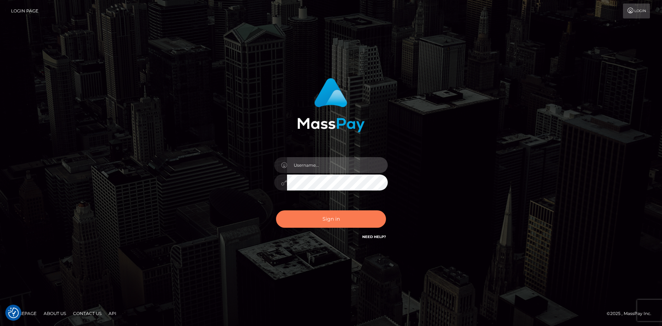
type input "Eduard Gavrilescu"
click at [337, 222] on button "Sign in" at bounding box center [331, 218] width 110 height 17
type input "Eduard Gavrilescu"
click at [337, 222] on button "Sign in" at bounding box center [331, 218] width 110 height 17
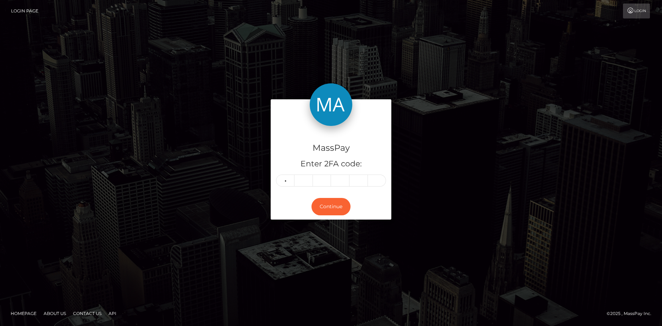
type input "9"
type input "7"
type input "6"
type input "4"
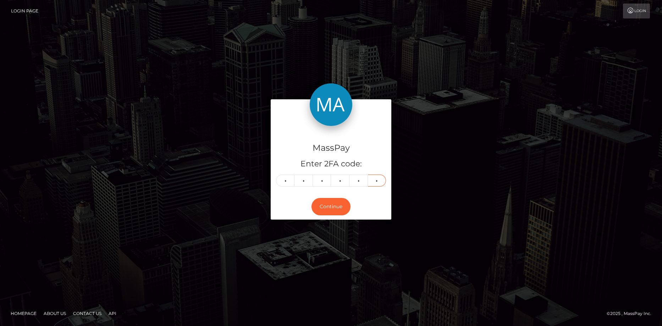
type input "2"
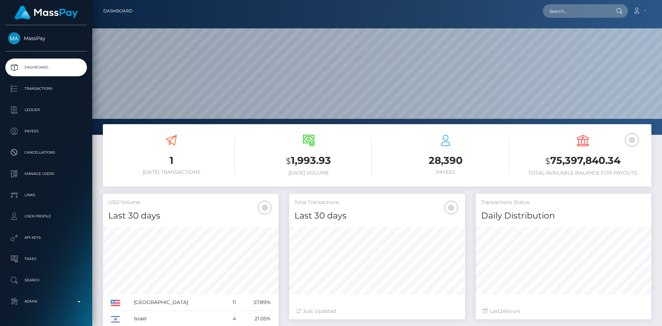
scroll to position [126, 176]
click at [562, 13] on input "text" at bounding box center [576, 10] width 67 height 13
paste input "poact_UJ6usgLMbgXv"
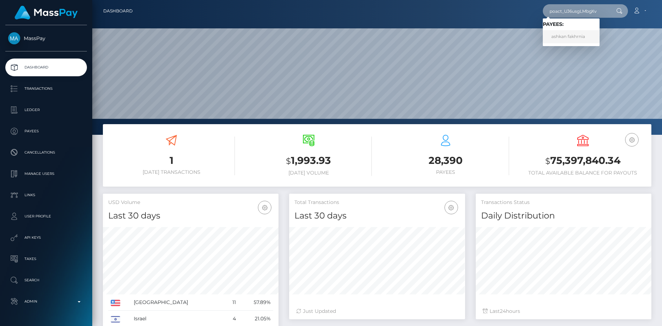
type input "poact_UJ6usgLMbgXv"
click at [567, 37] on link "ashkan fakhrnia" at bounding box center [571, 36] width 57 height 13
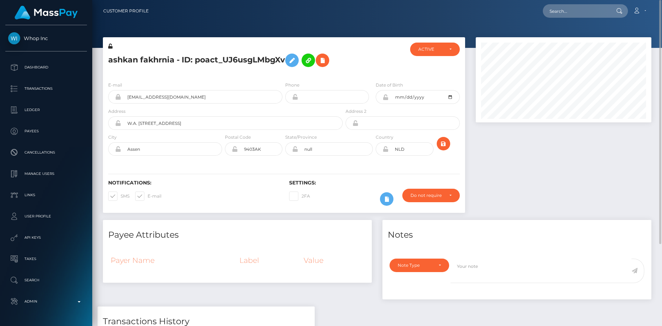
scroll to position [85, 176]
click at [171, 62] on h5 "ashkan fakhrnia - ID: poact_UJ6usgLMbgXv" at bounding box center [223, 60] width 231 height 21
copy h5 "ashkan fakhrnia - ID: poact_UJ6usgLMbgXv"
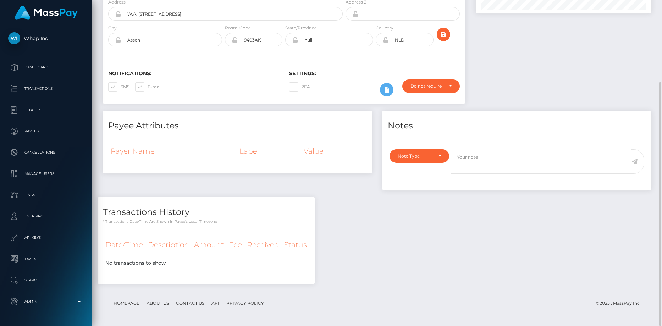
scroll to position [0, 0]
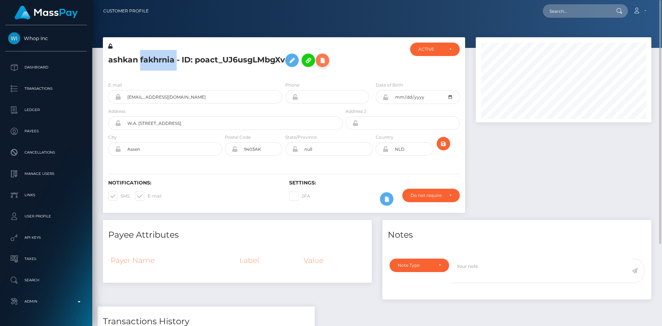
click at [325, 61] on icon at bounding box center [322, 60] width 9 height 9
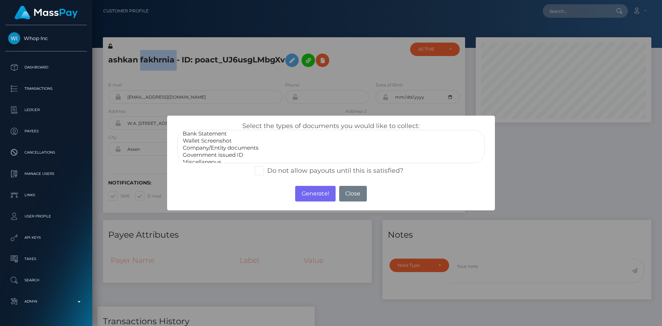
scroll to position [14, 0]
select select "Government issued ID"
click at [211, 149] on option "Government issued ID" at bounding box center [331, 150] width 298 height 7
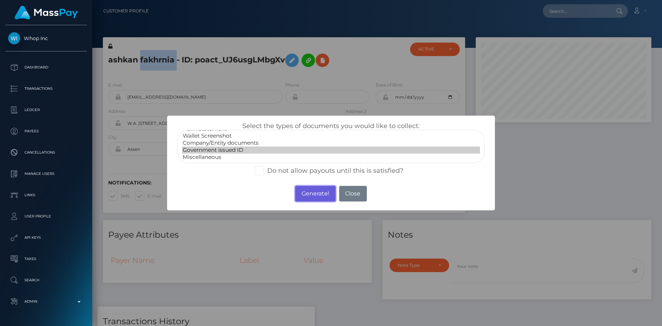
click at [312, 192] on button "Generate!" at bounding box center [315, 194] width 40 height 16
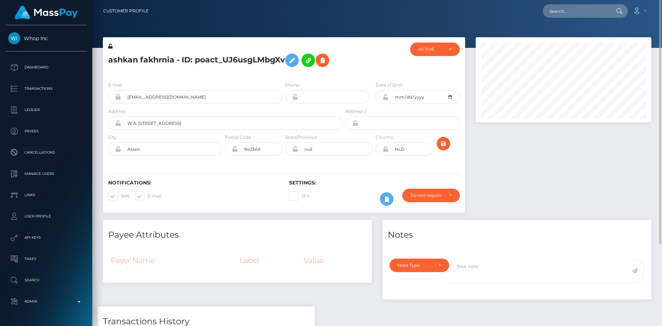
click at [572, 18] on div "Loading... Loading... Account Edit Profile Logout" at bounding box center [402, 11] width 497 height 15
click at [571, 13] on input "text" at bounding box center [576, 10] width 67 height 13
paste input "biz_y15v4m7KgwdDCQ"
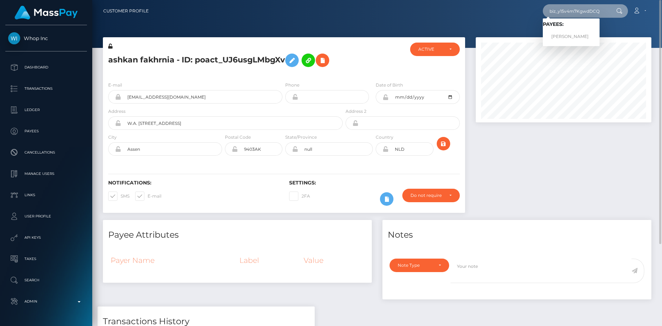
type input "biz_y15v4m7KgwdDCQ"
click at [573, 43] on div "Loading... Loading... Payees: IVAN KIRILLOV" at bounding box center [571, 32] width 57 height 28
click at [561, 16] on input "biz_y15v4m7KgwdDCQ" at bounding box center [576, 10] width 67 height 13
click at [582, 33] on link "IVAN KIRILLOV" at bounding box center [571, 36] width 57 height 13
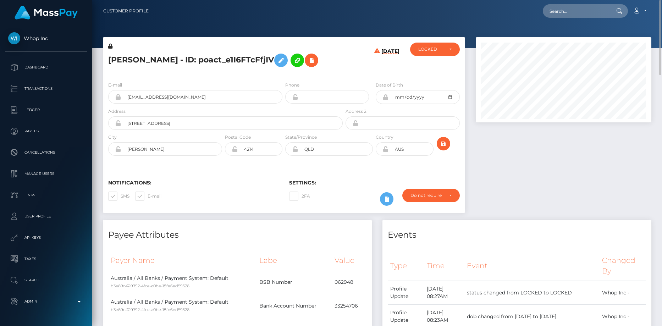
click at [219, 59] on h5 "IVAN KIRILLOV - ID: poact_e1I6FTcFfjIV" at bounding box center [223, 60] width 231 height 21
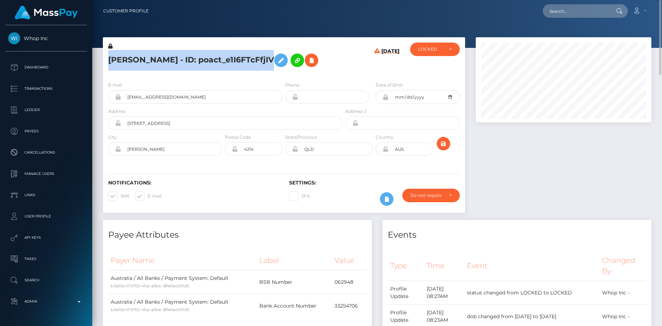
click at [219, 59] on h5 "IVAN KIRILLOV - ID: poact_e1I6FTcFfjIV" at bounding box center [223, 60] width 231 height 21
copy h5 "IVAN KIRILLOV - ID: poact_e1I6FTcFfjIV"
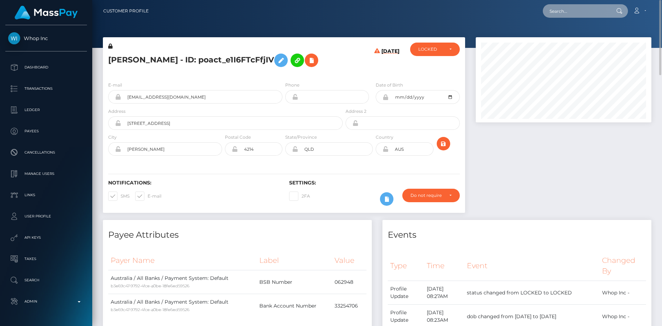
click at [581, 11] on input "text" at bounding box center [576, 10] width 67 height 13
paste input "poact_QxQ9i8UDR80H"
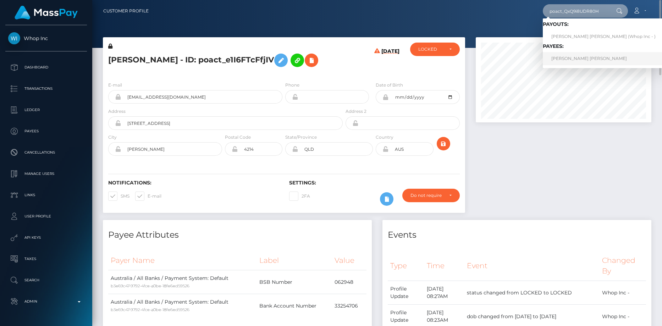
type input "poact_QxQ9i8UDR80H"
click at [572, 59] on link "AHMED HASSAN MOHAMED IBRAHIM" at bounding box center [603, 58] width 121 height 13
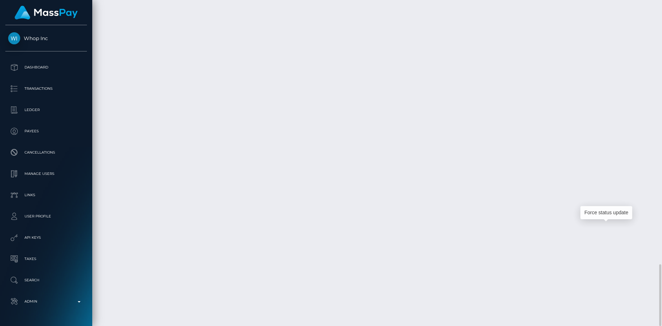
scroll to position [85, 176]
drag, startPoint x: 221, startPoint y: 221, endPoint x: 216, endPoint y: 225, distance: 6.3
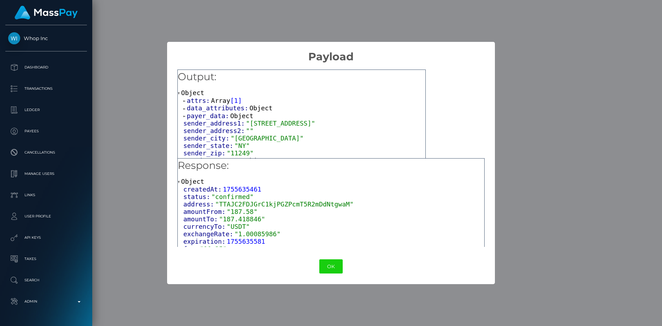
click at [211, 100] on span "Array" at bounding box center [220, 100] width 19 height 7
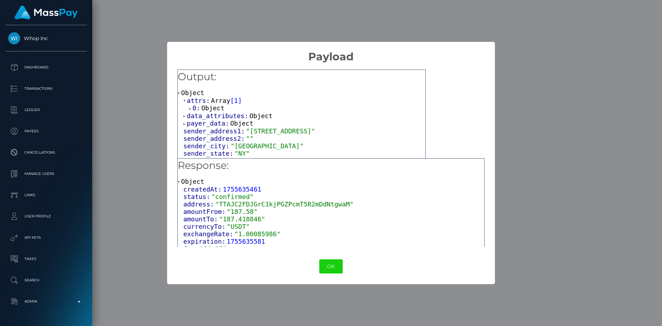
click at [208, 107] on span "Object" at bounding box center [212, 107] width 23 height 7
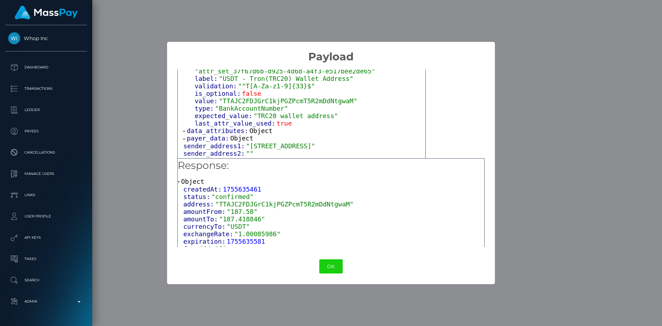
scroll to position [71, 0]
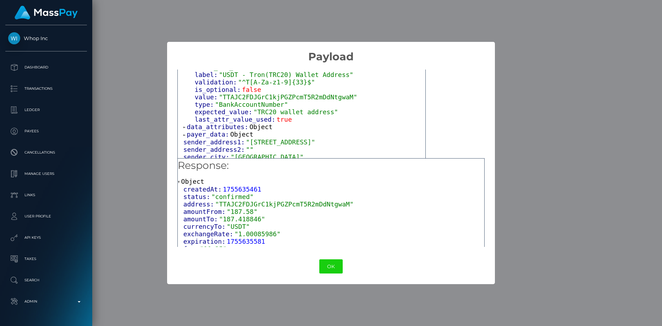
click at [226, 124] on span "data_attributes:" at bounding box center [218, 126] width 63 height 7
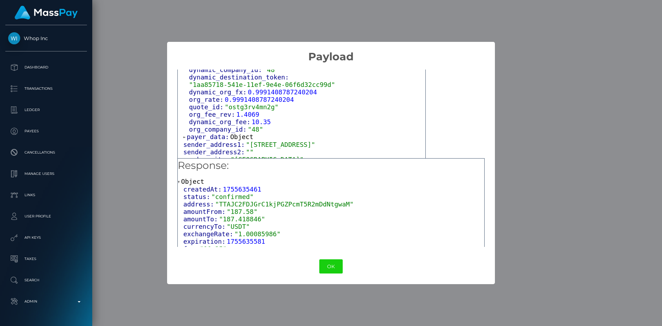
scroll to position [177, 0]
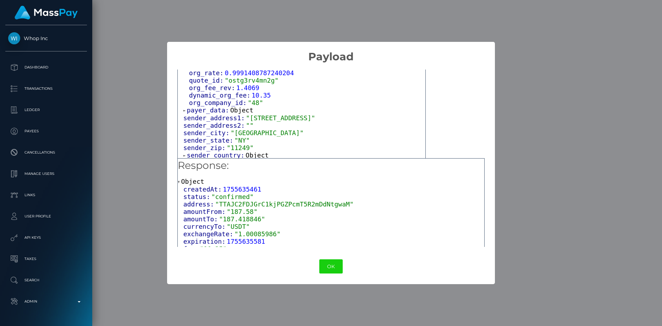
click at [218, 106] on span "payer_data:" at bounding box center [208, 109] width 43 height 7
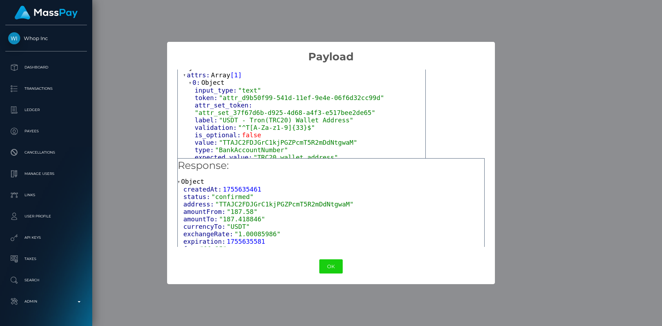
scroll to position [35, 0]
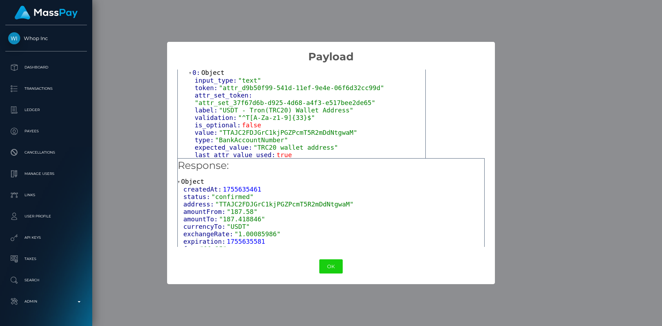
click at [264, 129] on span ""TTAJC2FDJGrC1kjPGZPcmT5R2mDdNtgwaM"" at bounding box center [288, 132] width 138 height 7
copy span "TTAJC2FDJGrC1kjPGZPcmT5R2mDdNtgwaM"
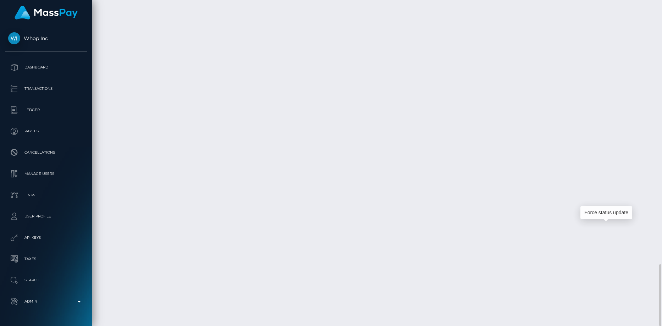
scroll to position [85, 176]
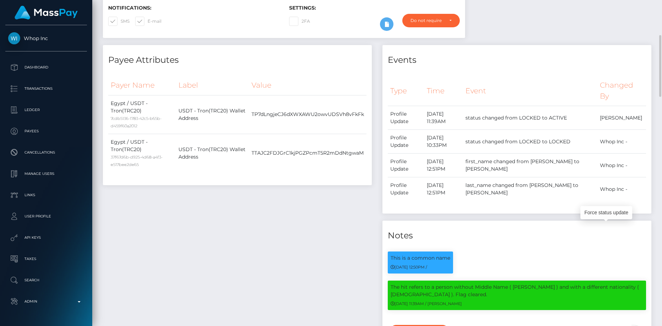
scroll to position [0, 0]
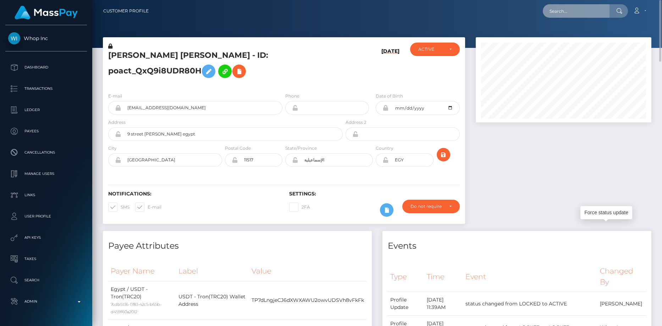
click at [562, 17] on input "text" at bounding box center [576, 10] width 67 height 13
paste input "poact_paxKP9KaI67C"
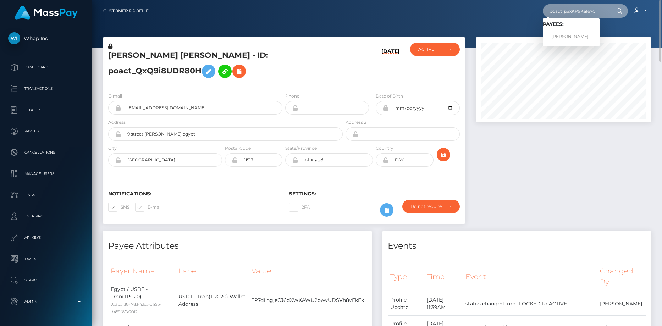
type input "poact_paxKP9KaI67C"
click at [563, 32] on link "Kevin Said" at bounding box center [571, 36] width 57 height 13
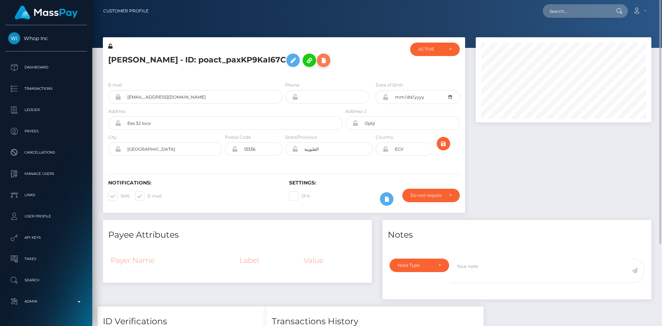
click at [319, 62] on icon at bounding box center [323, 60] width 9 height 9
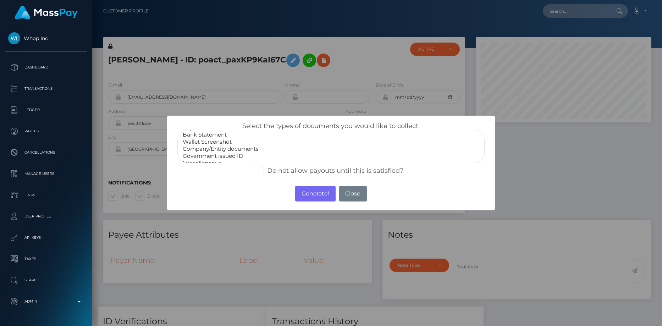
scroll to position [14, 0]
select select "Government issued ID"
click at [277, 147] on option "Government issued ID" at bounding box center [331, 150] width 298 height 7
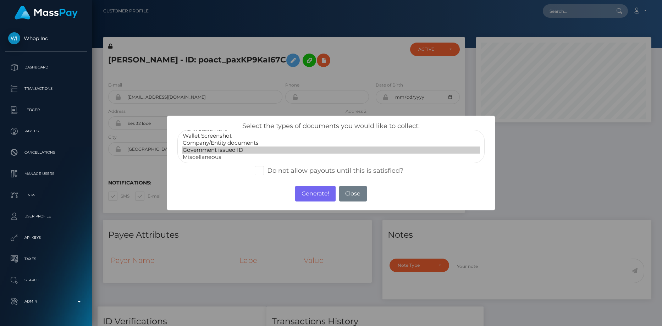
click at [306, 205] on div "× Select the types of documents you would like to collect: Paper Check Bank Sta…" at bounding box center [331, 163] width 328 height 95
click at [305, 195] on button "Generate!" at bounding box center [315, 194] width 40 height 16
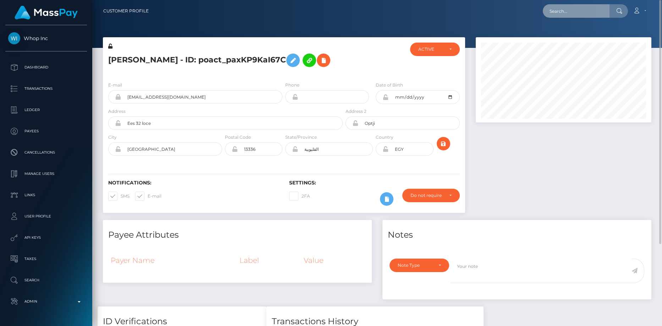
click at [578, 10] on input "text" at bounding box center [576, 10] width 67 height 13
paste input "PY62271510"
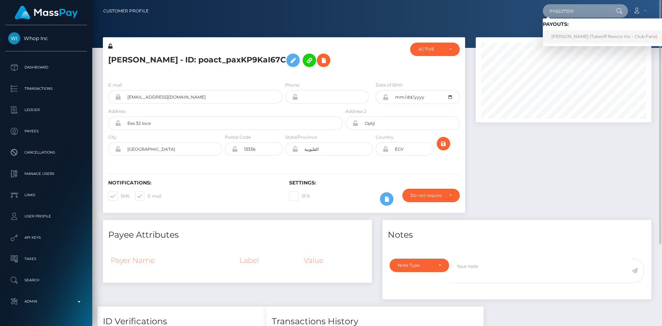
type input "PY62271510"
click at [564, 34] on link "VLADA SAVYTSKA (Takeoff Newco Inc - Club Fans)" at bounding box center [604, 36] width 123 height 13
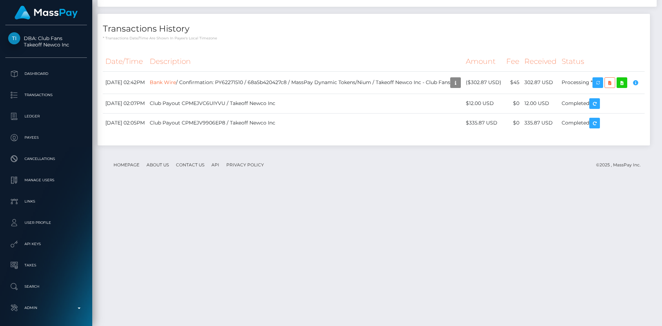
scroll to position [85, 176]
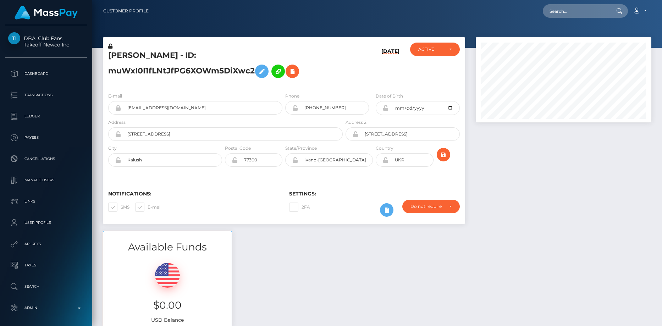
scroll to position [85, 176]
click at [579, 9] on input "text" at bounding box center [576, 10] width 67 height 13
paste input "[EMAIL_ADDRESS][DOMAIN_NAME]"
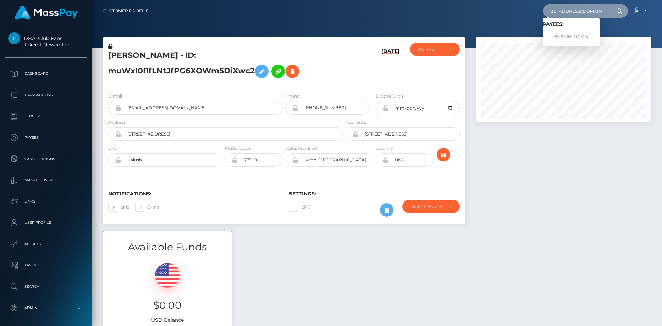
type input "[EMAIL_ADDRESS][DOMAIN_NAME]"
click at [576, 40] on link "URSZULA SAWARYN" at bounding box center [571, 36] width 57 height 13
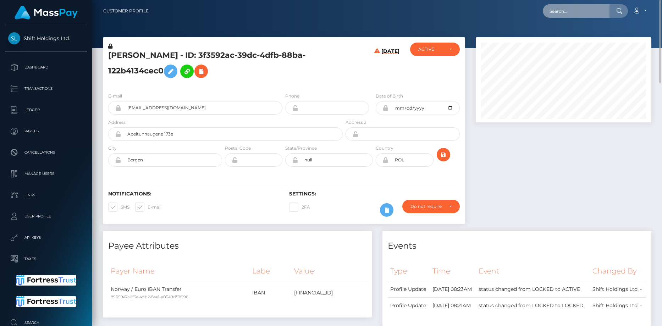
click at [567, 15] on input "text" at bounding box center [576, 10] width 67 height 13
paste input "[EMAIL_ADDRESS][DOMAIN_NAME]"
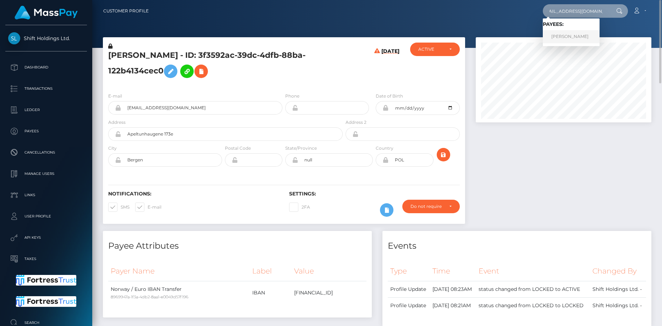
type input "[EMAIL_ADDRESS][DOMAIN_NAME]"
click at [577, 36] on link "MARCEL PFEIFFER" at bounding box center [571, 36] width 57 height 13
click at [578, 12] on input "utubestartupp@gmail.com" at bounding box center [576, 10] width 67 height 13
paste input "97jonatanai"
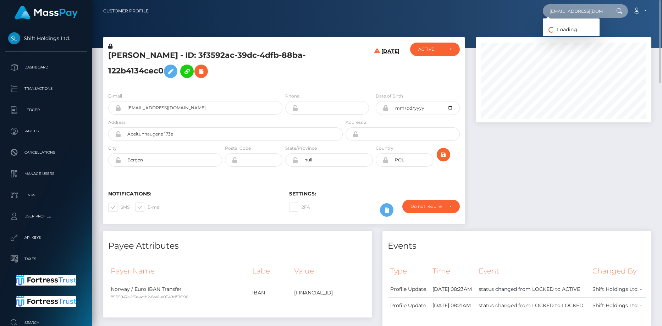
scroll to position [0, 2]
type input "97jonatanai@gmail.com"
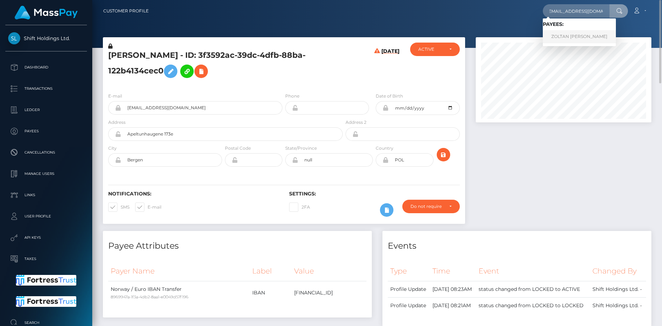
click at [567, 34] on link "ZOLTAN JONATAN DUDAS" at bounding box center [579, 36] width 73 height 13
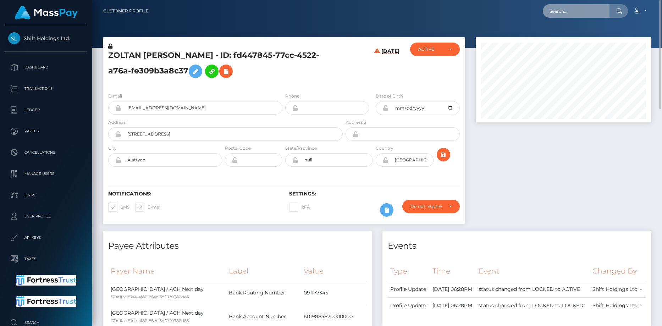
click at [573, 14] on input "text" at bounding box center [576, 10] width 67 height 13
paste input "nicholasbeach199@gmail.com"
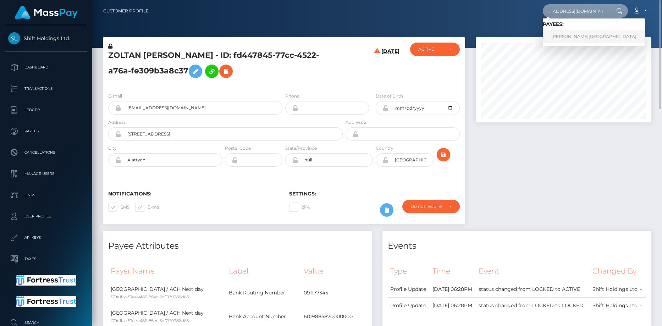
type input "nicholasbeach199@gmail.com"
click at [577, 36] on link "NICHOLAS CAIN BEACH" at bounding box center [594, 36] width 102 height 13
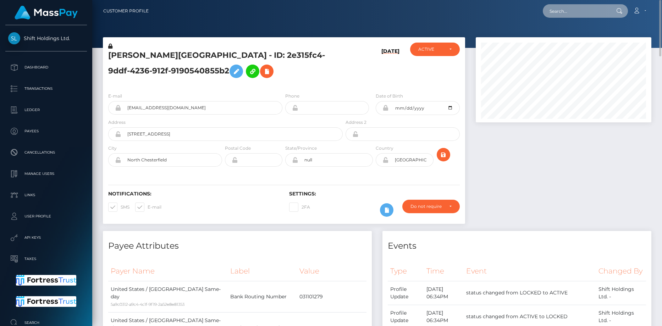
click at [564, 7] on input "text" at bounding box center [576, 10] width 67 height 13
paste input "[EMAIL_ADDRESS][DOMAIN_NAME]"
type input "anna2288@protonmail.com"
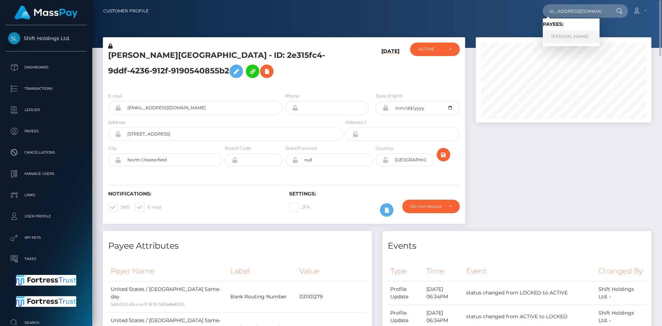
click at [561, 33] on link "JULIA KATHLEEN OWEN" at bounding box center [571, 36] width 57 height 13
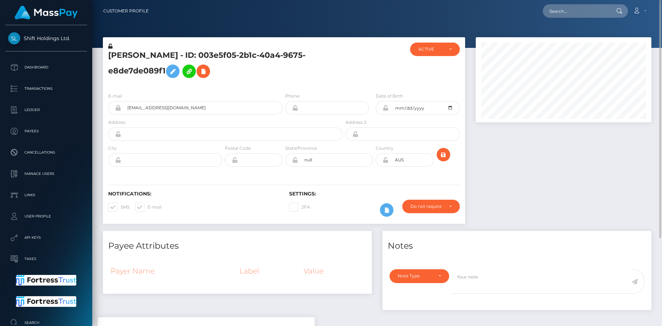
scroll to position [85, 176]
drag, startPoint x: 542, startPoint y: 8, endPoint x: 561, endPoint y: 11, distance: 19.4
click at [542, 8] on div "Loading... Loading... Account Edit Profile Logout" at bounding box center [402, 11] width 497 height 15
click at [561, 11] on input "text" at bounding box center [576, 10] width 67 height 13
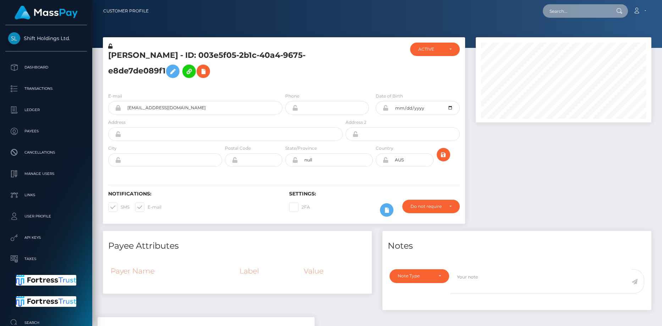
paste input "PY62308531"
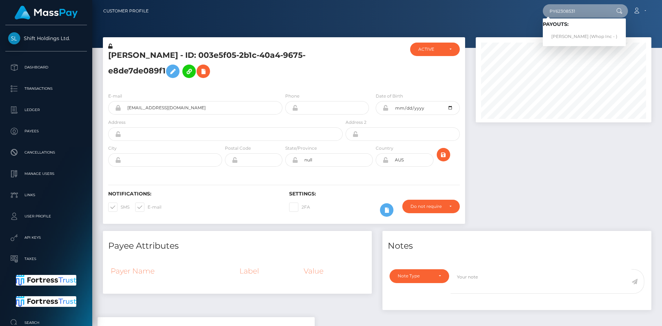
type input "PY62308531"
click at [569, 33] on link "Hayat Ullah (Whop Inc - )" at bounding box center [584, 36] width 83 height 13
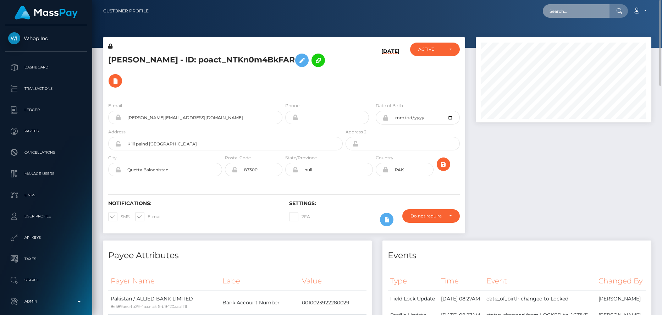
click at [577, 12] on input "text" at bounding box center [576, 10] width 67 height 13
paste input "RQrQqyqgmGxFIgB2jS8eea"
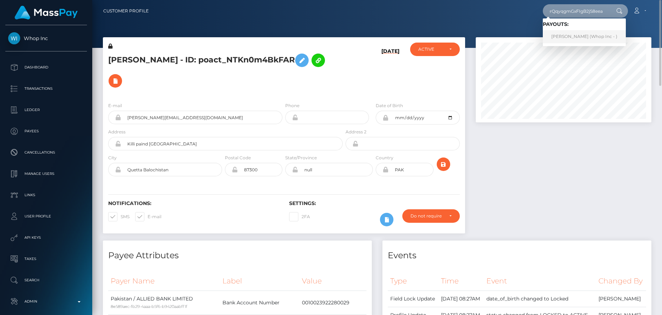
type input "RQrQqyqgmGxFIgB2jS8eea"
click at [574, 33] on link "SZABOLCS NAGY (Whop Inc - )" at bounding box center [584, 36] width 83 height 13
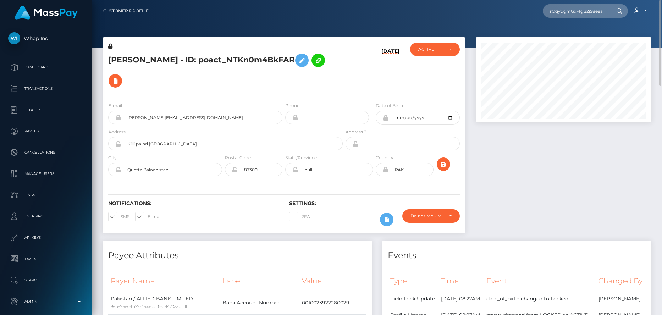
scroll to position [0, 0]
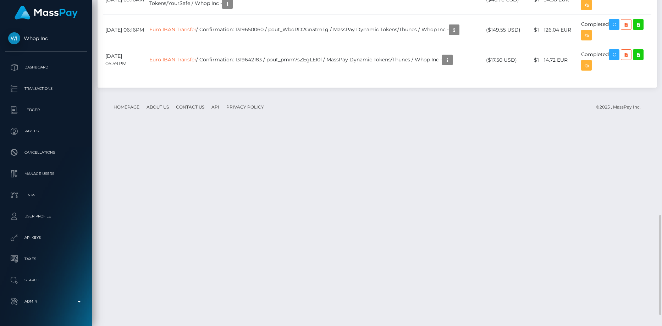
scroll to position [665, 0]
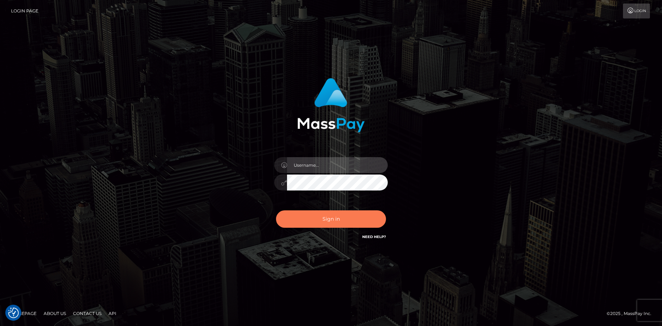
type input "[PERSON_NAME]"
click at [314, 220] on button "Sign in" at bounding box center [331, 218] width 110 height 17
type input "Eduard Gavrilescu"
click at [314, 220] on button "Sign in" at bounding box center [331, 218] width 110 height 17
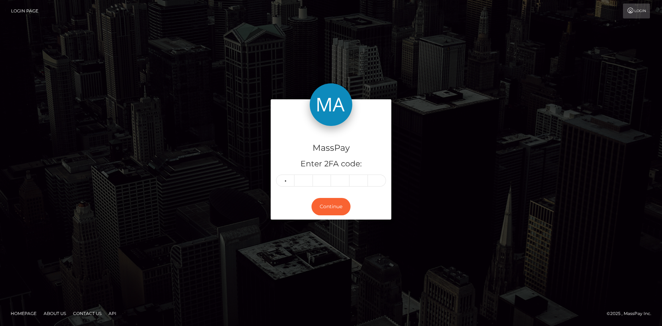
type input "4"
type input "5"
type input "7"
type input "9"
type input "3"
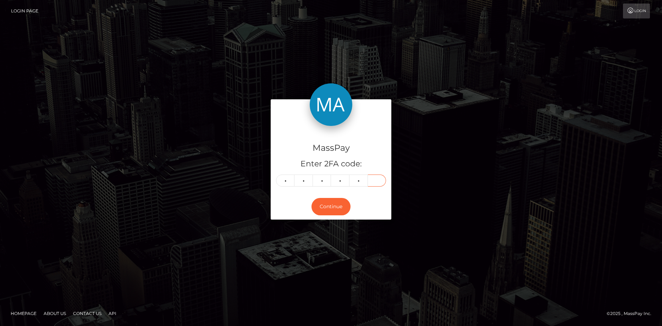
type input "7"
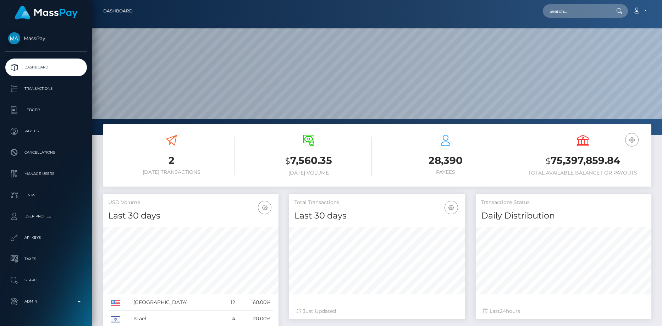
scroll to position [126, 176]
click at [571, 15] on input "text" at bounding box center [576, 10] width 67 height 13
paste input "poact_QBlqDdEp46B5"
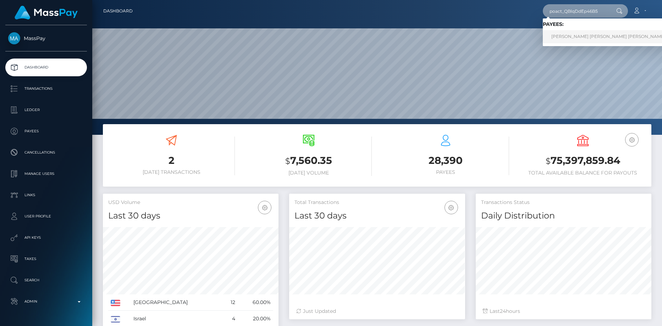
type input "poact_QBlqDdEp46B5"
click at [572, 35] on link "MOHAMED SABRI SALAMA MOHAMED AWAD" at bounding box center [608, 36] width 131 height 13
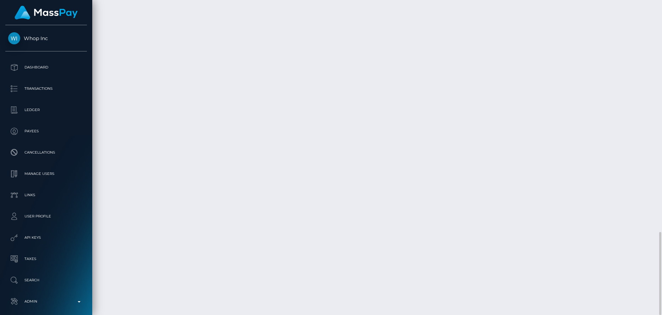
scroll to position [952, 0]
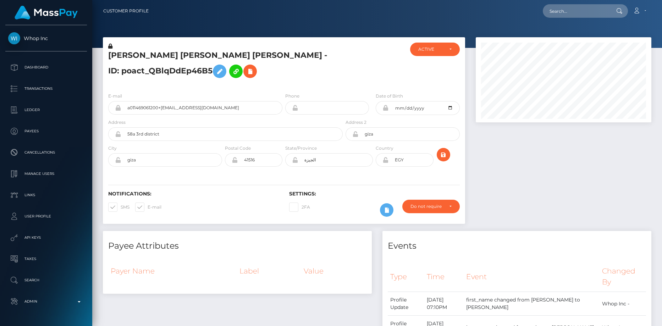
scroll to position [85, 176]
click at [578, 17] on input "text" at bounding box center [576, 10] width 67 height 13
paste input "kanisheskayakate@gmail.com"
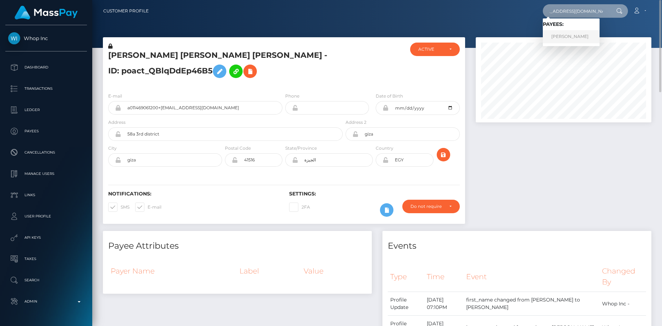
type input "kanisheskayakate@gmail.com"
click at [566, 32] on link "KATERYNA KANISHEVSKA" at bounding box center [571, 36] width 57 height 13
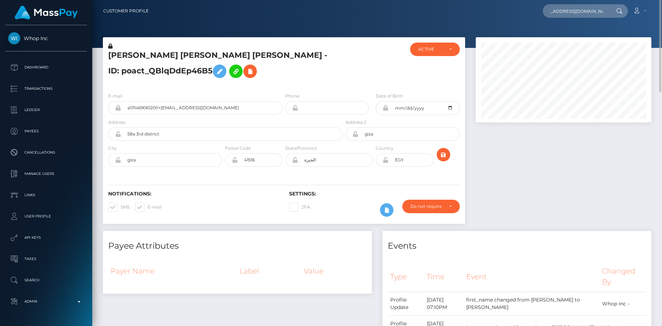
scroll to position [0, 0]
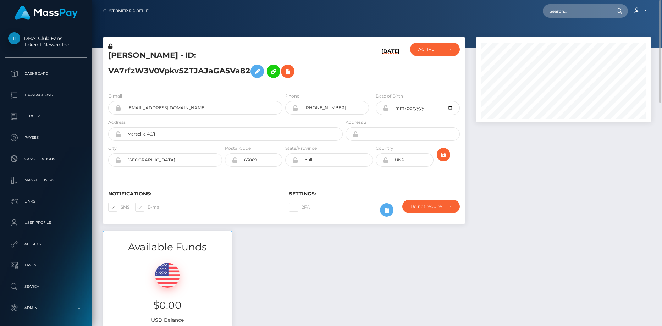
click at [554, 18] on div "Loading... Loading... Account Edit Profile Logout" at bounding box center [402, 11] width 497 height 15
click at [572, 4] on div "Loading... Loading... Account Edit Profile Logout" at bounding box center [402, 11] width 497 height 15
click at [567, 9] on input "text" at bounding box center [576, 10] width 67 height 13
paste input "poact_7FoG5y9A25dK"
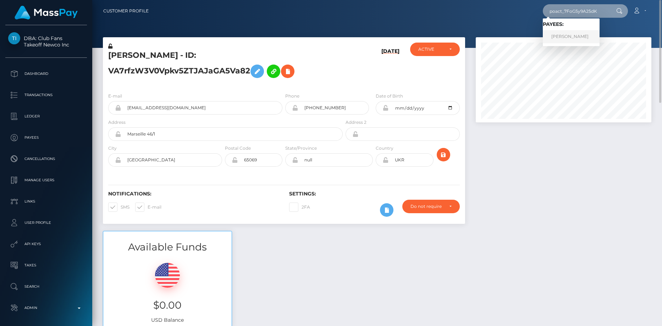
type input "poact_7FoG5y9A25dK"
click at [575, 39] on link "FILIP FILIPOVIĆ" at bounding box center [571, 36] width 57 height 13
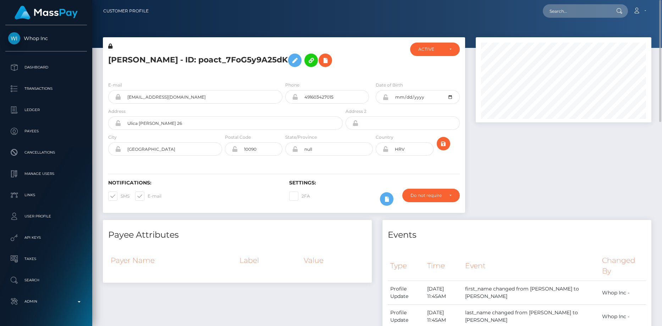
click at [156, 64] on h5 "[PERSON_NAME] - ID: poact_7FoG5y9A25dK" at bounding box center [223, 60] width 231 height 21
copy h5 "[PERSON_NAME] - ID: poact_7FoG5y9A25dK"
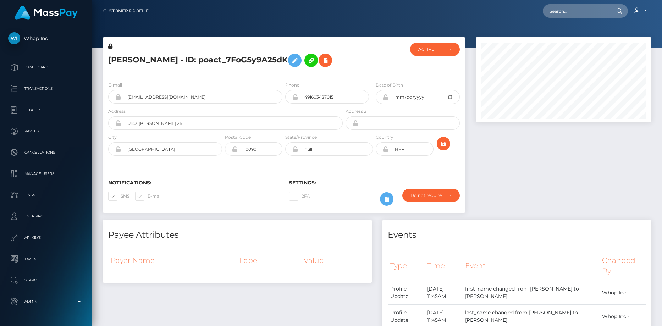
scroll to position [85, 176]
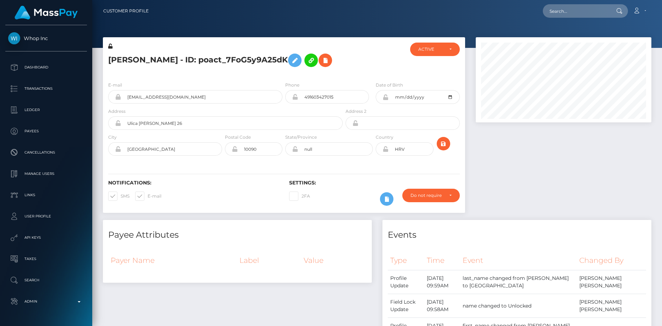
scroll to position [85, 176]
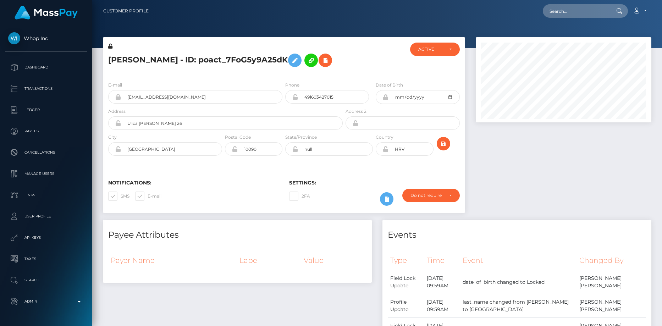
scroll to position [85, 176]
click at [572, 23] on div at bounding box center [377, 24] width 570 height 48
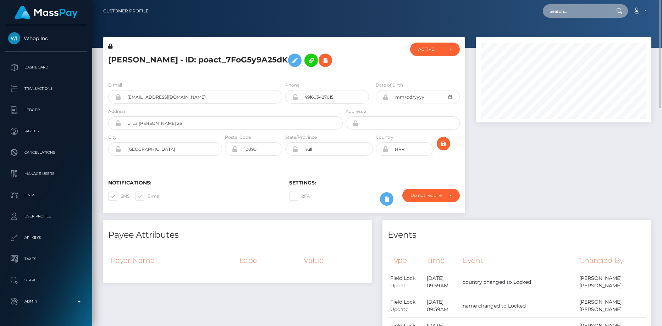
click at [571, 16] on input "text" at bounding box center [576, 10] width 67 height 13
paste input "PY62376771"
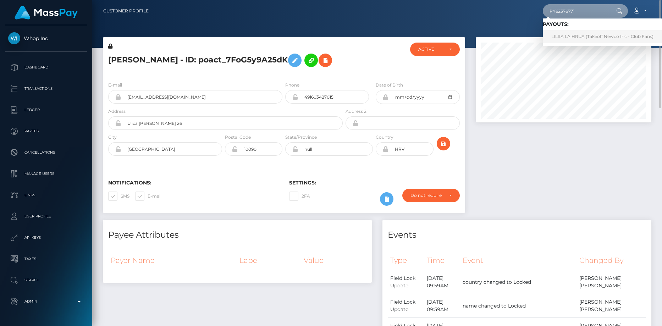
type input "PY62376771"
click at [566, 37] on link "LILIIA LA HRUA (Takeoff Newco Inc - Club Fans)" at bounding box center [602, 36] width 119 height 13
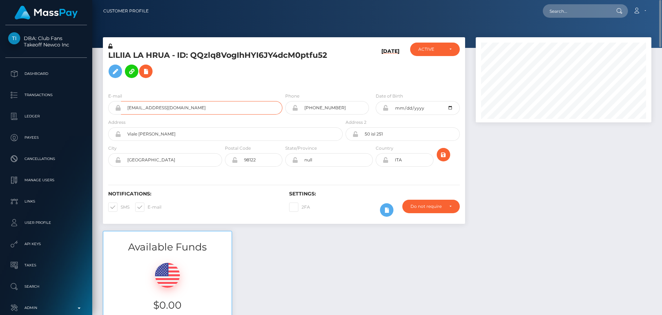
click at [156, 109] on input "lahrua1995@gmail.com" at bounding box center [201, 107] width 161 height 13
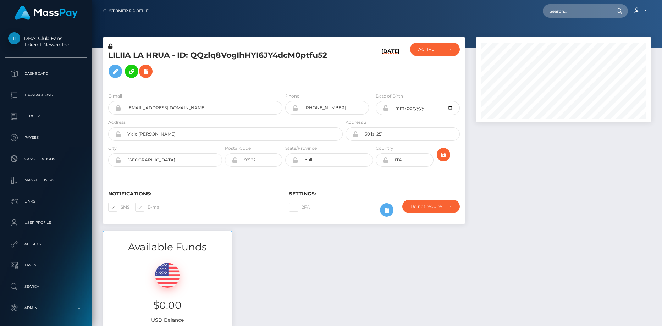
scroll to position [85, 176]
click at [570, 12] on input "text" at bounding box center [576, 10] width 67 height 13
paste input "poact_O7pHCeIsH5CP"
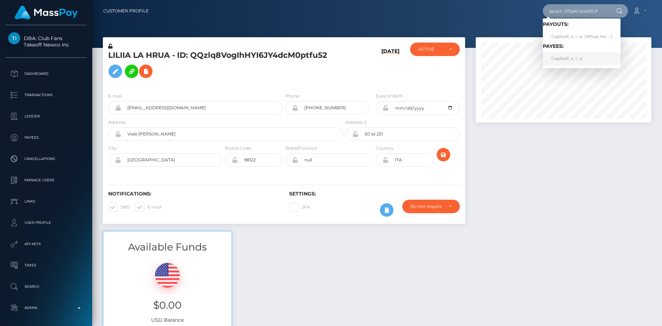
type input "poact_O7pHCeIsH5CP"
click at [593, 55] on link "CapitalX, s. r. o." at bounding box center [582, 58] width 78 height 13
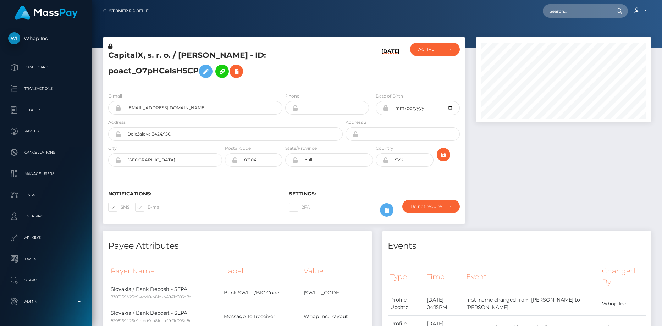
scroll to position [85, 176]
drag, startPoint x: 585, startPoint y: 24, endPoint x: 574, endPoint y: 6, distance: 20.8
click at [585, 23] on div at bounding box center [377, 24] width 570 height 48
click at [574, 6] on input "text" at bounding box center [576, 10] width 67 height 13
paste input "poact_NvhzaHAqeryi"
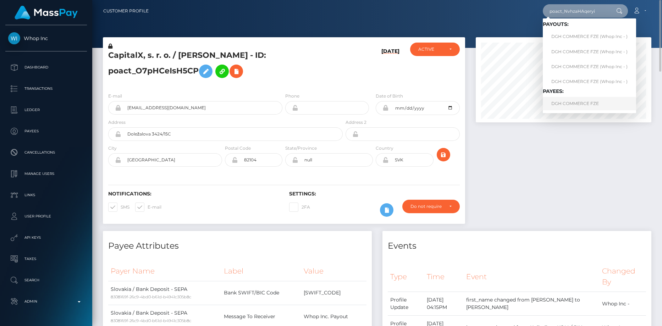
type input "poact_NvhzaHAqeryi"
click at [562, 103] on link "DGH COMMERCE FZE" at bounding box center [589, 103] width 93 height 13
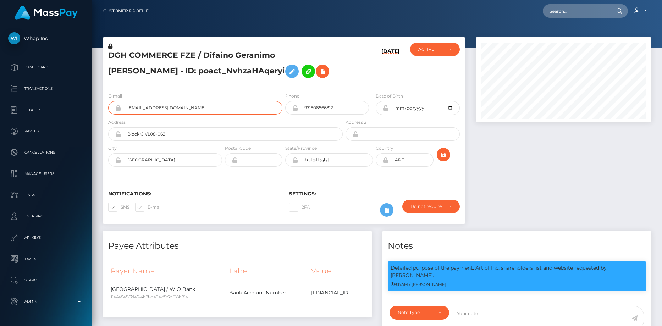
scroll to position [85, 176]
drag, startPoint x: 287, startPoint y: 40, endPoint x: 286, endPoint y: 44, distance: 4.0
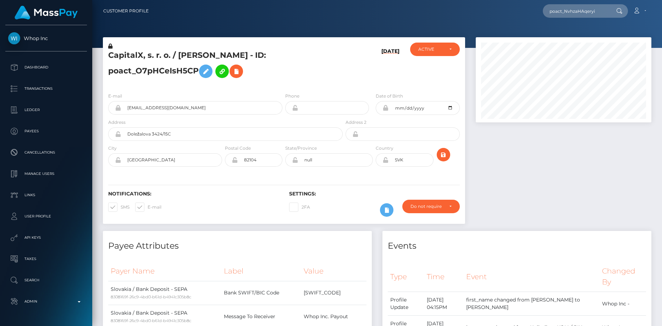
scroll to position [85, 176]
click at [583, 12] on input "poact_NvhzaHAqeryi" at bounding box center [576, 10] width 67 height 13
paste input "Mi6tlR9pd0D2"
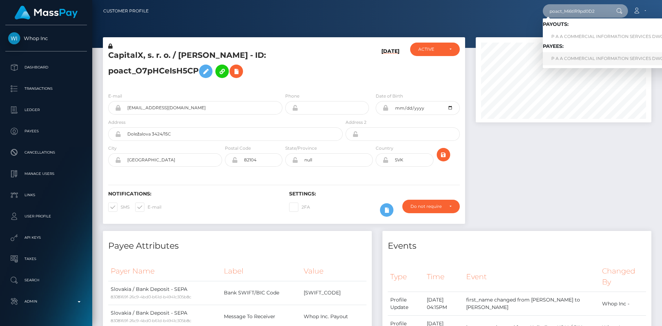
type input "poact_Mi6tlR9pd0D2"
click at [575, 61] on link "P A A COMMERCIAL INFORMATION SERVICES DWC LLC" at bounding box center [626, 58] width 167 height 13
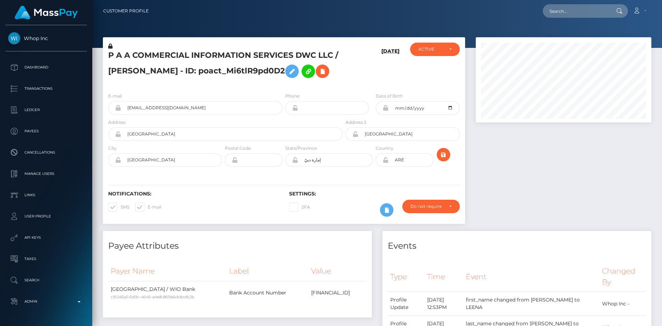
scroll to position [85, 176]
click at [180, 109] on input "uandlonlineservices+0eeceb5ff5@gmail.com" at bounding box center [201, 107] width 161 height 13
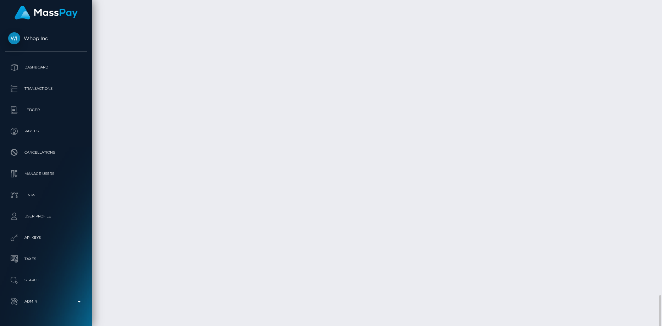
scroll to position [973, 0]
copy td "6kzpeKQxRkS7DYjRFdVvtw"
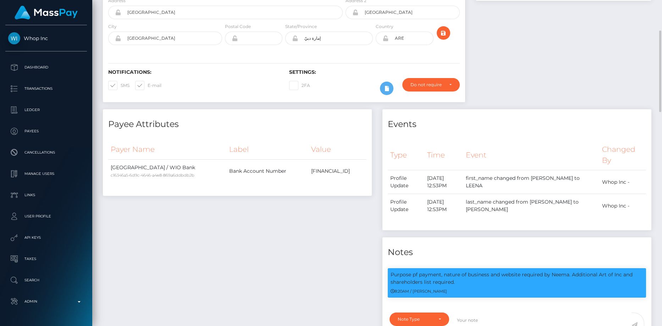
scroll to position [0, 0]
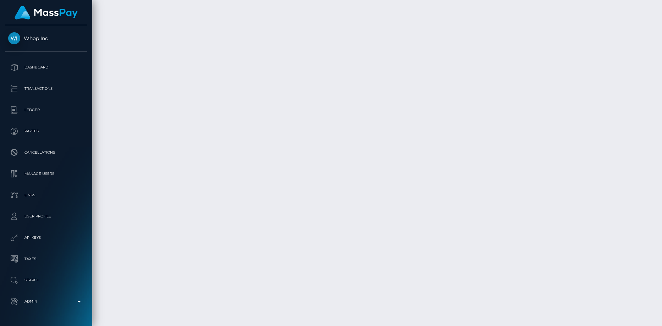
scroll to position [1155, 0]
copy td "1331247536"
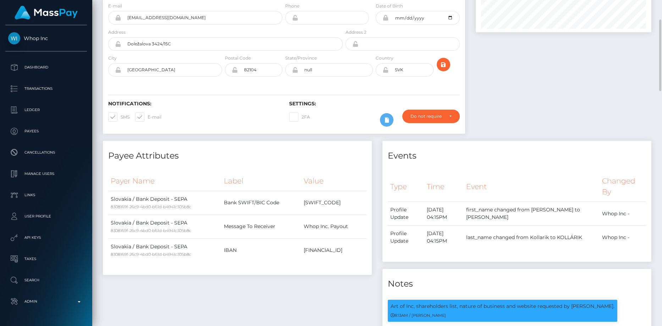
scroll to position [0, 0]
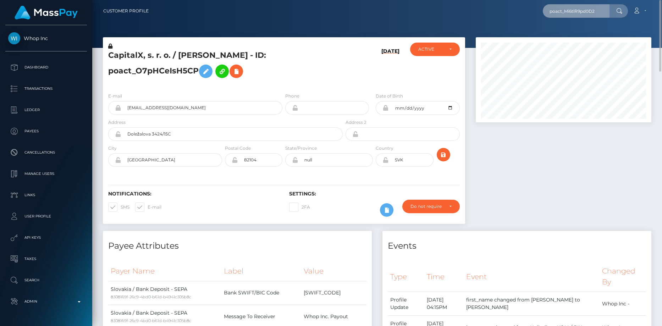
click at [579, 6] on input "poact_Mi6tlR9pd0D2" at bounding box center [576, 10] width 67 height 13
paste input "NvhzaHAqeryi"
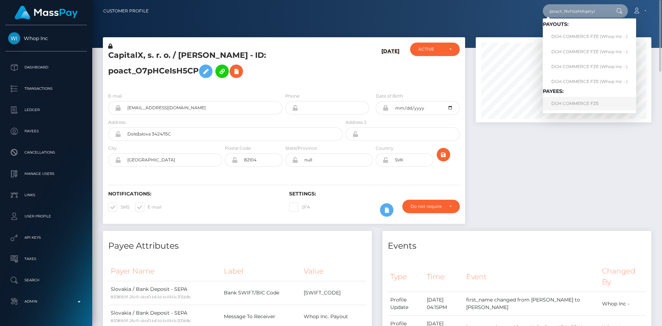
type input "poact_NvhzaHAqeryi"
click at [575, 102] on link "DGH COMMERCE FZE" at bounding box center [589, 103] width 93 height 13
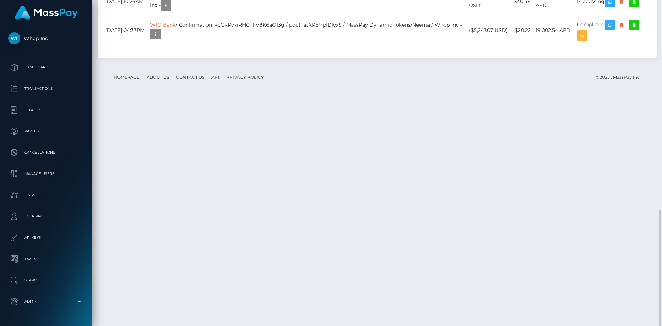
scroll to position [85, 176]
copy td "fdtXPyf_QsqLEi2XURitjw"
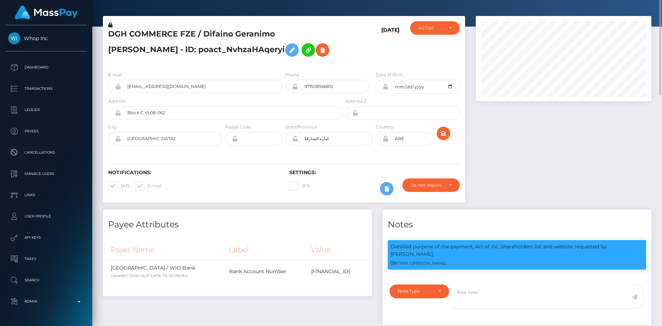
scroll to position [0, 0]
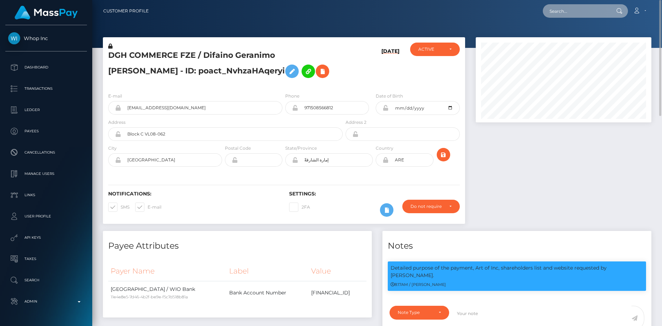
click at [604, 9] on input "text" at bounding box center [576, 10] width 67 height 13
paste input "poact_PxemLOG05Wyu"
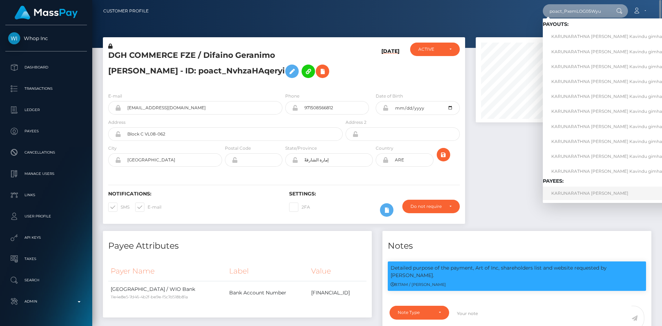
type input "poact_PxemLOG05Wyu"
click at [557, 193] on link "KARUNARATHNA MUDALIGE DON KAVINDU GIMHAN Kavindu gimhan" at bounding box center [622, 193] width 159 height 13
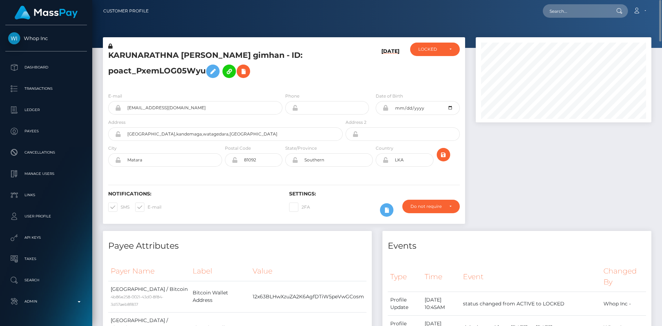
click at [152, 53] on h5 "KARUNARATHNA MUDALIGE DON KAVINDU GIMHAN Kavindu gimhan - ID: poact_PxemLOG05Wyu" at bounding box center [223, 66] width 231 height 32
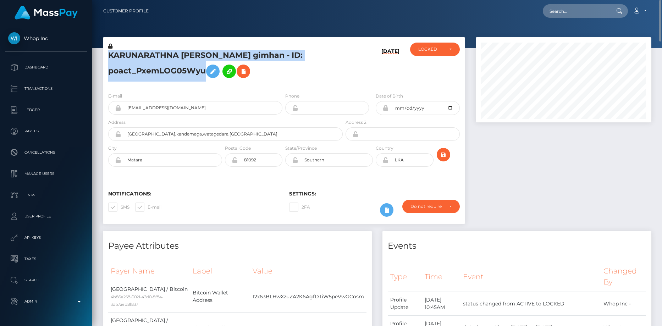
click at [152, 53] on h5 "KARUNARATHNA MUDALIGE DON KAVINDU GIMHAN Kavindu gimhan - ID: poact_PxemLOG05Wyu" at bounding box center [223, 66] width 231 height 32
copy h5 "KARUNARATHNA MUDALIGE DON KAVINDU GIMHAN Kavindu gimhan - ID: poact_PxemLOG05Wyu"
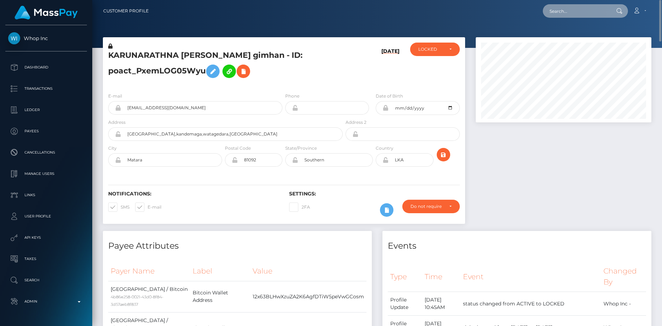
click at [588, 13] on input "text" at bounding box center [576, 10] width 67 height 13
paste input "acct_1RtUv7E1vWpKDJQI"
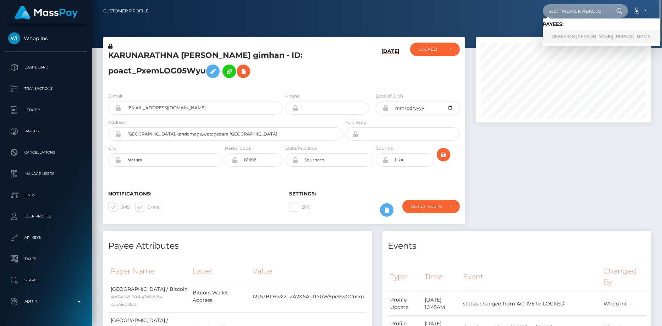
type input "acct_1RtUv7E1vWpKDJQI"
click at [566, 34] on link "DEKEVION QUENTIN ABYRION TAVE" at bounding box center [601, 36] width 117 height 13
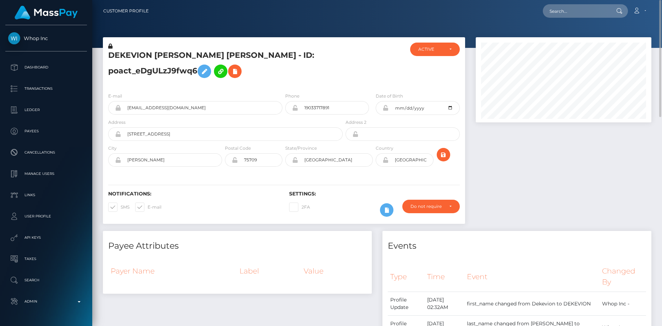
click at [132, 45] on div "DEKEVION QUENTIN ABYRION TAVE - ID: poact_eDgULzJ9fwq6" at bounding box center [223, 65] width 241 height 44
click at [130, 52] on h5 "DEKEVION QUENTIN ABYRION TAVE - ID: poact_eDgULzJ9fwq6" at bounding box center [223, 66] width 231 height 32
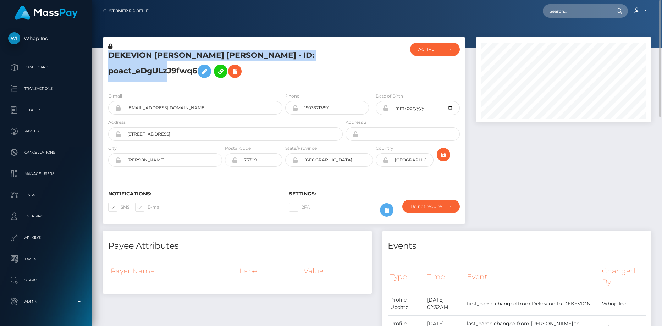
click at [130, 52] on h5 "DEKEVION QUENTIN ABYRION TAVE - ID: poact_eDgULzJ9fwq6" at bounding box center [223, 66] width 231 height 32
copy h5 "DEKEVION QUENTIN ABYRION TAVE - ID: poact_eDgULzJ9fwq6"
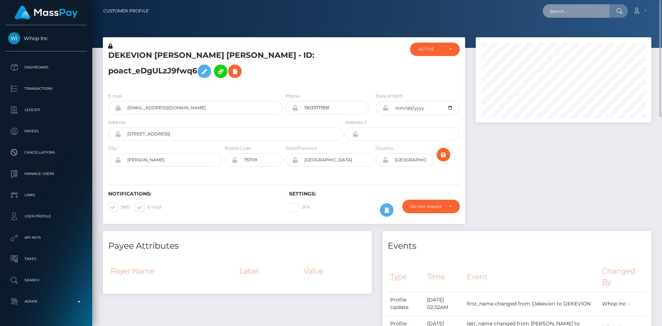
click at [576, 15] on input "text" at bounding box center [576, 10] width 67 height 13
paste input "user_OsRF5UHKzFhFO"
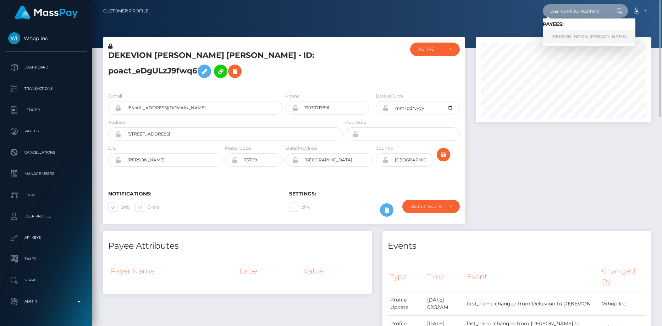
type input "user_OsRF5UHKzFhFO"
click at [574, 37] on link "ARI ASKANDAR HAMAD HAMAD" at bounding box center [589, 36] width 93 height 13
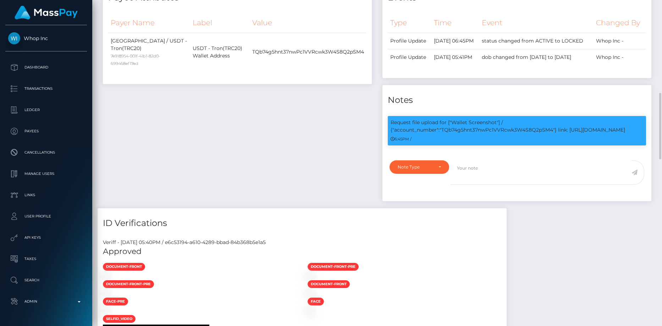
scroll to position [213, 0]
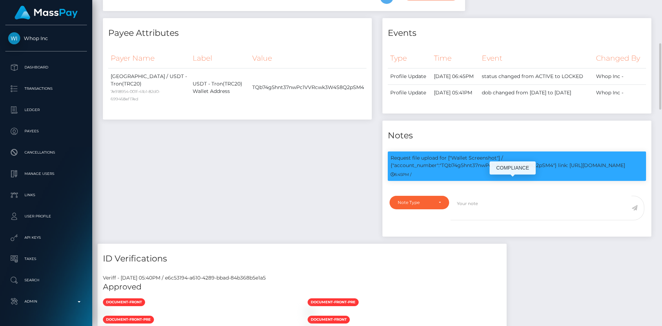
click at [474, 169] on p "Request file upload for ["Wallet Screenshot"] / {"account_number":"TQb74g5hnt37…" at bounding box center [517, 161] width 253 height 15
copy p "TQb74g5hnt37nwPc1VVRcwk3W4S8Q2pSM4"
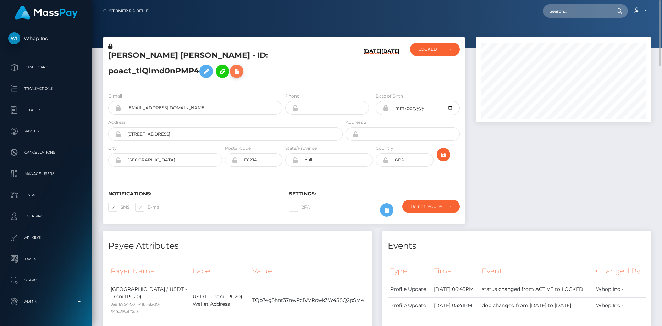
click at [241, 66] on button at bounding box center [236, 71] width 13 height 13
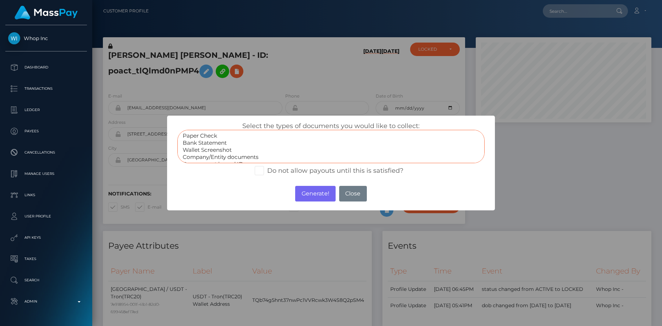
select select "Wallet Screenshot"
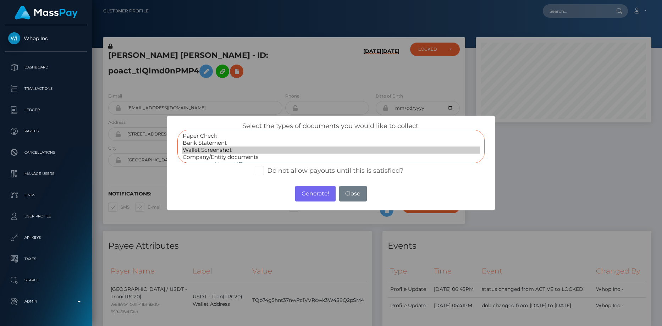
click at [216, 148] on option "Wallet Screenshot" at bounding box center [331, 150] width 298 height 7
click at [314, 190] on button "Generate!" at bounding box center [315, 194] width 40 height 16
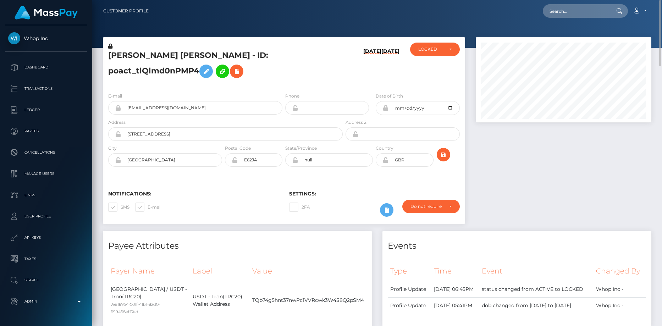
click at [552, 2] on nav "Customer Profile Loading... Loading... Account" at bounding box center [377, 11] width 570 height 22
click at [561, 11] on input "text" at bounding box center [576, 10] width 67 height 13
paste input "poact_s7TCst4uUMfl"
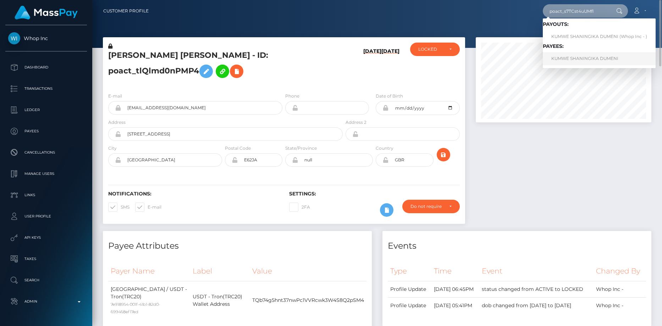
type input "poact_s7TCst4uUMfl"
click at [563, 55] on link "KUMWE SHANINGIKA DUMENI" at bounding box center [599, 58] width 113 height 13
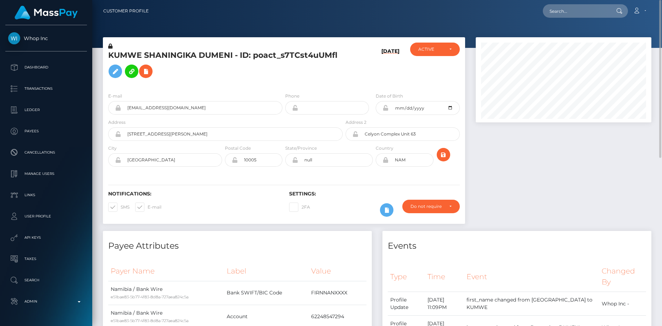
click at [591, 18] on nav "Customer Profile Loading... Loading... Account" at bounding box center [377, 11] width 570 height 22
click at [588, 15] on input "text" at bounding box center [576, 10] width 67 height 13
paste input "aabaf5a7-8587-11f0-8023-0266f44cc279"
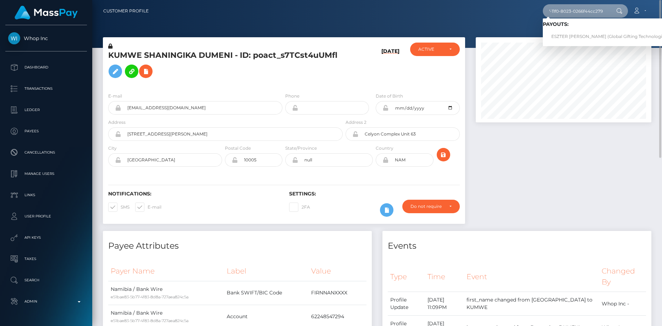
type input "aabaf5a7-8587-11f0-8023-0266f44cc279"
click at [568, 38] on link "ESZTER [PERSON_NAME] (Global Gifting Technologies Inc - Throne)" at bounding box center [623, 36] width 161 height 13
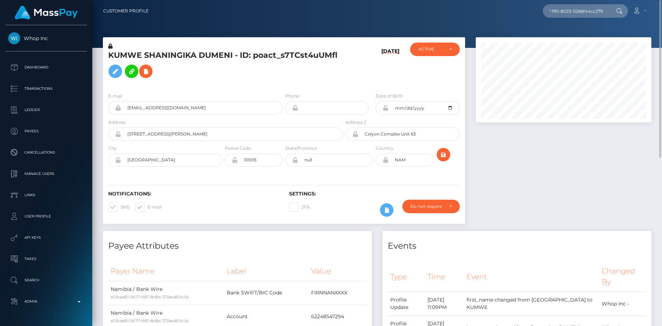
scroll to position [0, 0]
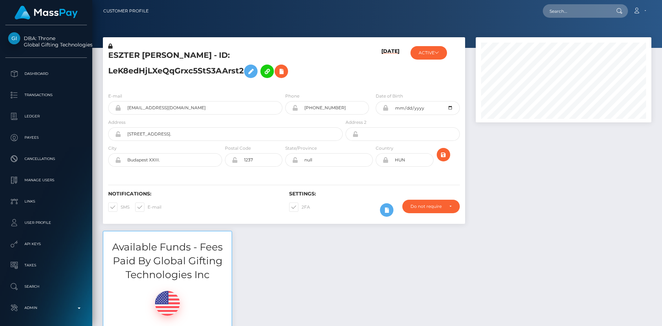
scroll to position [85, 176]
click at [146, 106] on input "enovak.bekefi@icloud.com" at bounding box center [201, 107] width 161 height 13
click at [560, 11] on input "text" at bounding box center [576, 10] width 67 height 13
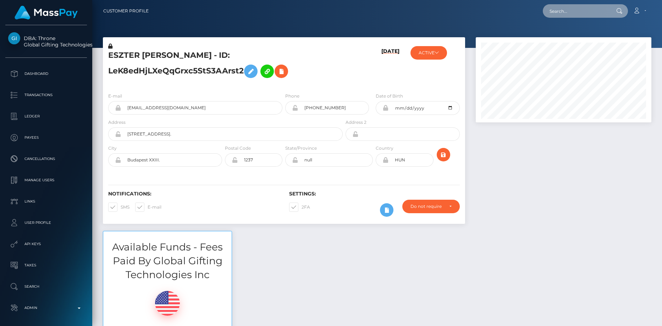
paste input "9af1e0b4-86b4-11f0-8023-0266f44cc279"
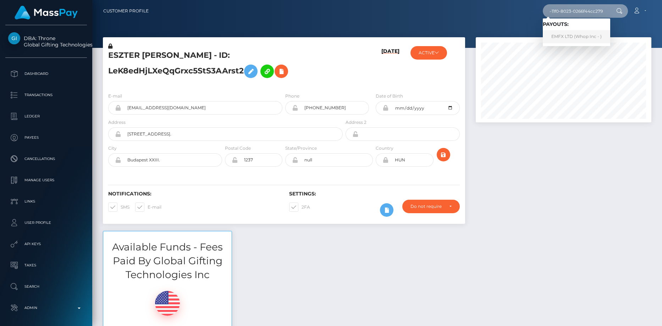
type input "9af1e0b4-86b4-11f0-8023-0266f44cc279"
click at [572, 36] on link "EMFX LTD (Whop Inc - )" at bounding box center [576, 36] width 67 height 13
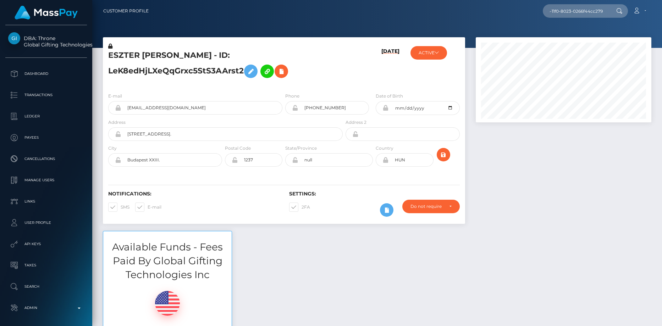
scroll to position [0, 0]
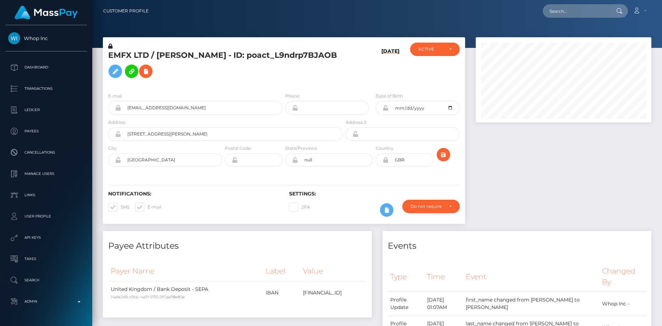
scroll to position [85, 176]
click at [136, 108] on input "evolutionmarkets1@gmail.com" at bounding box center [201, 107] width 161 height 13
click at [556, 13] on input "text" at bounding box center [576, 10] width 67 height 13
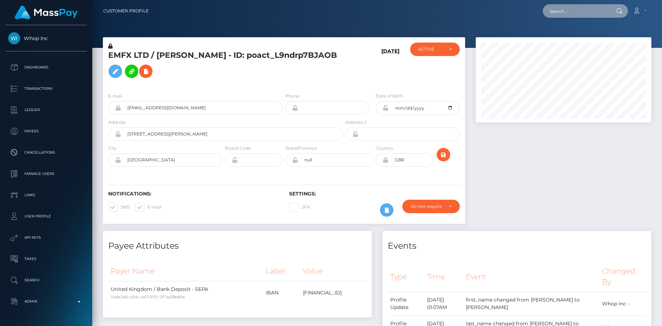
paste input "dd7f6e9e-869f-11f0-8023-0266f44cc279"
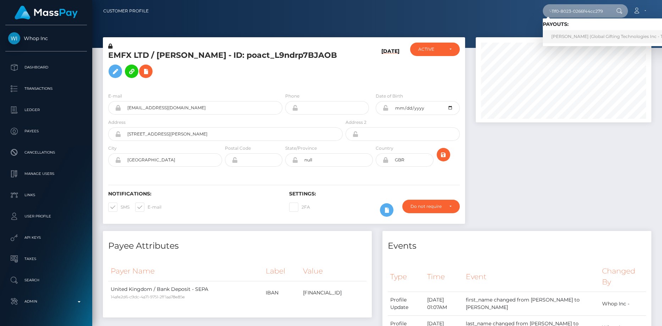
type input "dd7f6e9e-869f-11f0-8023-0266f44cc279"
click at [561, 38] on link "YASMINE DIAF (Global Gifting Technologies Inc - Throne)" at bounding box center [614, 36] width 143 height 13
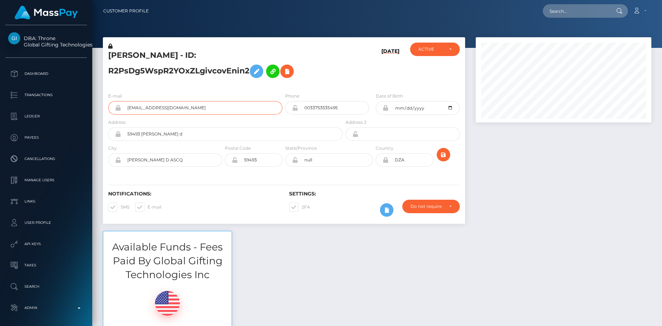
scroll to position [85, 176]
drag, startPoint x: 539, startPoint y: 15, endPoint x: 568, endPoint y: 12, distance: 29.9
click at [540, 15] on div "Loading... Loading... Account Edit Profile Logout" at bounding box center [402, 11] width 497 height 15
click at [568, 12] on input "text" at bounding box center [576, 10] width 67 height 13
paste input "e1372fd1-8656-11f0-8023-0266f44cc279"
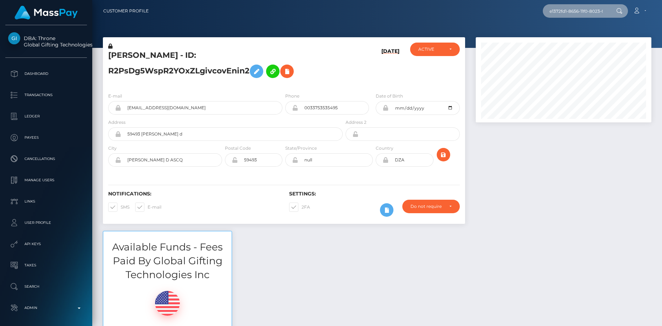
scroll to position [0, 32]
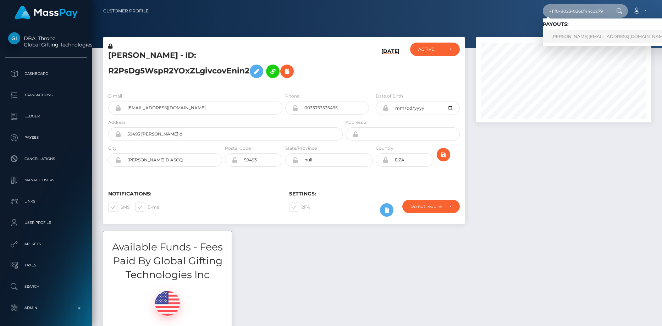
type input "e1372fd1-8656-11f0-8023-0266f44cc279"
click at [568, 38] on link "julia_kern@gmx.at (Cindy Gallop Inc - )" at bounding box center [636, 36] width 186 height 13
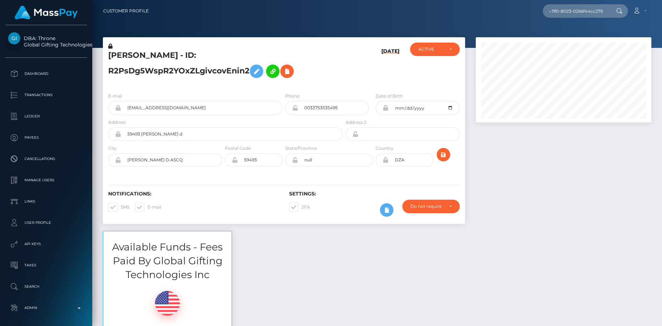
scroll to position [0, 0]
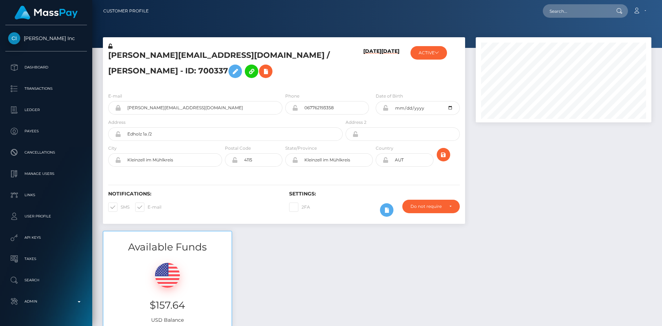
scroll to position [85, 176]
click at [128, 92] on div "E-mail [PERSON_NAME][EMAIL_ADDRESS][DOMAIN_NAME]" at bounding box center [195, 103] width 174 height 22
click at [132, 101] on input "julia_kern@gmx.at" at bounding box center [201, 107] width 161 height 13
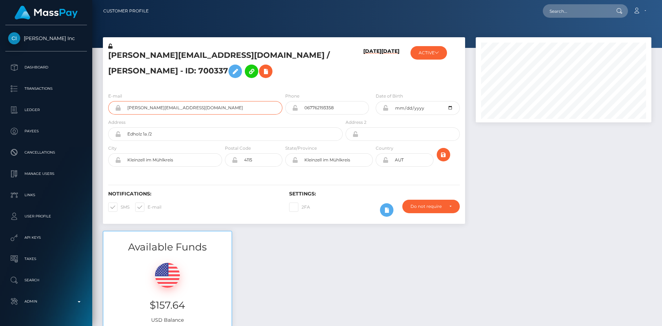
click at [132, 101] on input "julia_kern@gmx.at" at bounding box center [201, 107] width 161 height 13
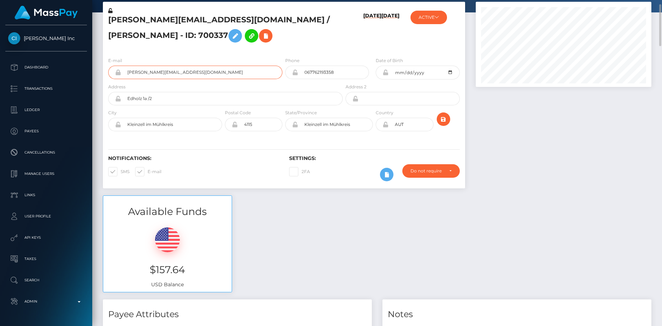
scroll to position [0, 0]
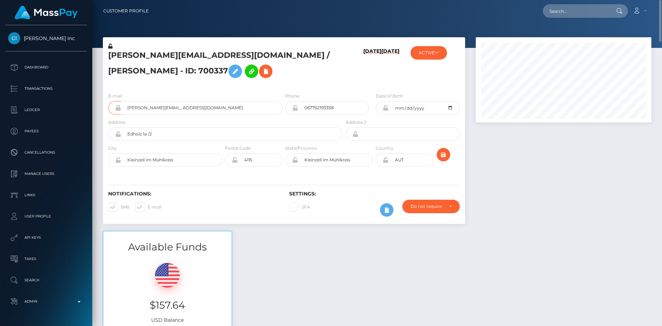
click at [567, 23] on div at bounding box center [377, 24] width 570 height 48
click at [569, 16] on input "text" at bounding box center [576, 10] width 67 height 13
paste input "9136e911-8670-11f0-8023-0266f44cc279"
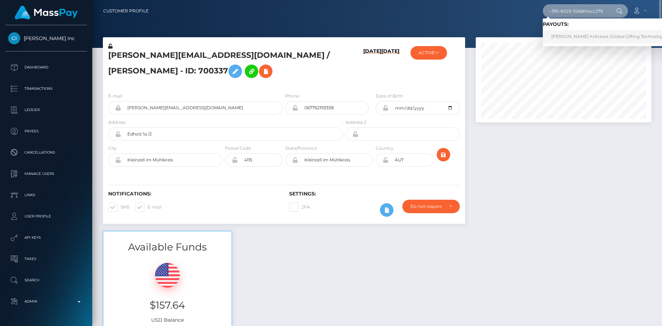
type input "9136e911-8670-11f0-8023-0266f44cc279"
click at [576, 34] on link "ANNA KRITCKAIA Kritckaia (Global Gifting Technologies Inc - Throne)" at bounding box center [624, 36] width 163 height 13
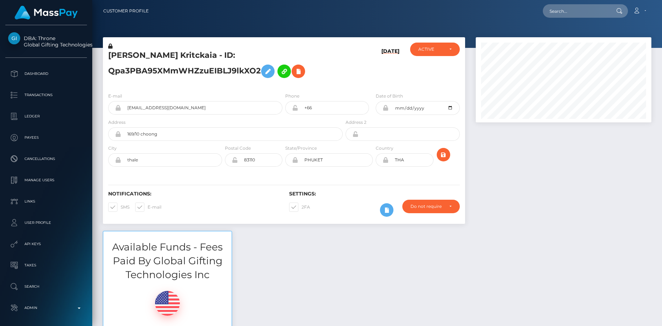
scroll to position [85, 176]
click at [138, 104] on input "lovemegentle97@gmail.com" at bounding box center [201, 107] width 161 height 13
click at [575, 13] on input "text" at bounding box center [576, 10] width 67 height 13
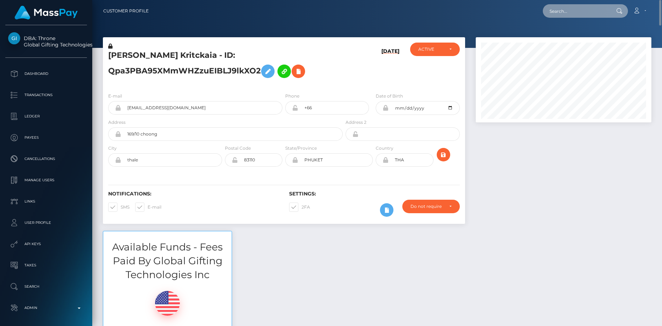
paste input "biz_y15v4m7KgwdDCQ"
type input "biz_y15v4m7KgwdDCQ"
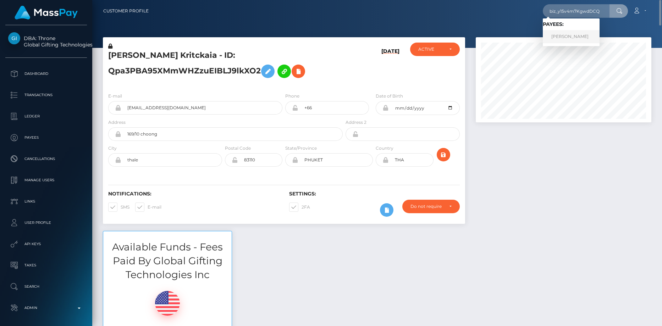
click at [577, 33] on link "IVAN KIRILLOV" at bounding box center [571, 36] width 57 height 13
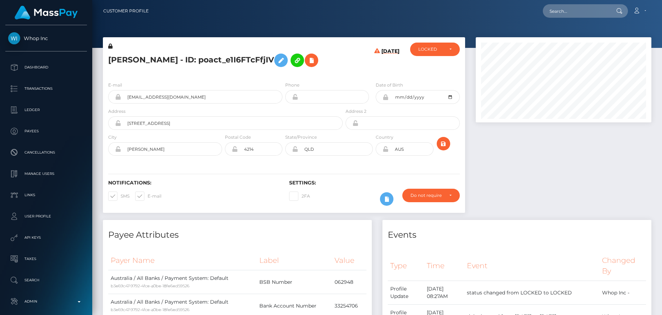
scroll to position [85, 176]
click at [174, 63] on h5 "IVAN KIRILLOV - ID: poact_e1I6FTcFfjIV" at bounding box center [223, 60] width 231 height 21
copy h5 "IVAN KIRILLOV - ID: poact_e1I6FTcFfjIV"
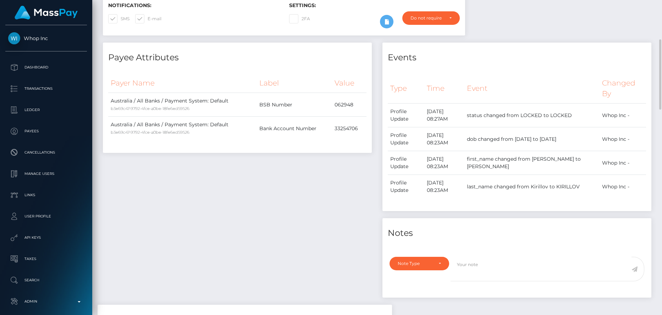
scroll to position [0, 0]
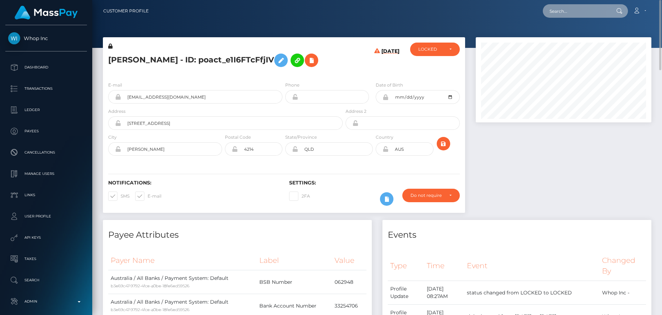
click at [571, 6] on input "text" at bounding box center [576, 10] width 67 height 13
paste input "afe52ccc-83f8-11f0-8023-0266f44cc279"
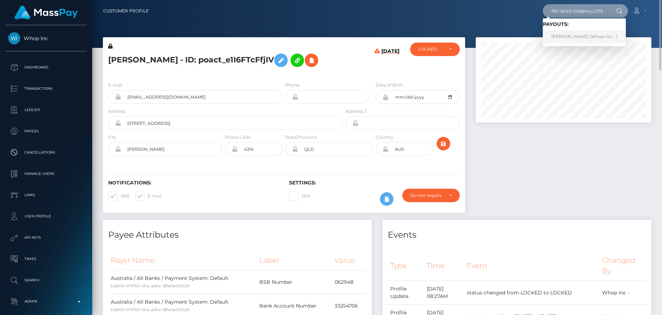
type input "afe52ccc-83f8-11f0-8023-0266f44cc279"
click at [573, 33] on link "SZABOLCS NAGY (Whop Inc - )" at bounding box center [584, 36] width 83 height 13
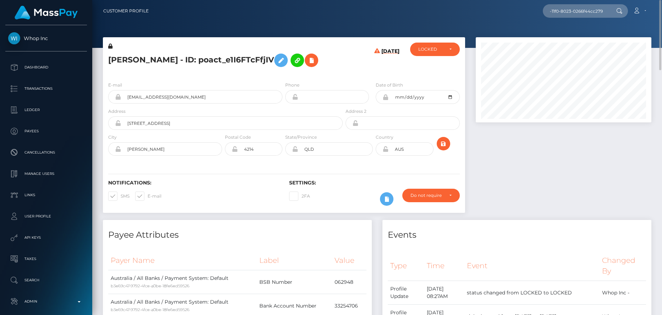
scroll to position [0, 0]
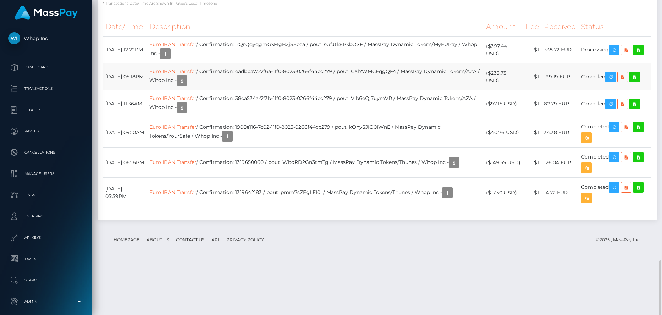
scroll to position [747, 0]
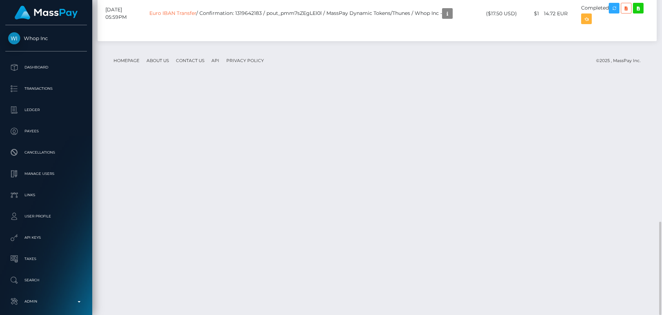
copy td "RQrQqyqgmGxFIgB2jS8eea"
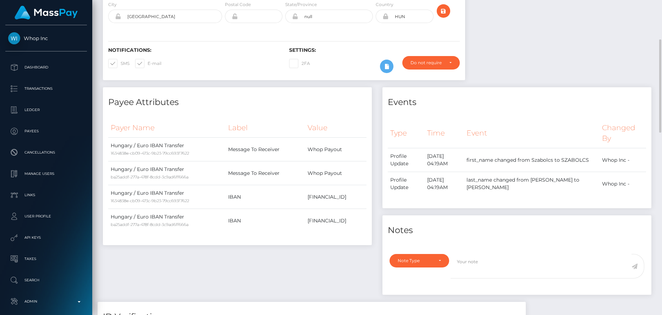
scroll to position [0, 0]
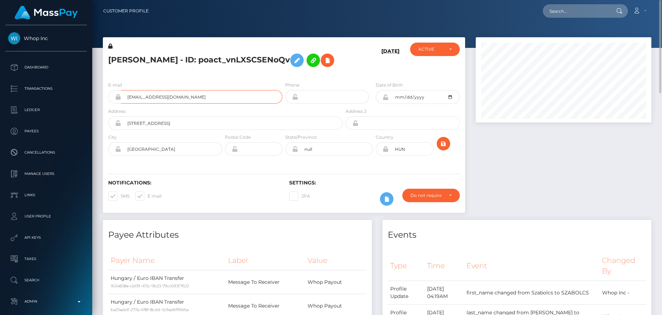
click at [148, 95] on input "[EMAIL_ADDRESS][DOMAIN_NAME]" at bounding box center [201, 96] width 161 height 13
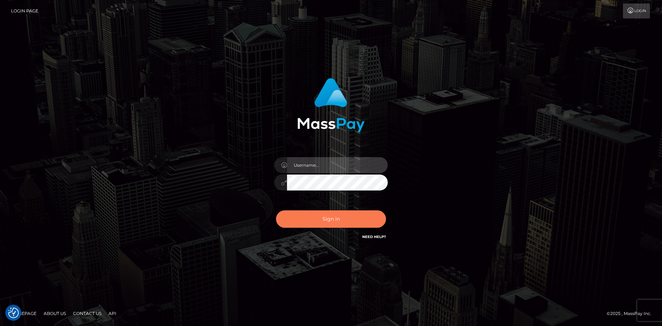
type input "Eduard Gavrilescu"
click at [298, 218] on button "Sign in" at bounding box center [331, 218] width 110 height 17
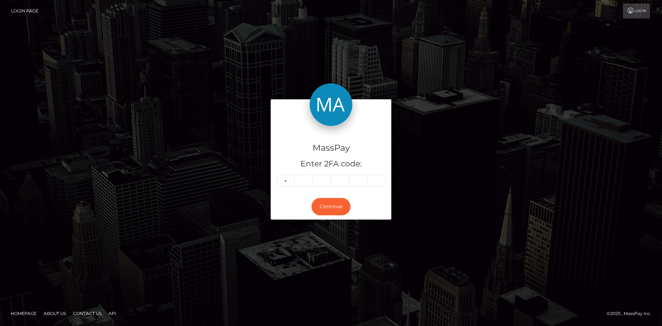
type input "4"
type input "1"
type input "7"
type input "1"
type input "9"
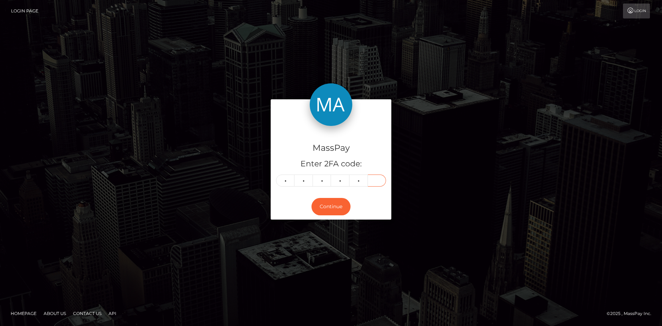
type input "7"
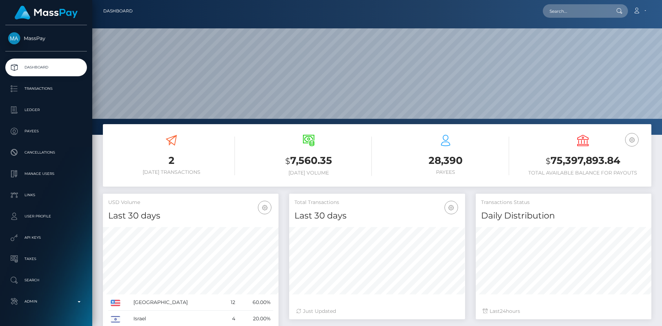
scroll to position [126, 176]
click at [561, 13] on input "text" at bounding box center [576, 10] width 67 height 13
paste input "poact_hIyNDFUHTGJz"
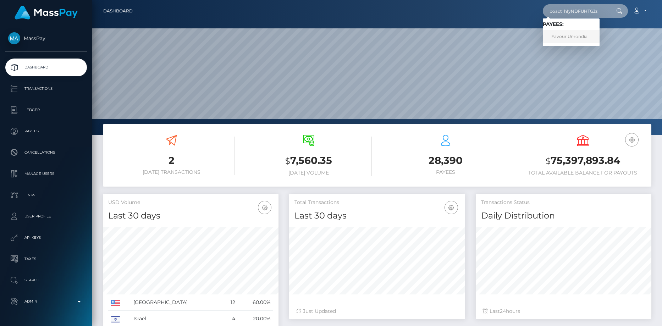
type input "poact_hIyNDFUHTGJz"
click at [567, 33] on link "Favour Umondia" at bounding box center [571, 36] width 57 height 13
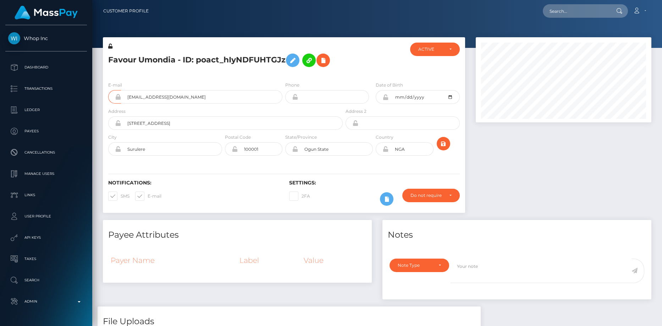
click at [213, 98] on input "[EMAIL_ADDRESS][DOMAIN_NAME]" at bounding box center [201, 96] width 161 height 13
click at [149, 56] on h5 "Favour Umondia - ID: poact_hIyNDFUHTGJz" at bounding box center [223, 60] width 231 height 21
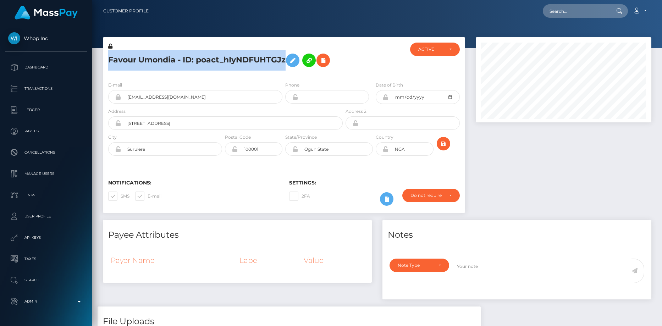
click at [149, 56] on h5 "Favour Umondia - ID: poact_hIyNDFUHTGJz" at bounding box center [223, 60] width 231 height 21
copy h5 "Favour Umondia - ID: poact_hIyNDFUHTGJz"
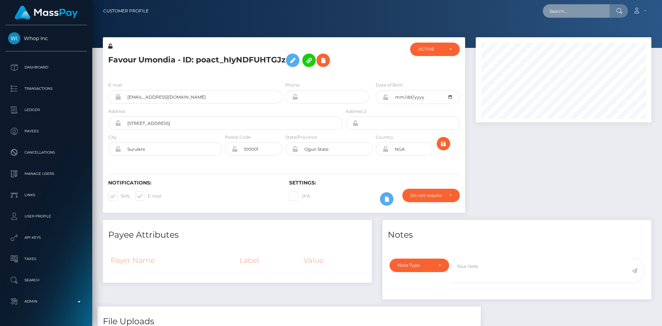
click at [591, 13] on input "text" at bounding box center [576, 10] width 67 height 13
paste input "RQGRoetanjgxZ33abe3cd7"
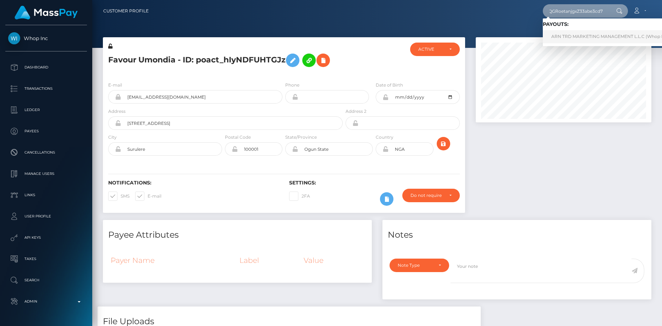
type input "RQGRoetanjgxZ33abe3cd7"
click at [573, 35] on link "ARN TRD MARKETING MANAGEMENT L.L.C (Whop Inc - )" at bounding box center [612, 36] width 139 height 13
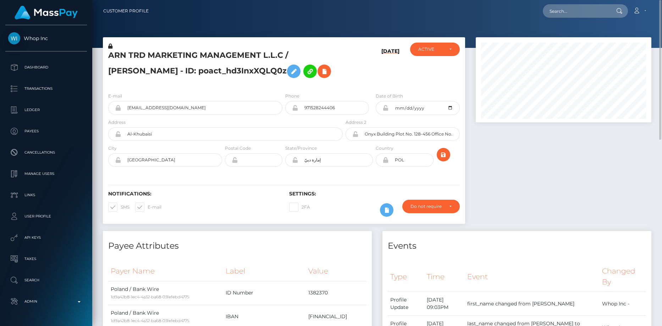
click at [148, 115] on div "E-mail lukasz.michalek97@gmail.com" at bounding box center [195, 103] width 174 height 22
click at [148, 115] on input "lukasz.michalek97@gmail.com" at bounding box center [201, 107] width 161 height 13
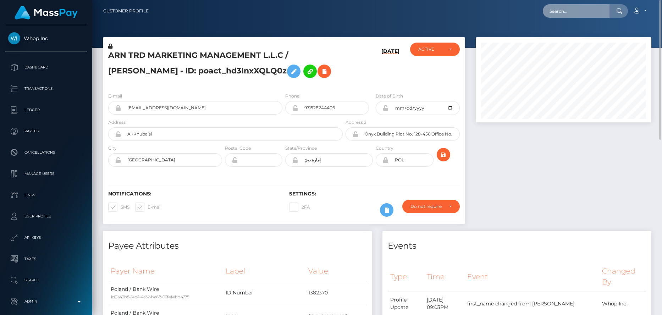
click at [581, 9] on input "text" at bounding box center [576, 10] width 67 height 13
paste input "poact_NKiG4MRmOa61"
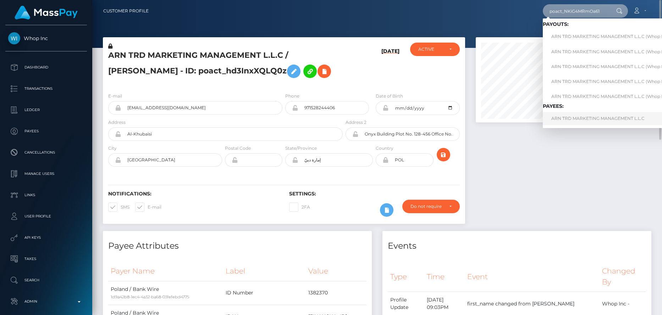
type input "poact_NKiG4MRmOa61"
click at [566, 120] on link "ARN TRD MARKETING MANAGEMENT L.L.C" at bounding box center [612, 118] width 139 height 13
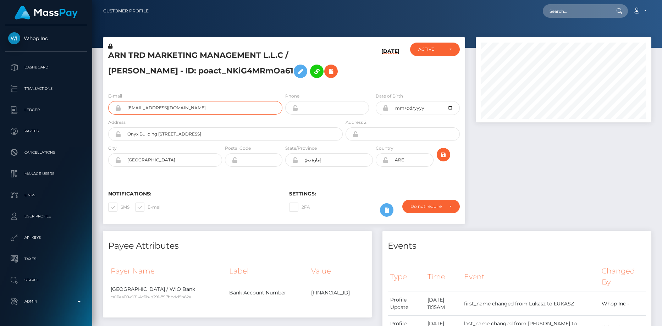
scroll to position [85, 176]
click at [179, 57] on h5 "ARN TRD MARKETING MANAGEMENT L.L.C / [PERSON_NAME] - ID: poact_NKiG4MRmOa61" at bounding box center [223, 66] width 231 height 32
click at [179, 57] on h5 "ARN TRD MARKETING MANAGEMENT L.L.C / ŁUKASZ MATEUSZ MICHAŁEK - ID: poact_NKiG4M…" at bounding box center [223, 66] width 231 height 32
copy h5 "ARN TRD MARKETING MANAGEMENT L.L.C / ŁUKASZ MATEUSZ MICHAŁEK - ID: poact_NKiG4M…"
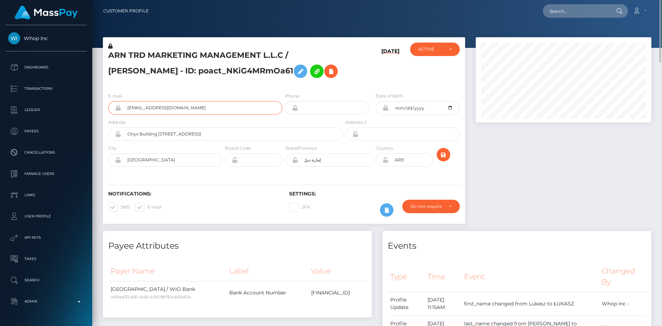
click at [155, 115] on input "lukasz.michalek97+71d1432566@gmail.com" at bounding box center [201, 107] width 161 height 13
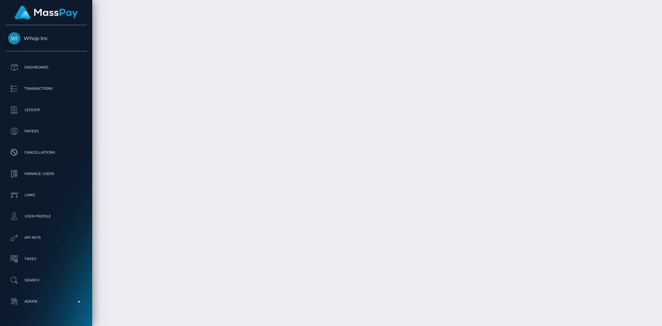
scroll to position [1502, 0]
copy td "wjthGMCuRzGoicVGpKR5Lg"
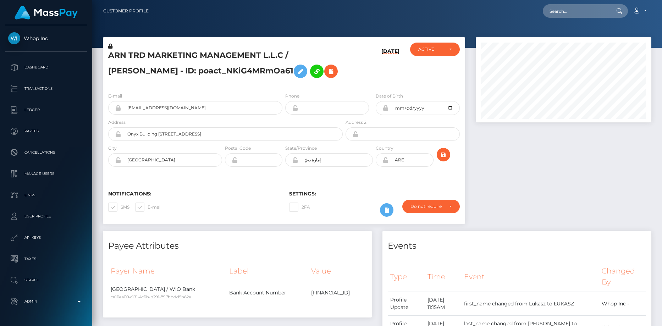
scroll to position [85, 176]
click at [566, 5] on input "text" at bounding box center [576, 10] width 67 height 13
paste input "poact_o3jHXqLhRYFX"
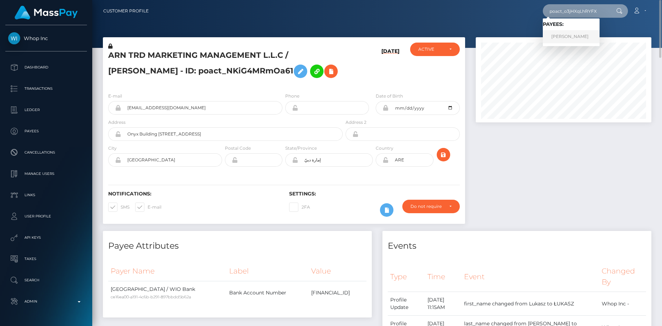
type input "poact_o3jHXqLhRYFX"
click at [566, 34] on link "Aditya Chougule" at bounding box center [571, 36] width 57 height 13
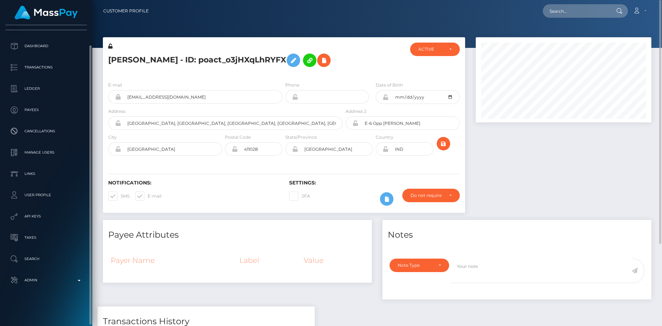
click at [153, 60] on h5 "[PERSON_NAME] - ID: poact_o3jHXqLhRYFX" at bounding box center [223, 60] width 231 height 21
click at [153, 60] on h5 "Aditya Chougule - ID: poact_o3jHXqLhRYFX" at bounding box center [223, 60] width 231 height 21
copy h5 "Aditya Chougule - ID: poact_o3jHXqLhRYFX"
click at [563, 12] on input "text" at bounding box center [576, 10] width 67 height 13
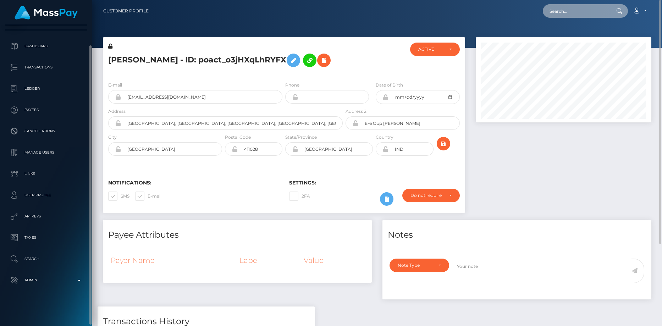
paste input "1331247536"
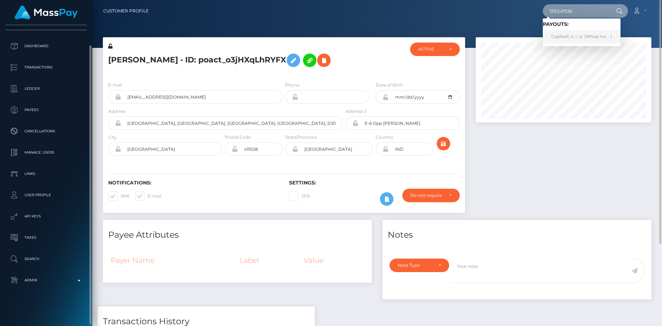
type input "1331247536"
click at [564, 33] on link "CapitalX, s. r. o. (Whop Inc - )" at bounding box center [582, 36] width 78 height 13
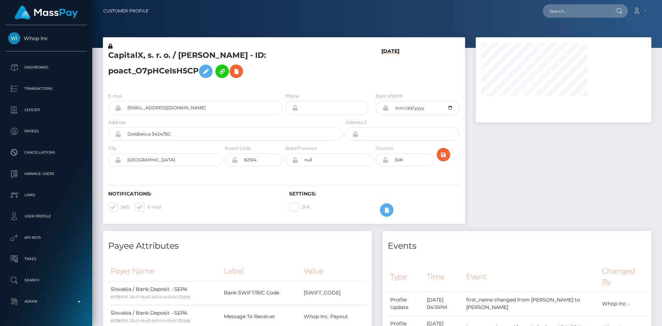
click at [132, 57] on h5 "CapitalX, s. r. o. / [PERSON_NAME] - ID: poact_O7pHCeIsH5CP" at bounding box center [223, 66] width 231 height 32
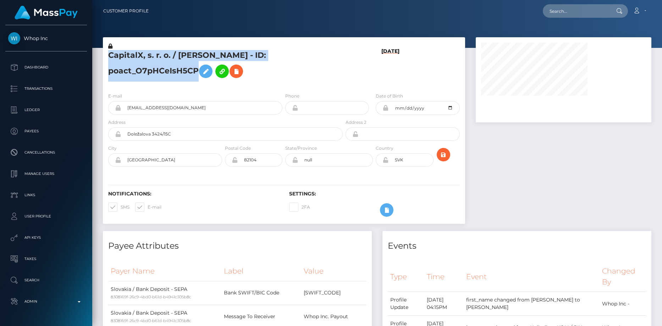
drag, startPoint x: 0, startPoint y: 0, endPoint x: 132, endPoint y: 57, distance: 143.6
click at [132, 57] on h5 "CapitalX, s. r. o. / ADRIÁN KOLLÁRIK - ID: poact_O7pHCeIsH5CP" at bounding box center [223, 66] width 231 height 32
copy h5 "CapitalX, s. r. o. / ADRIÁN KOLLÁRIK - ID: poact_O7pHCeIsH5CP"
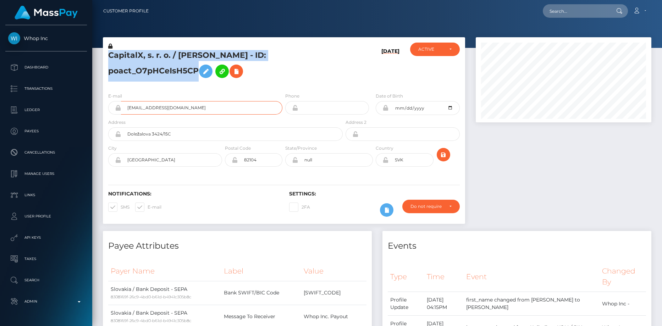
click at [211, 111] on input "ascollafx+9fd1e54a25@gmail.com" at bounding box center [201, 107] width 161 height 13
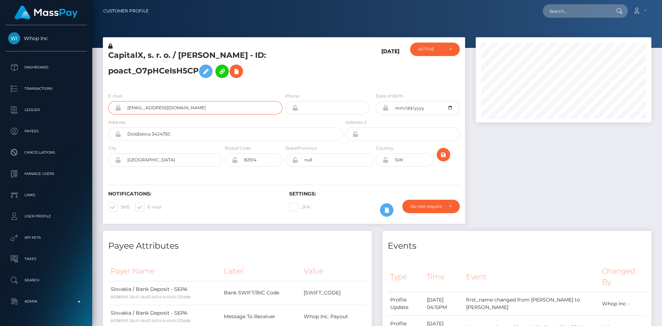
click at [211, 111] on input "ascollafx+9fd1e54a25@gmail.com" at bounding box center [201, 107] width 161 height 13
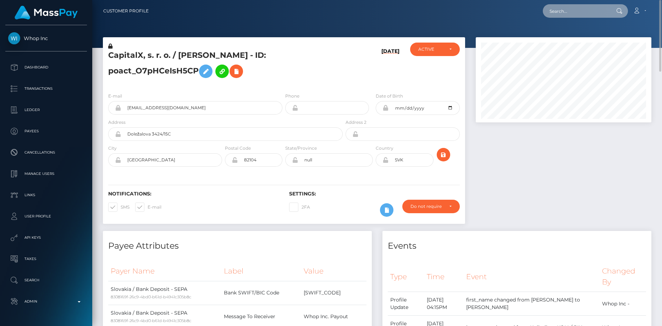
click at [568, 10] on input "text" at bounding box center [576, 10] width 67 height 13
paste input "user_OsRF5UHKzFhFO"
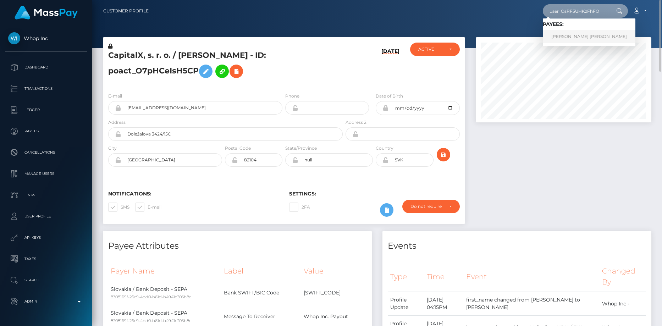
type input "user_OsRF5UHKzFhFO"
click at [571, 34] on link "ARI ASKANDAR HAMAD HAMAD" at bounding box center [589, 36] width 93 height 13
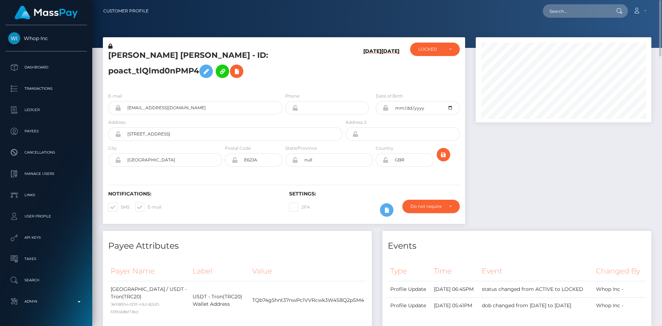
click at [136, 52] on h5 "[PERSON_NAME] [PERSON_NAME] - ID: poact_tlQlmd0nPMP4" at bounding box center [223, 66] width 231 height 32
click at [136, 52] on h5 "ARI ASKANDAR HAMAD HAMAD - ID: poact_tlQlmd0nPMP4" at bounding box center [223, 66] width 231 height 32
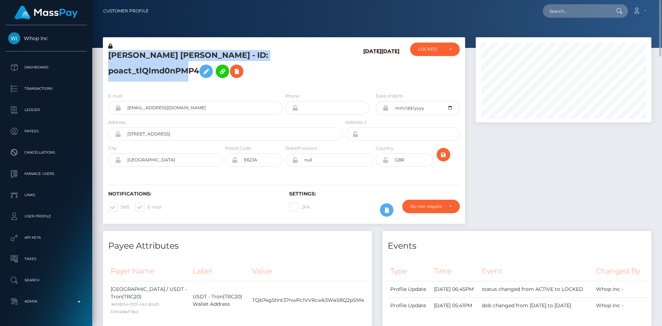
click at [136, 52] on h5 "ARI ASKANDAR HAMAD HAMAD - ID: poact_tlQlmd0nPMP4" at bounding box center [223, 66] width 231 height 32
copy h5 "ARI ASKANDAR HAMAD HAMAD - ID: poact_tlQlmd0nPMP4"
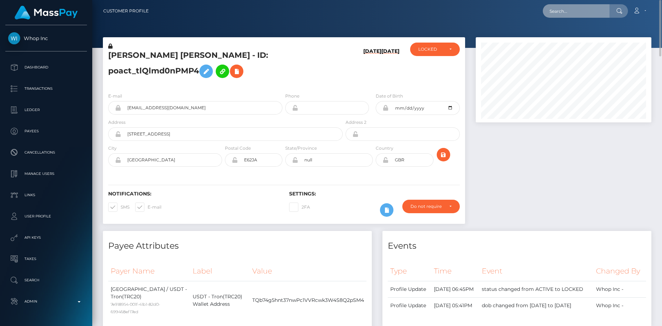
click at [574, 12] on input "text" at bounding box center [576, 10] width 67 height 13
paste input "poact_44No1SddXQIU"
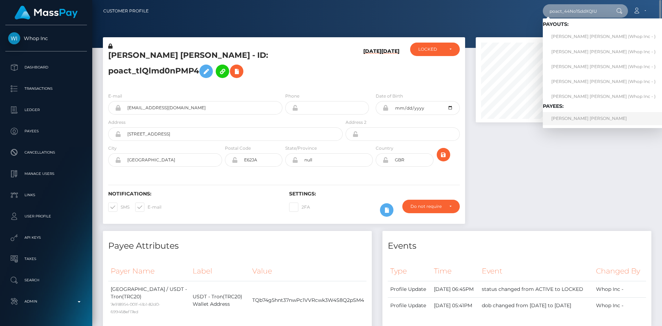
type input "poact_44No1SddXQIU"
click at [558, 119] on link "RABAB HAMED ABDELRAHMAN ELTAWIL" at bounding box center [603, 118] width 121 height 13
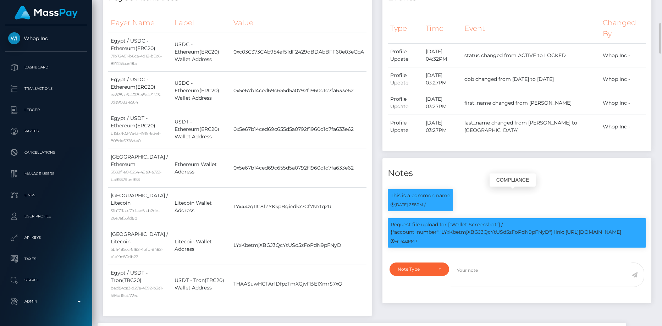
scroll to position [85, 176]
click at [481, 230] on p "Request file upload for ["Wallet Screenshot"] / {"account_number":"LYxKbetmjXBG…" at bounding box center [517, 228] width 253 height 15
copy p "LYxKbetmjXBGJ3QcYtUSd5zFoPdN9pFNyD"
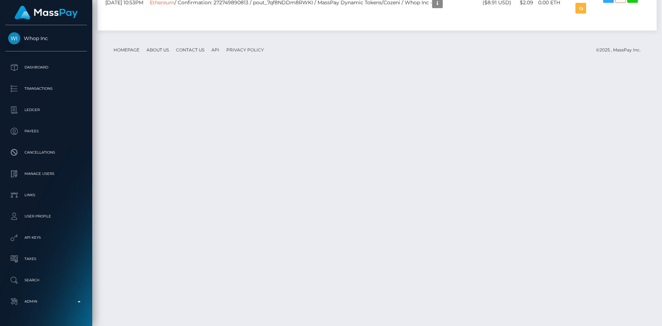
scroll to position [2484, 0]
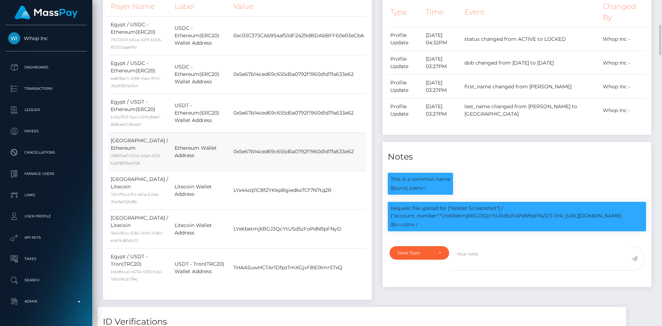
scroll to position [0, 0]
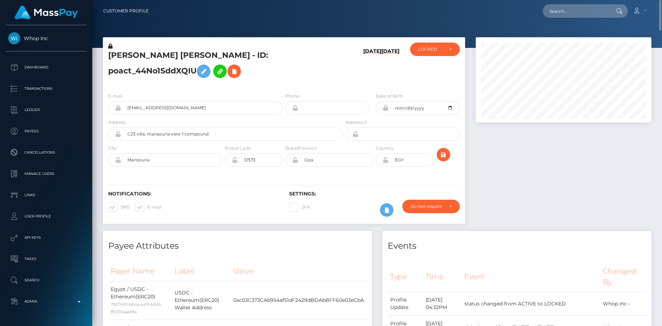
click at [144, 56] on h5 "RABAB HAMED ABDELRAHMAN ELTAWIL - ID: poact_44No1SddXQIU" at bounding box center [223, 66] width 231 height 32
copy h5 "RABAB HAMED ABDELRAHMAN ELTAWIL - ID: poact_44No1SddXQIU"
click at [583, 10] on input "text" at bounding box center [576, 10] width 67 height 13
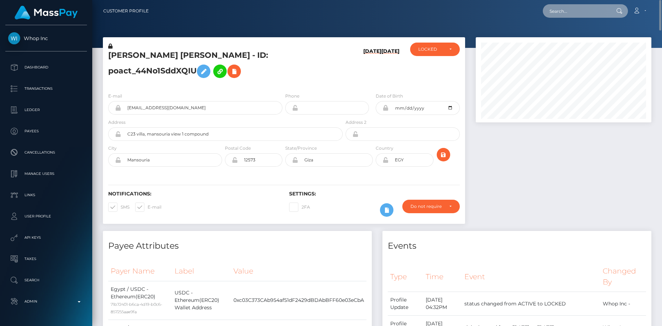
paste input "poact_MfQJRM9zkP6H"
type input "poact_MfQJRM9zkP6H"
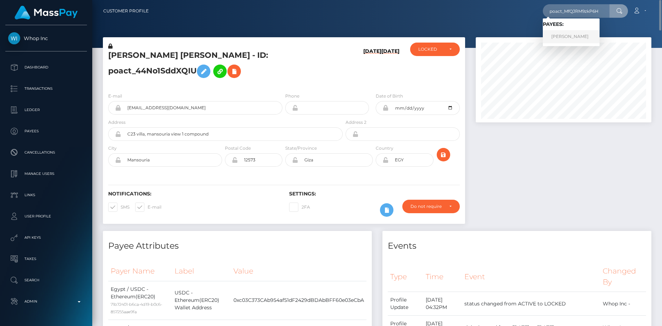
click at [573, 40] on link "LARRY BURGOS MARTINEZ" at bounding box center [571, 36] width 57 height 13
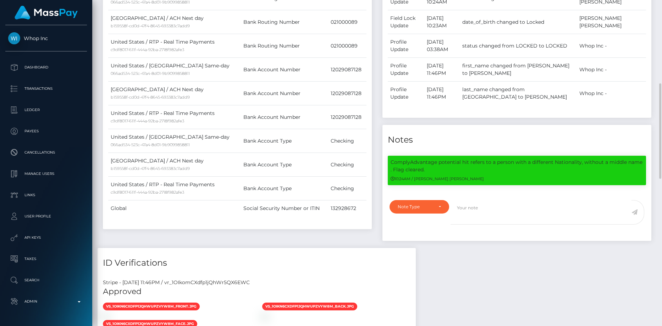
scroll to position [213, 0]
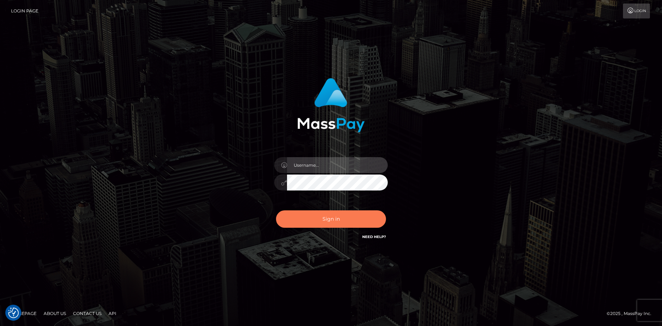
type input "[PERSON_NAME]"
click at [322, 217] on button "Sign in" at bounding box center [331, 218] width 110 height 17
type input "Eduard Gavrilescu"
click at [315, 214] on button "Sign in" at bounding box center [331, 218] width 110 height 17
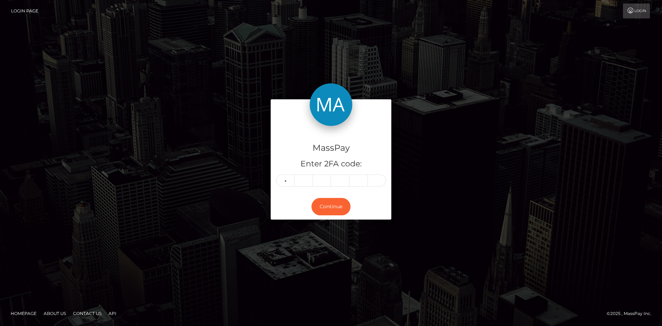
type input "0"
type input "3"
type input "2"
type input "1"
type input "8"
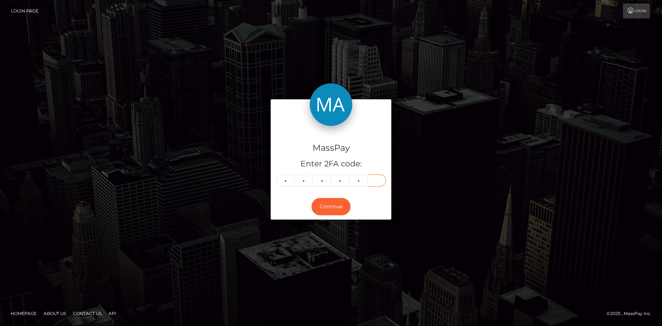
type input "5"
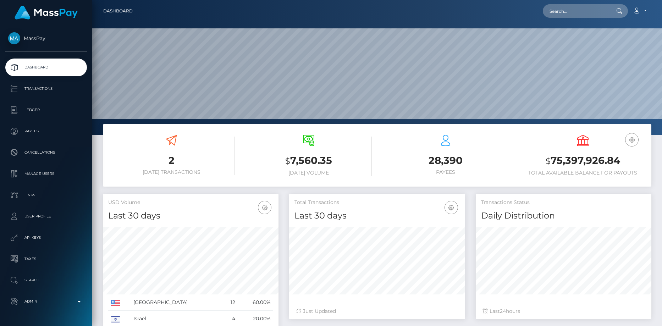
scroll to position [126, 176]
drag, startPoint x: 548, startPoint y: 10, endPoint x: 563, endPoint y: 9, distance: 16.0
click at [548, 10] on input "text" at bounding box center [576, 10] width 67 height 13
paste input "d0ef1b49-4aad-11f0-bf09-062f66d36555"
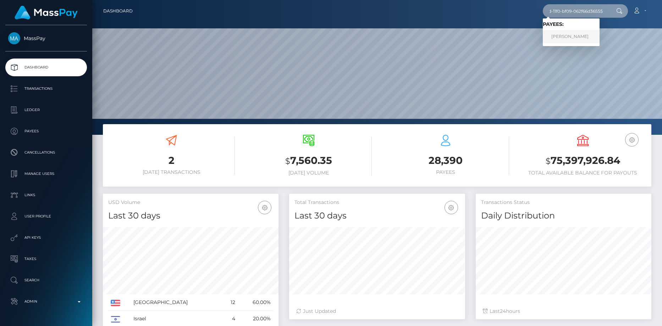
type input "d0ef1b49-4aad-11f0-bf09-062f66d36555"
click at [564, 34] on link "Cara Ellis" at bounding box center [571, 36] width 57 height 13
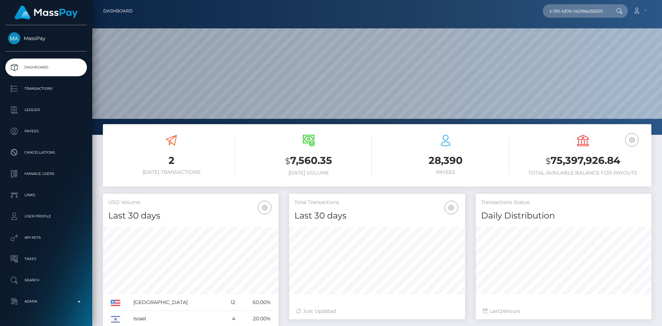
scroll to position [0, 0]
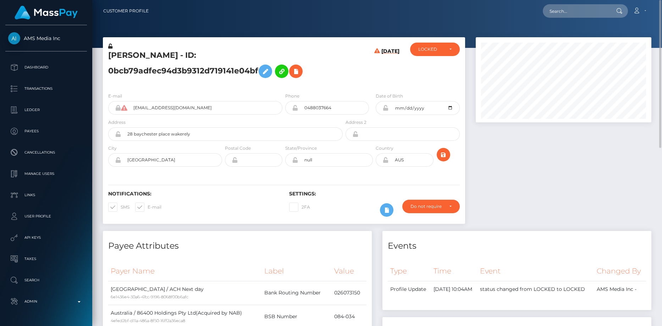
click at [156, 54] on h5 "Cara Ellis - ID: 0bcb79adfec94d3b9312d719141e04bf" at bounding box center [223, 66] width 231 height 32
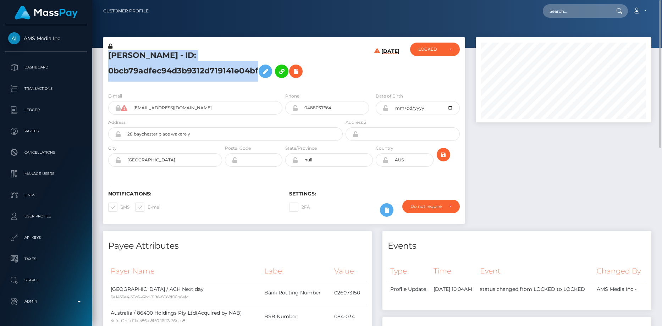
click at [156, 54] on h5 "Cara Ellis - ID: 0bcb79adfec94d3b9312d719141e04bf" at bounding box center [223, 66] width 231 height 32
copy h5 "Cara Ellis - ID: 0bcb79adfec94d3b9312d719141e04bf"
